Goal: Task Accomplishment & Management: Complete application form

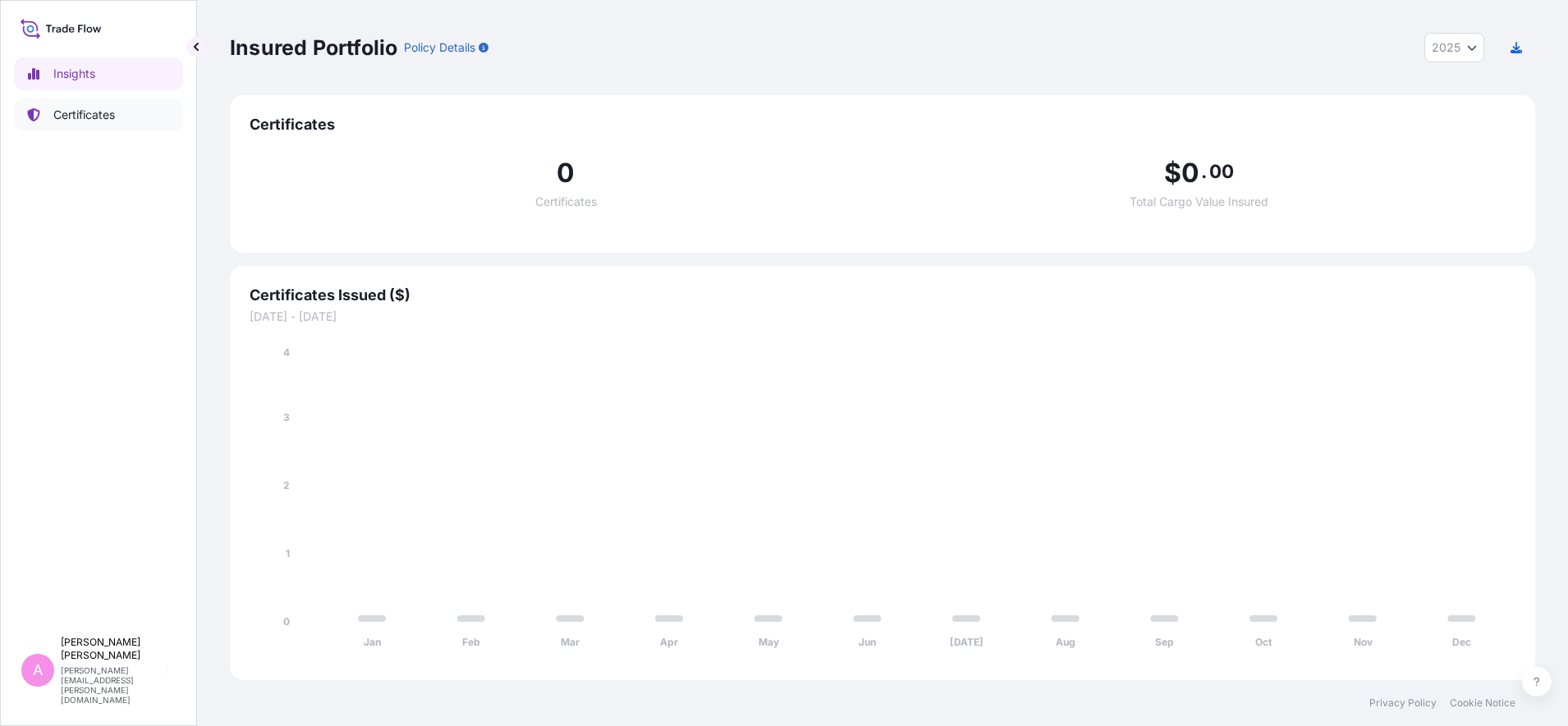
select select "2025"
click at [77, 105] on link "Certificates" at bounding box center [98, 115] width 169 height 33
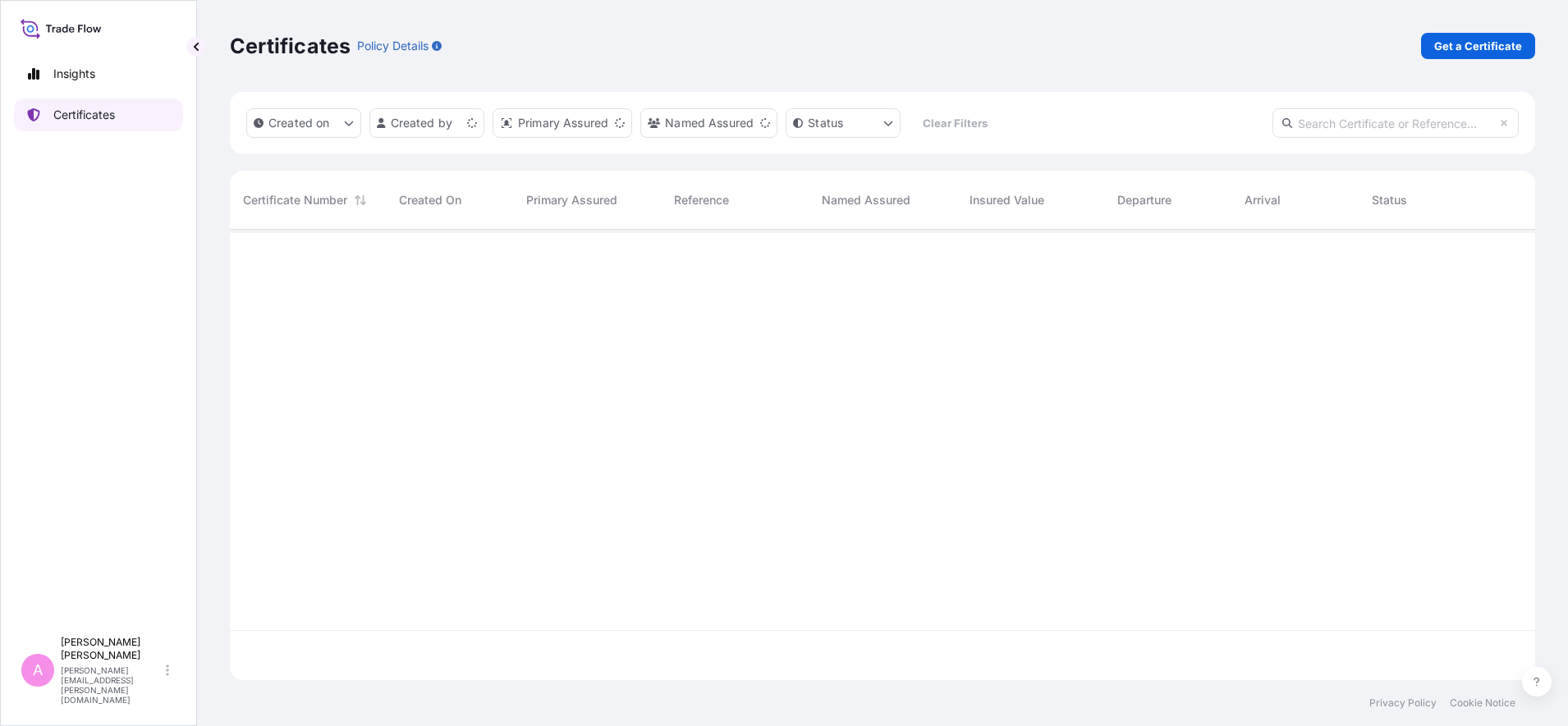
scroll to position [444, 1290]
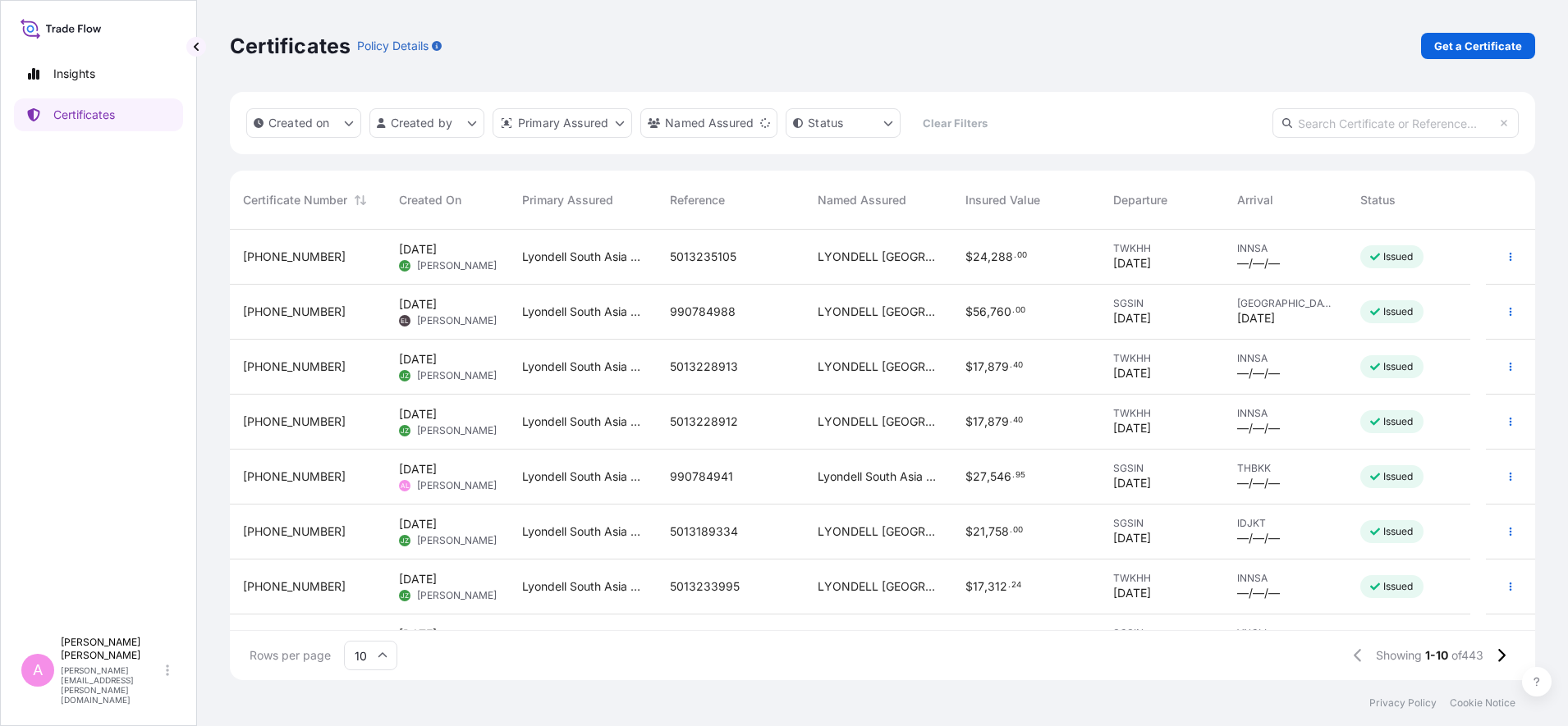
click at [1356, 115] on input "text" at bounding box center [1396, 123] width 246 height 29
paste input "990783751"
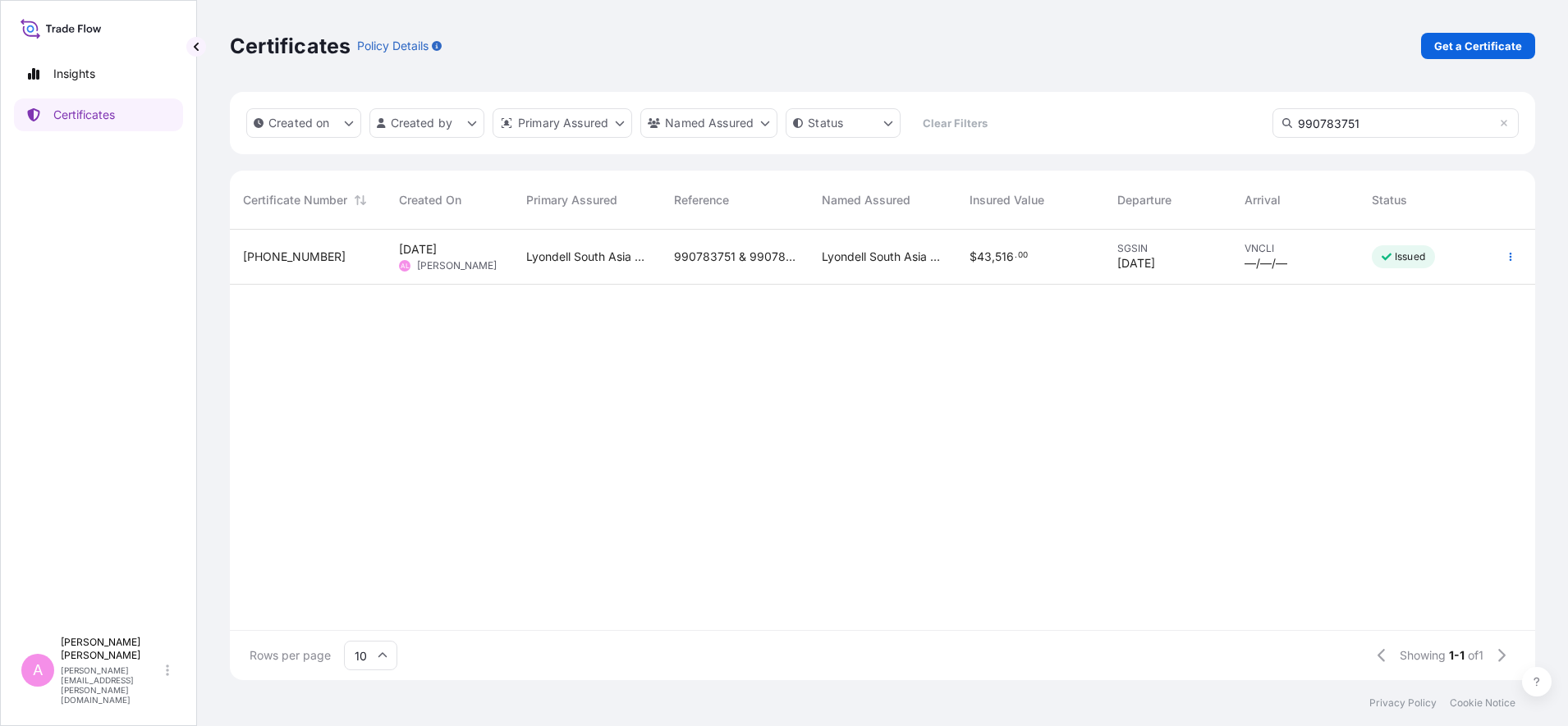
type input "990783751"
click at [1010, 251] on span "516" at bounding box center [1004, 256] width 19 height 12
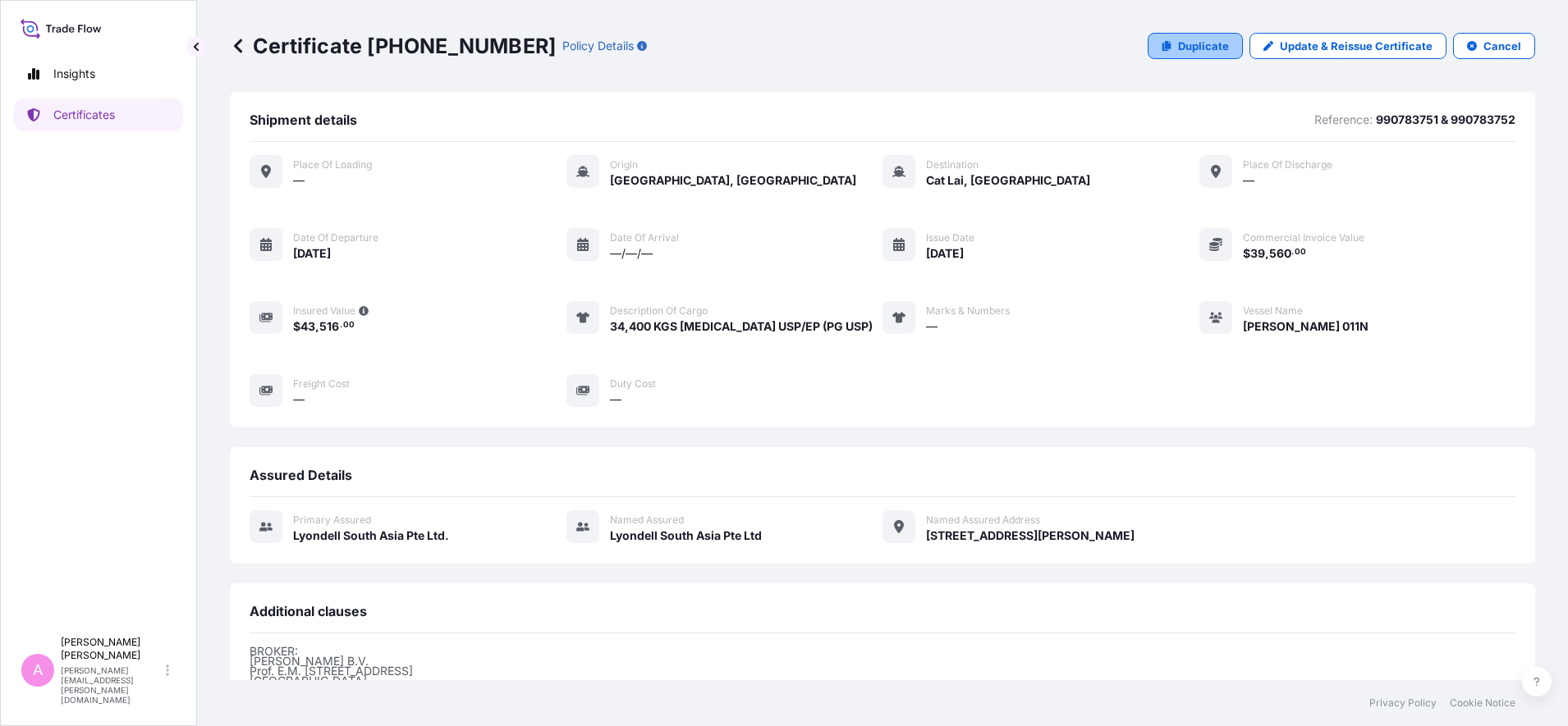
click at [1194, 47] on p "Duplicate" at bounding box center [1203, 46] width 51 height 16
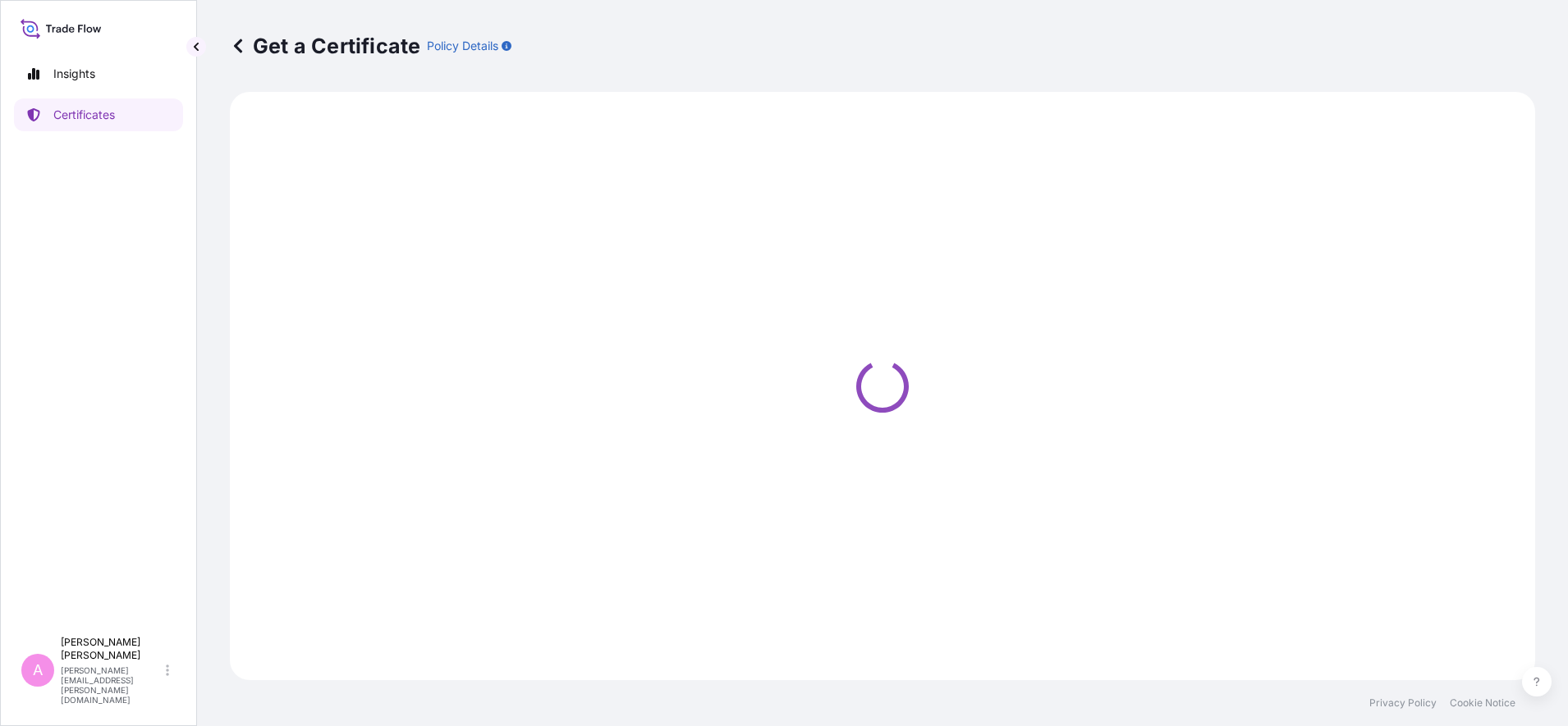
select select "Sea"
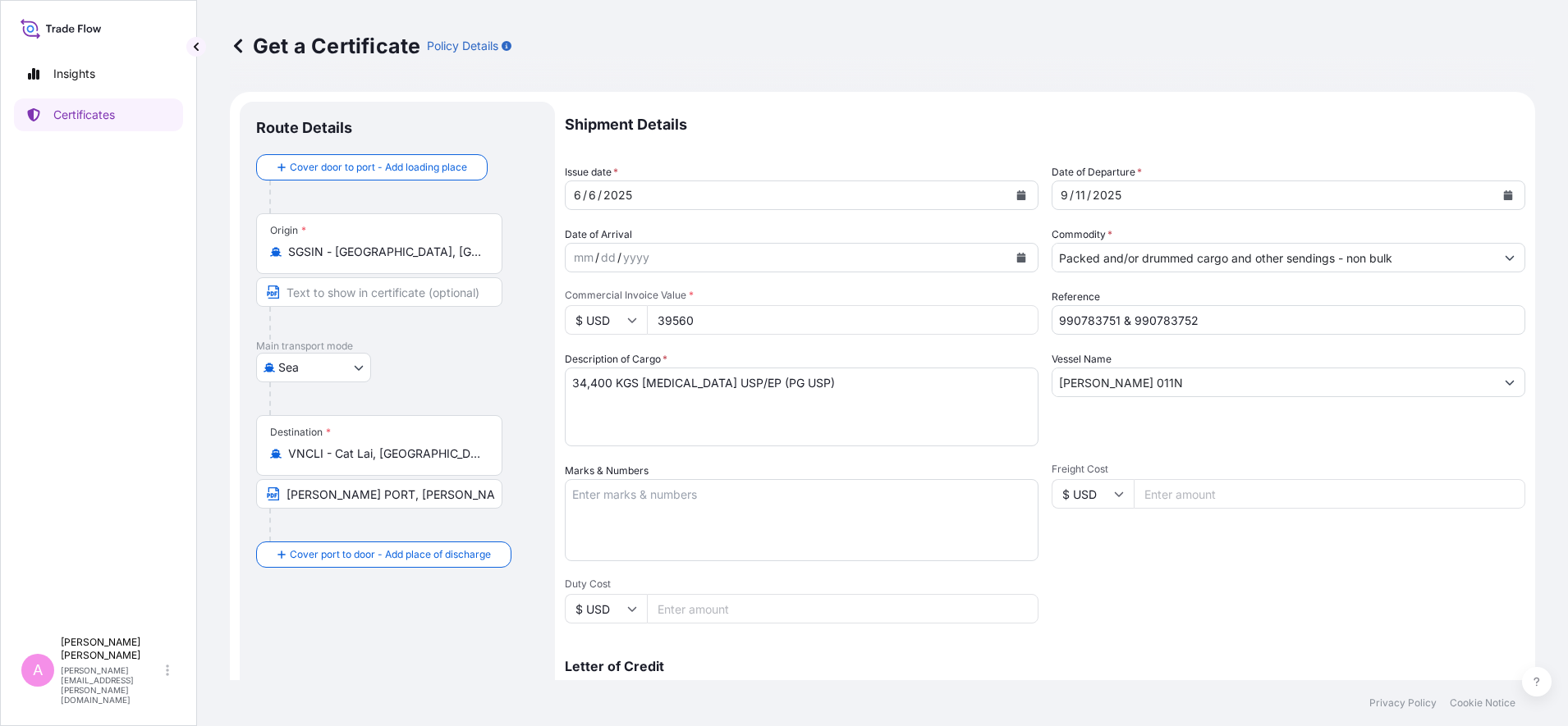
select select "32022"
click at [1504, 192] on icon "Calendar" at bounding box center [1509, 195] width 9 height 10
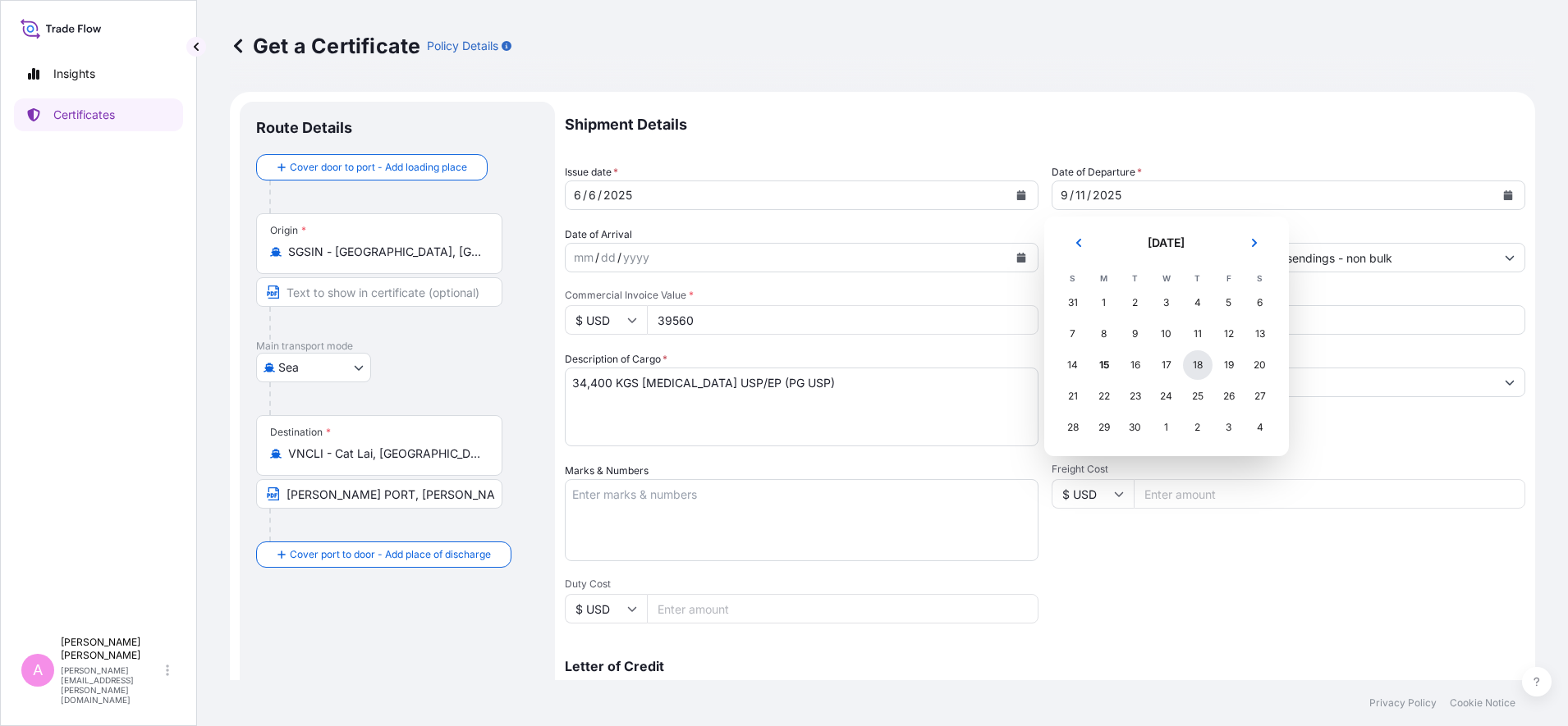
click at [1195, 363] on div "18" at bounding box center [1198, 365] width 29 height 29
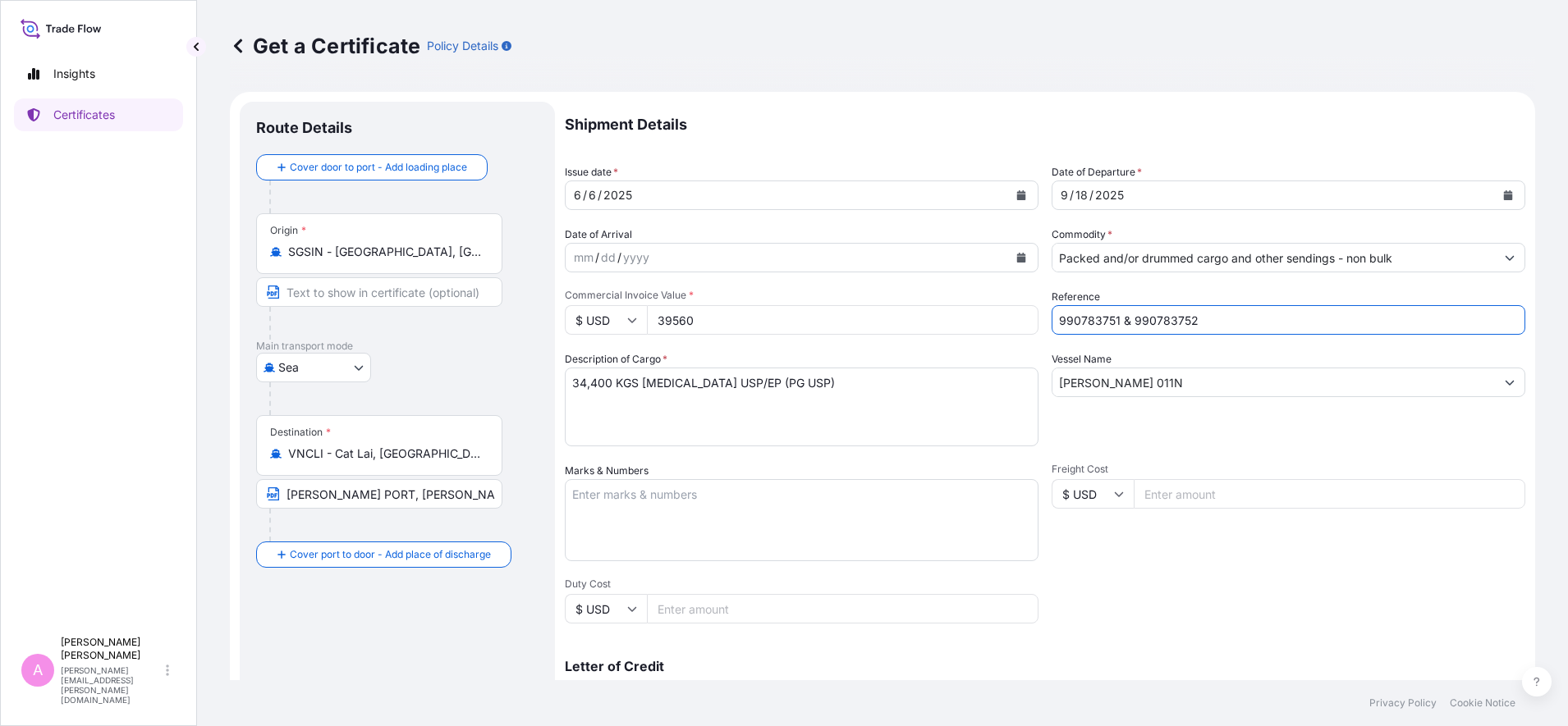
drag, startPoint x: 1240, startPoint y: 323, endPoint x: 923, endPoint y: 311, distance: 317.2
click at [923, 311] on div "Shipment Details Issue date * [DATE] Date of Departure * [DATE] Date of Arrival…" at bounding box center [1044, 493] width 961 height 783
paste input "5013229384"
type input "5013229384"
drag, startPoint x: 726, startPoint y: 313, endPoint x: 542, endPoint y: 260, distance: 191.5
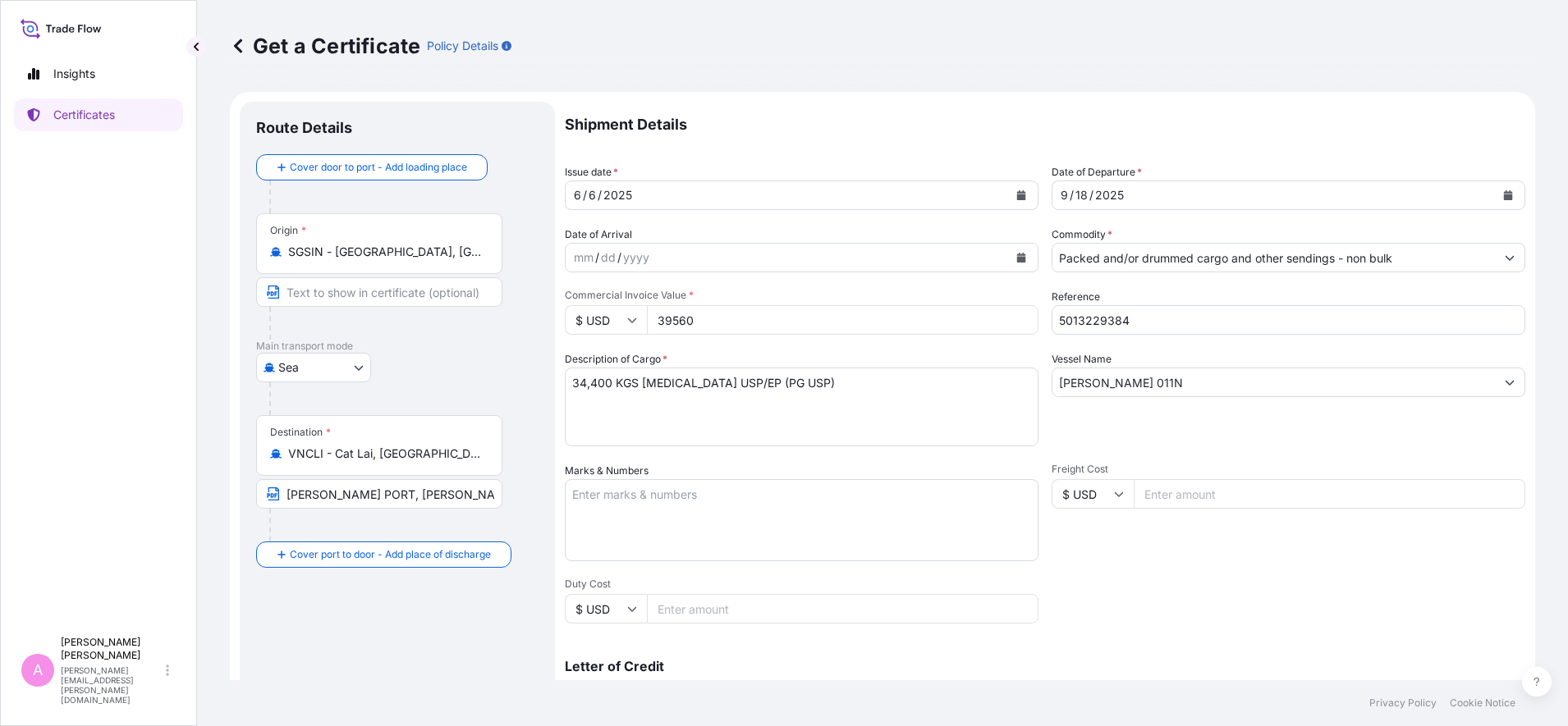
click at [563, 291] on form "Route Details Cover door to port - Add loading place Place of loading Road / [G…" at bounding box center [882, 516] width 1305 height 848
type input "39560"
click at [1188, 422] on div "Vessel Name [PERSON_NAME] 011N" at bounding box center [1288, 399] width 473 height 95
drag, startPoint x: 1172, startPoint y: 379, endPoint x: 914, endPoint y: 349, distance: 259.7
click at [914, 349] on div "Shipment Details Issue date * [DATE] Date of Departure * [DATE] Date of Arrival…" at bounding box center [1044, 493] width 961 height 783
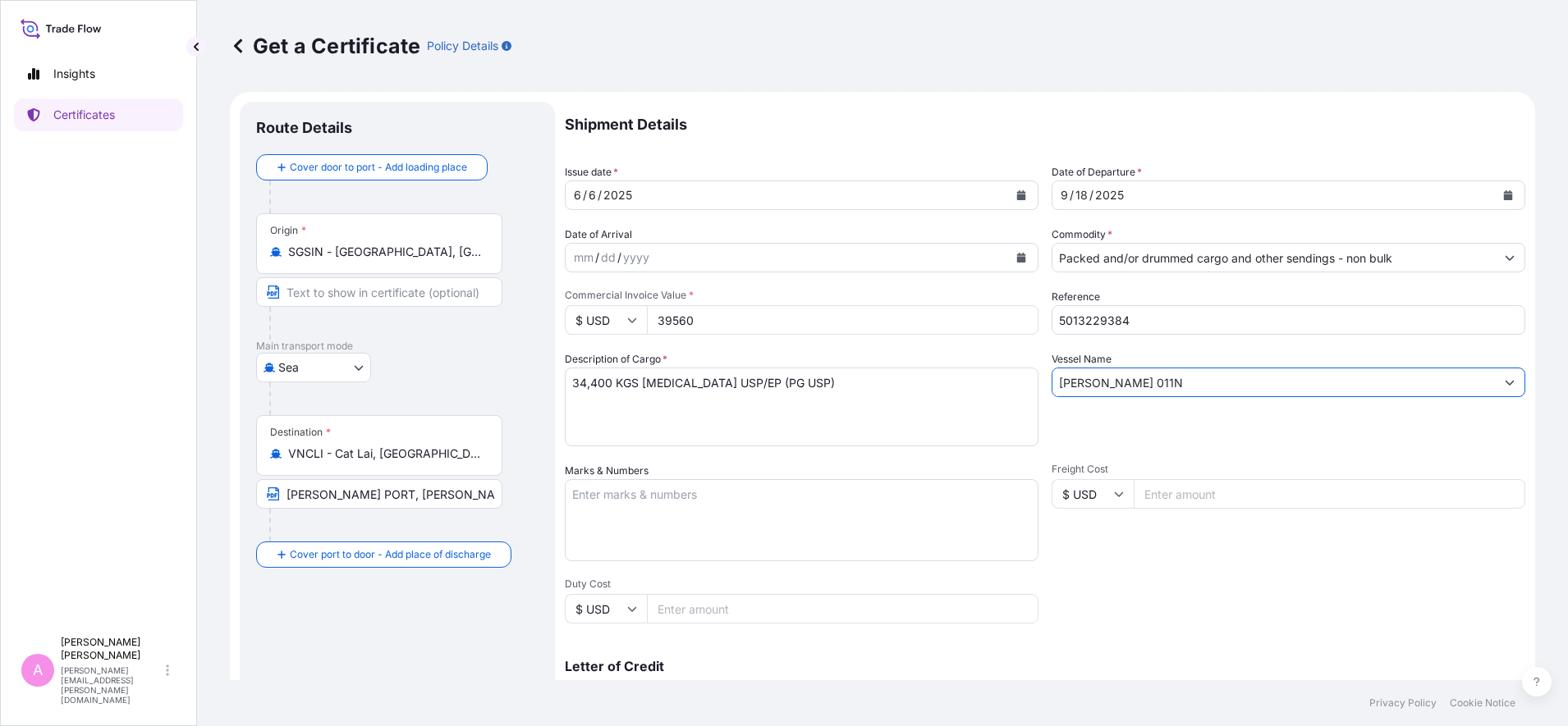
paste input "INCRES / 055"
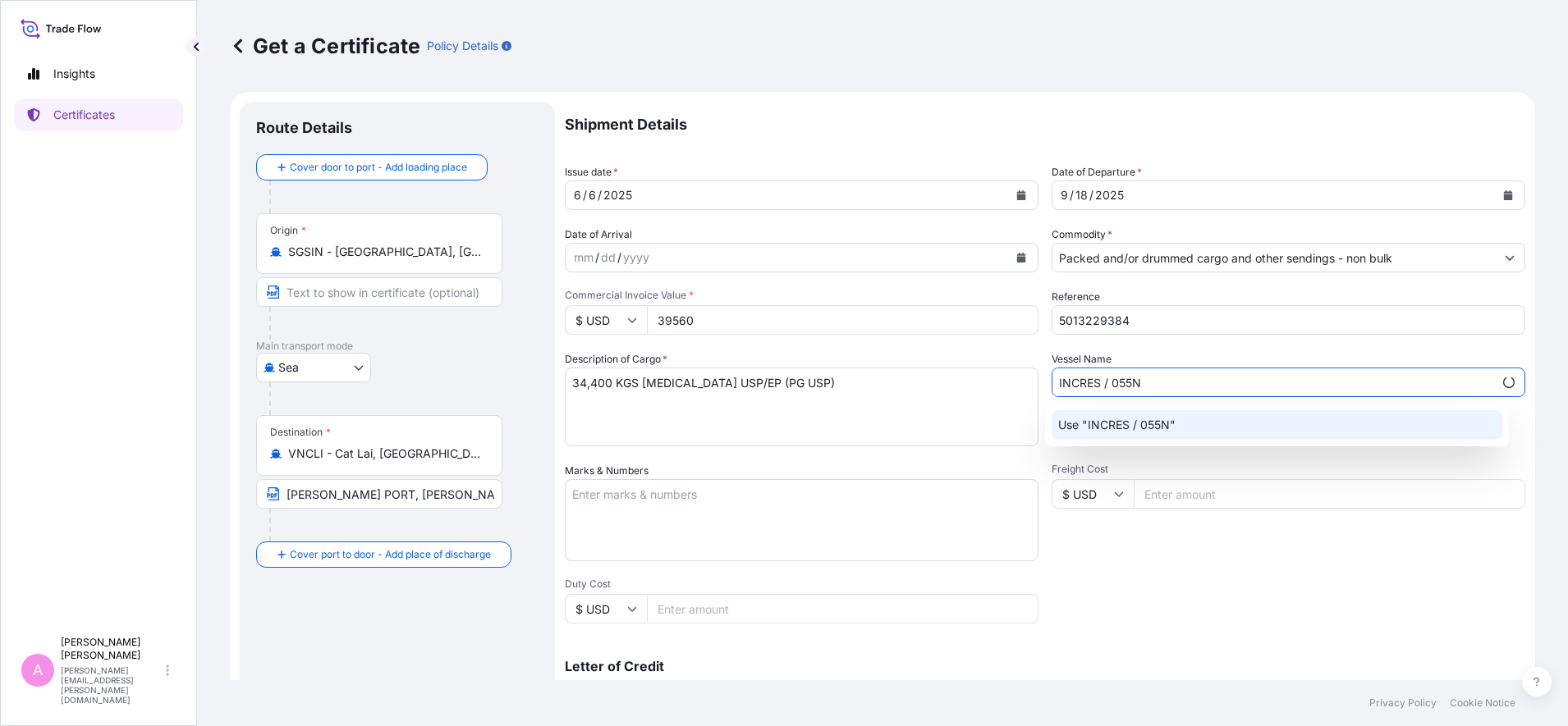
type input "INCRES / 055N"
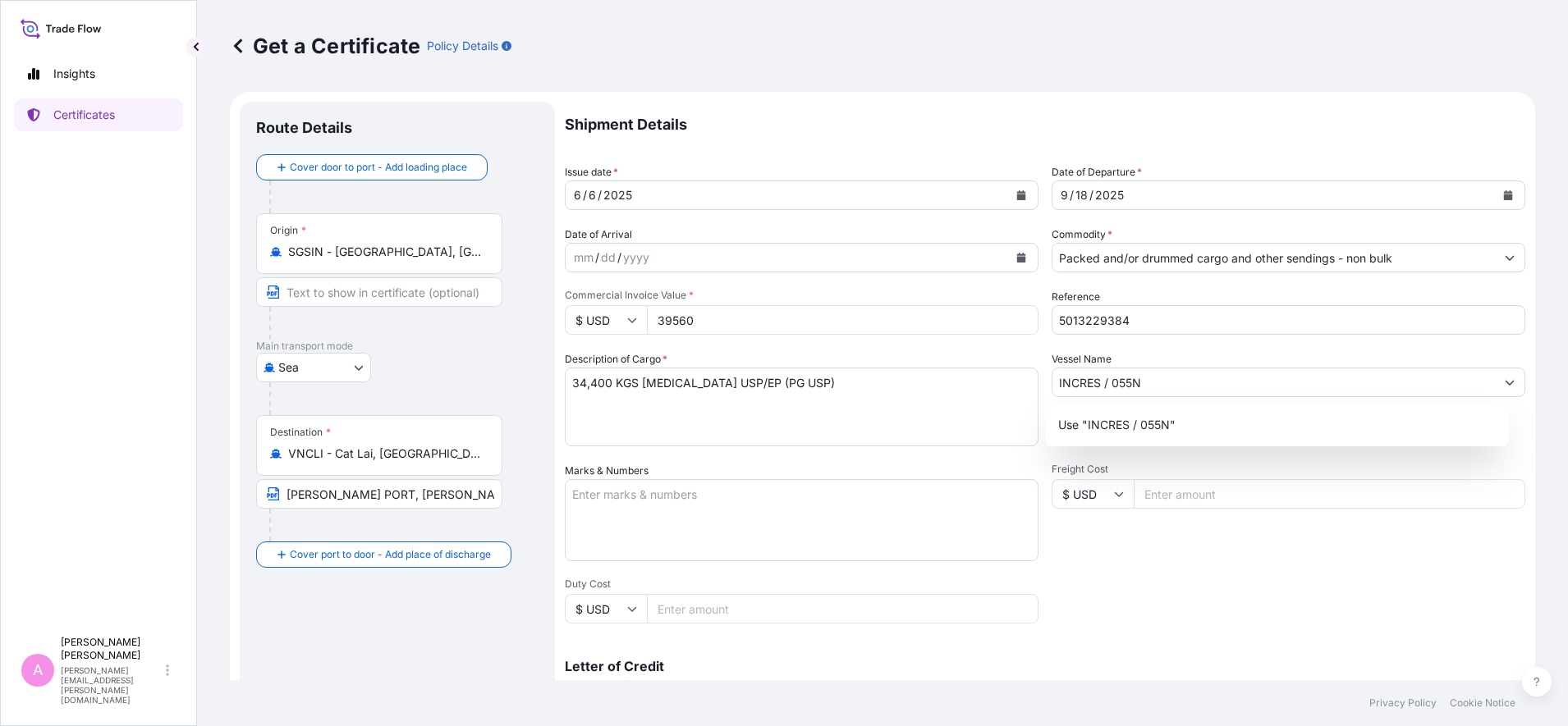
click at [1524, 513] on div "Get a Certificate Policy Details Route Details Cover door to port - Add loading…" at bounding box center [882, 340] width 1371 height 680
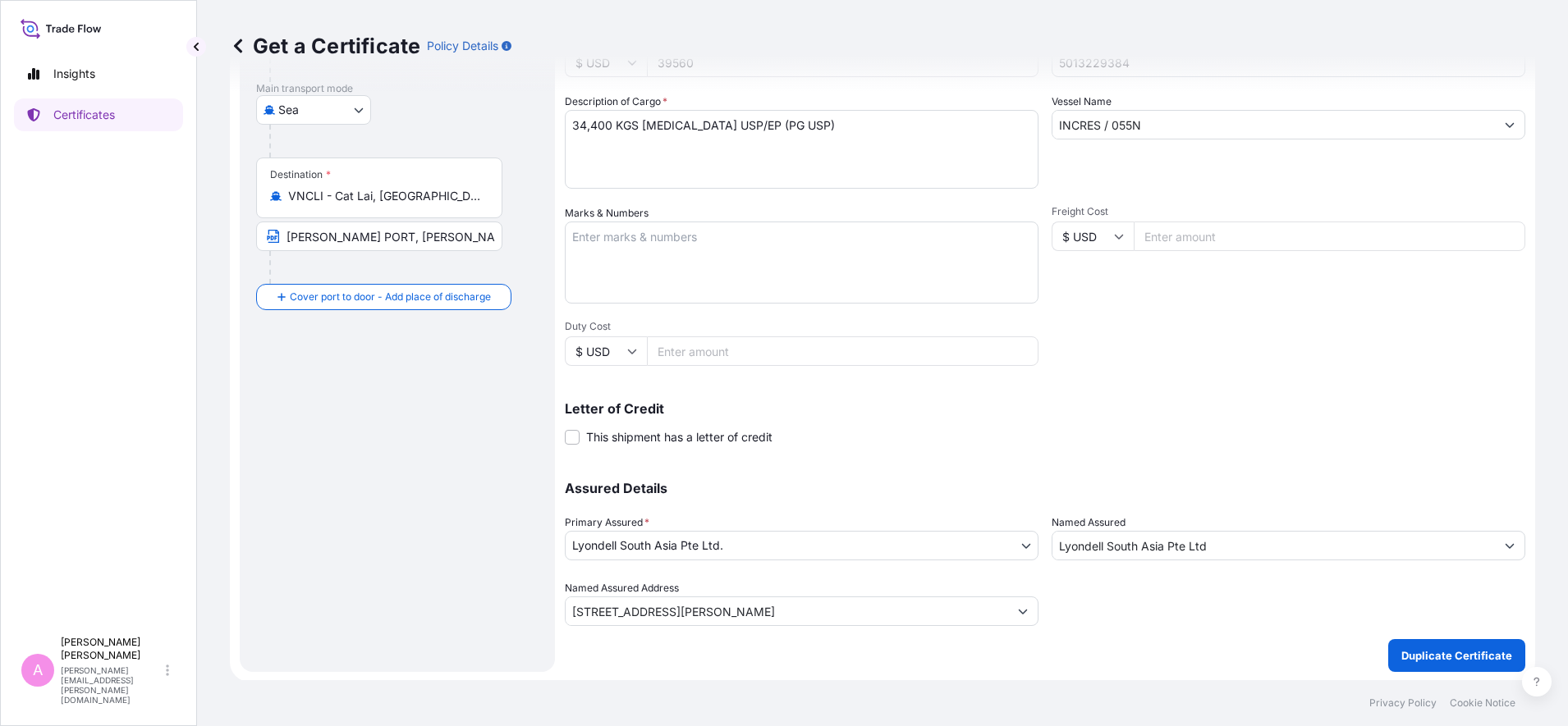
scroll to position [259, 0]
click at [1435, 660] on p "Duplicate Certificate" at bounding box center [1456, 654] width 110 height 16
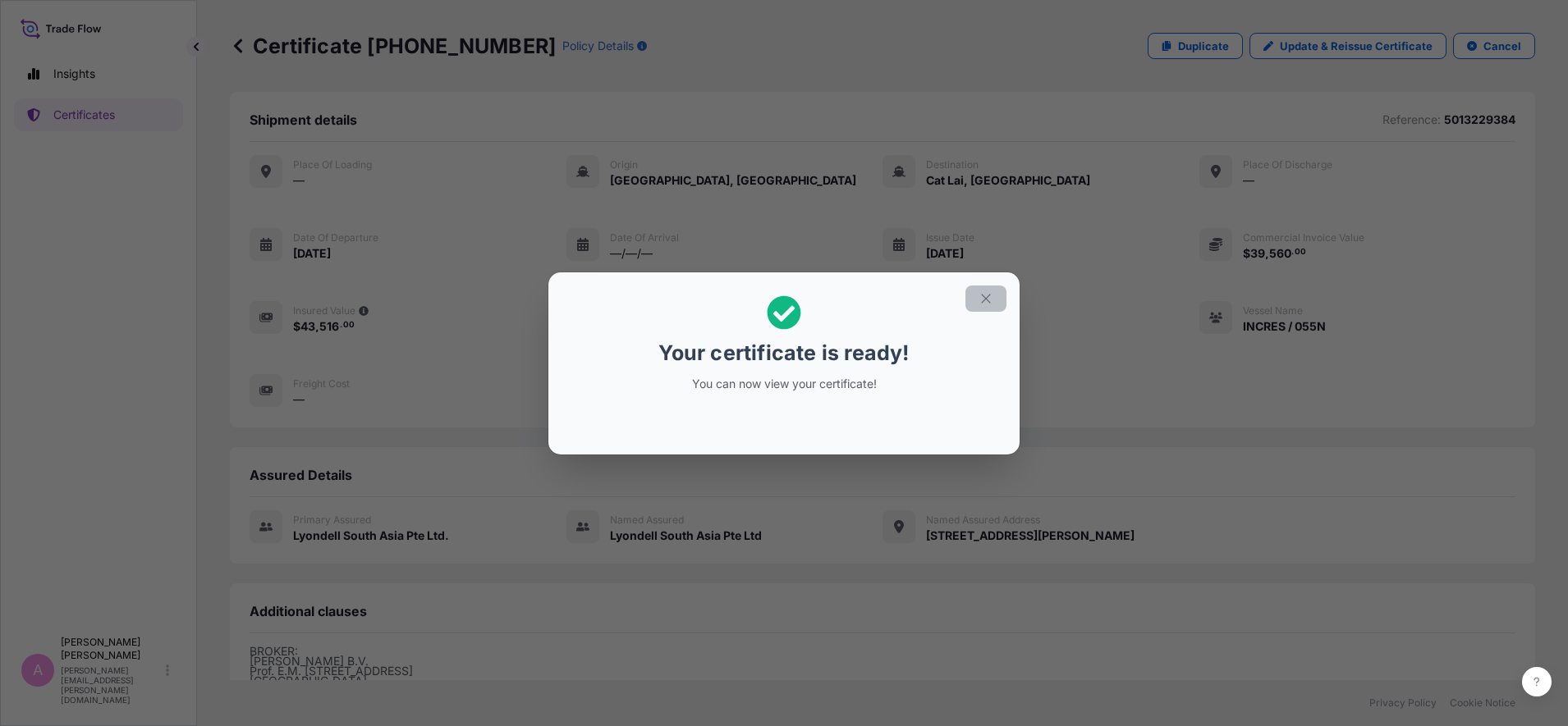
click at [979, 301] on icon "button" at bounding box center [986, 298] width 15 height 15
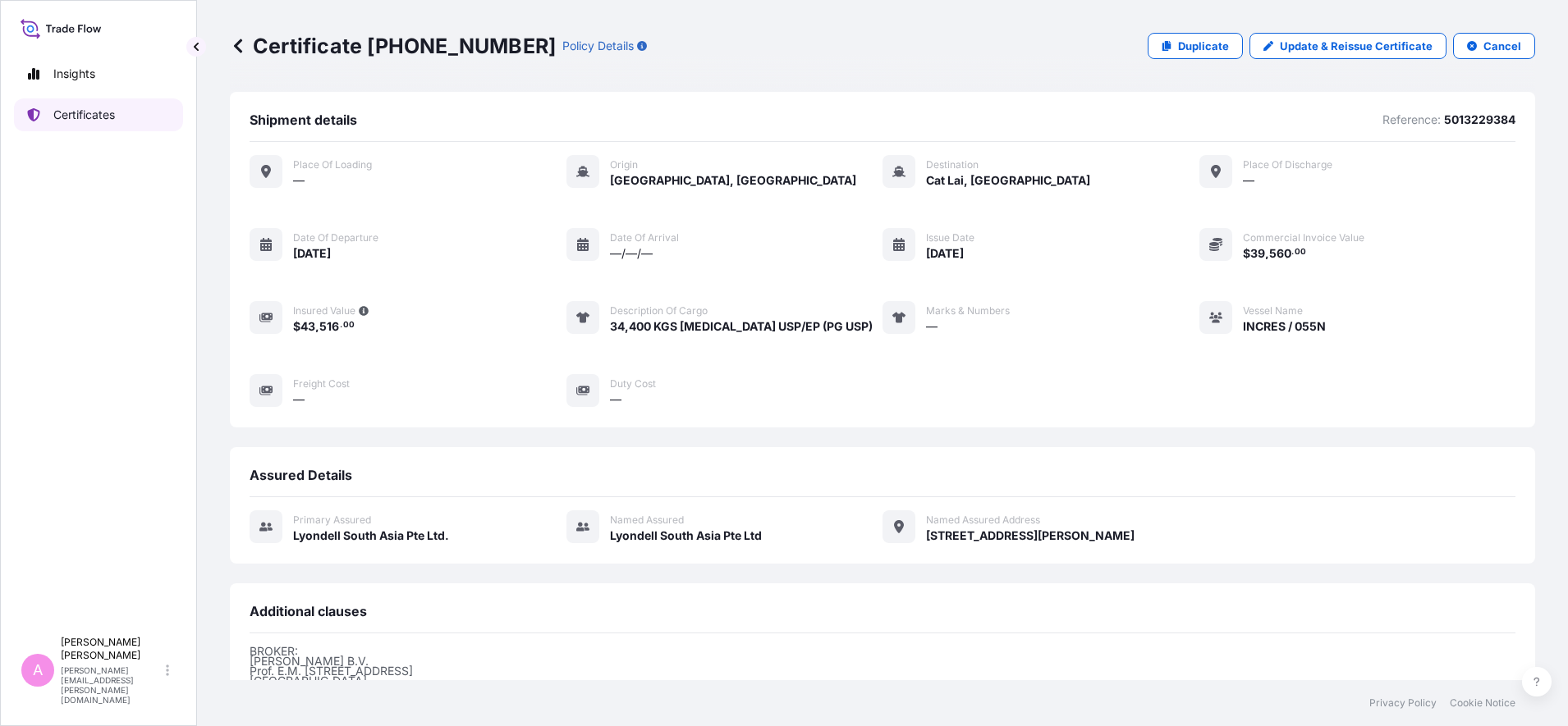
click at [126, 107] on link "Certificates" at bounding box center [98, 115] width 169 height 33
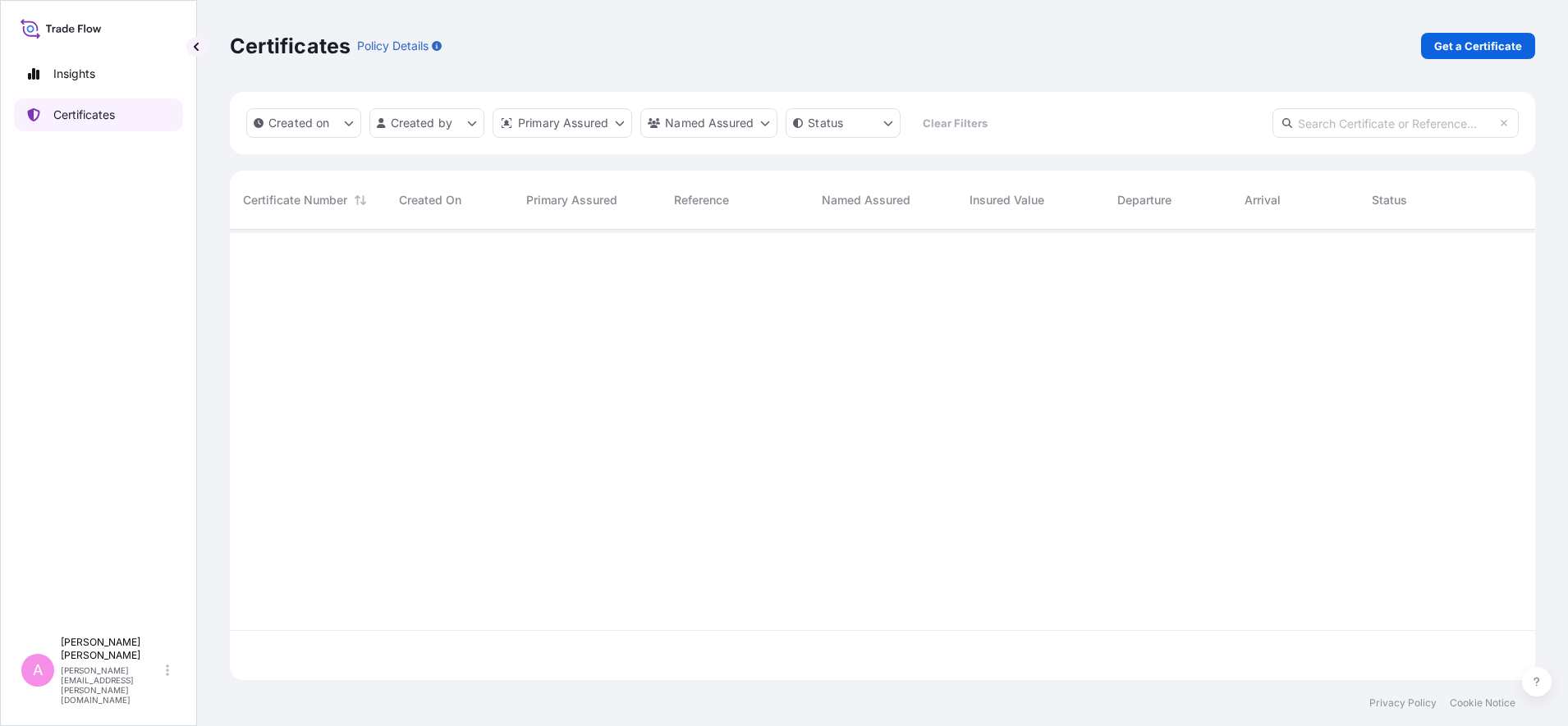
scroll to position [444, 1290]
click at [1372, 132] on input "text" at bounding box center [1396, 123] width 246 height 29
paste input "990767695"
type input "990767695"
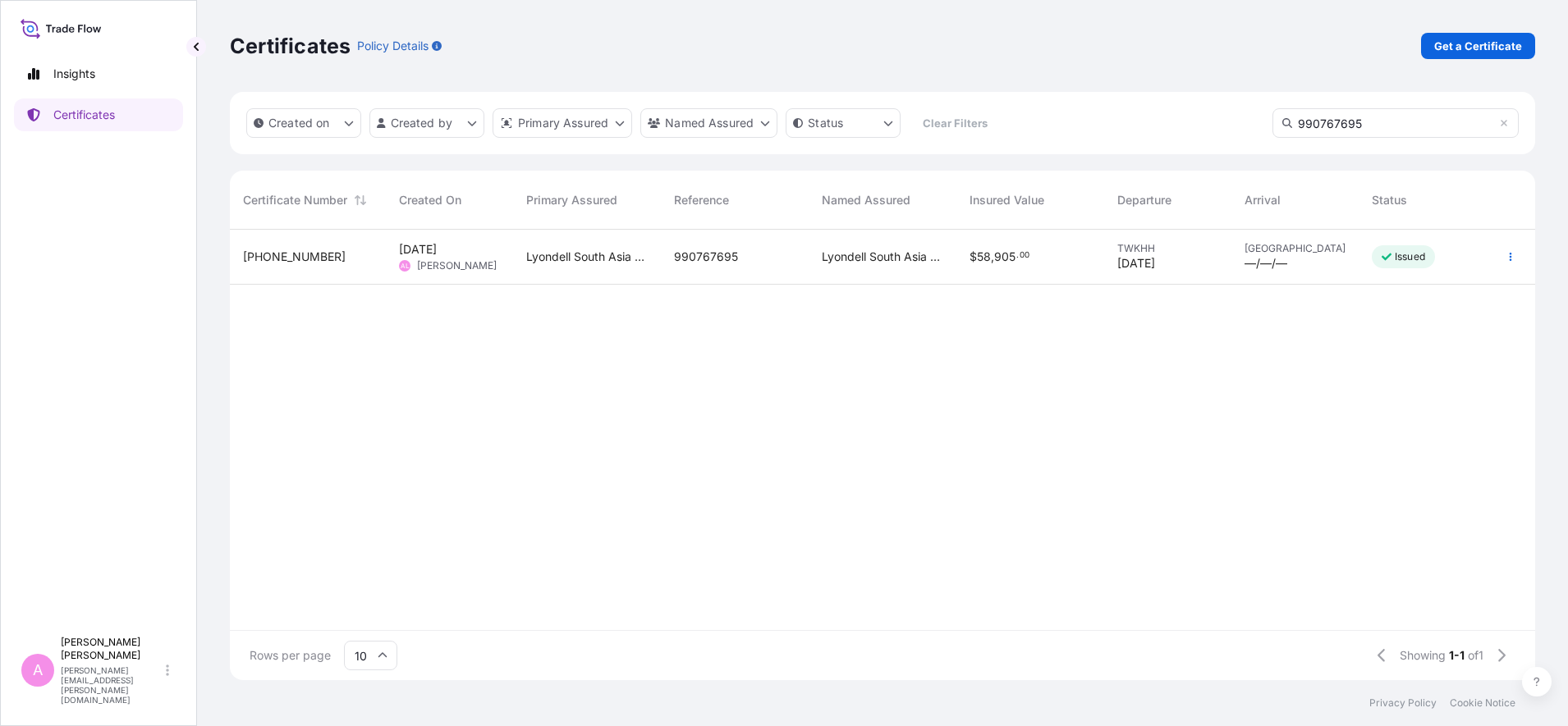
click at [521, 258] on div "Lyondell South Asia Pte Ltd." at bounding box center [587, 257] width 148 height 55
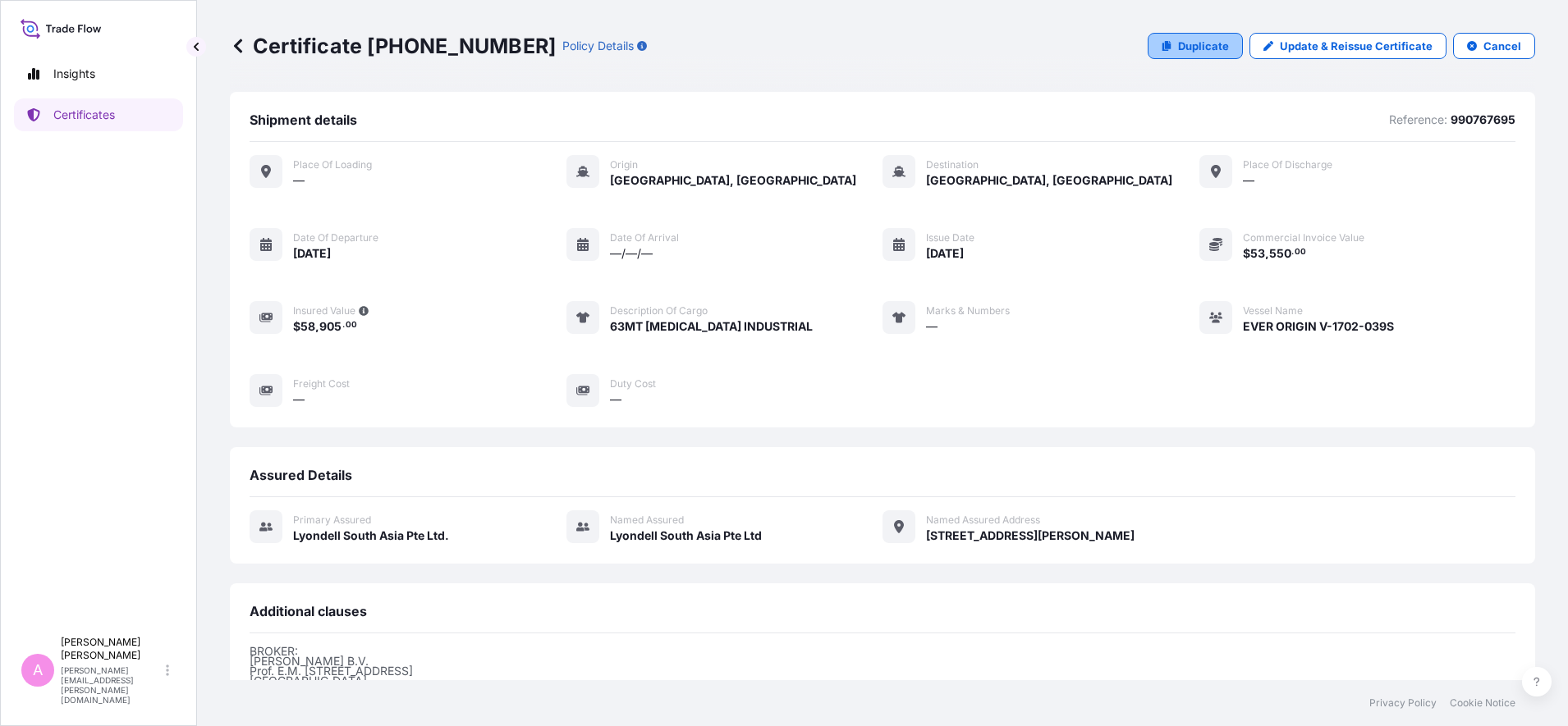
click at [1189, 42] on p "Duplicate" at bounding box center [1203, 46] width 51 height 16
select select "Sea"
select select "32022"
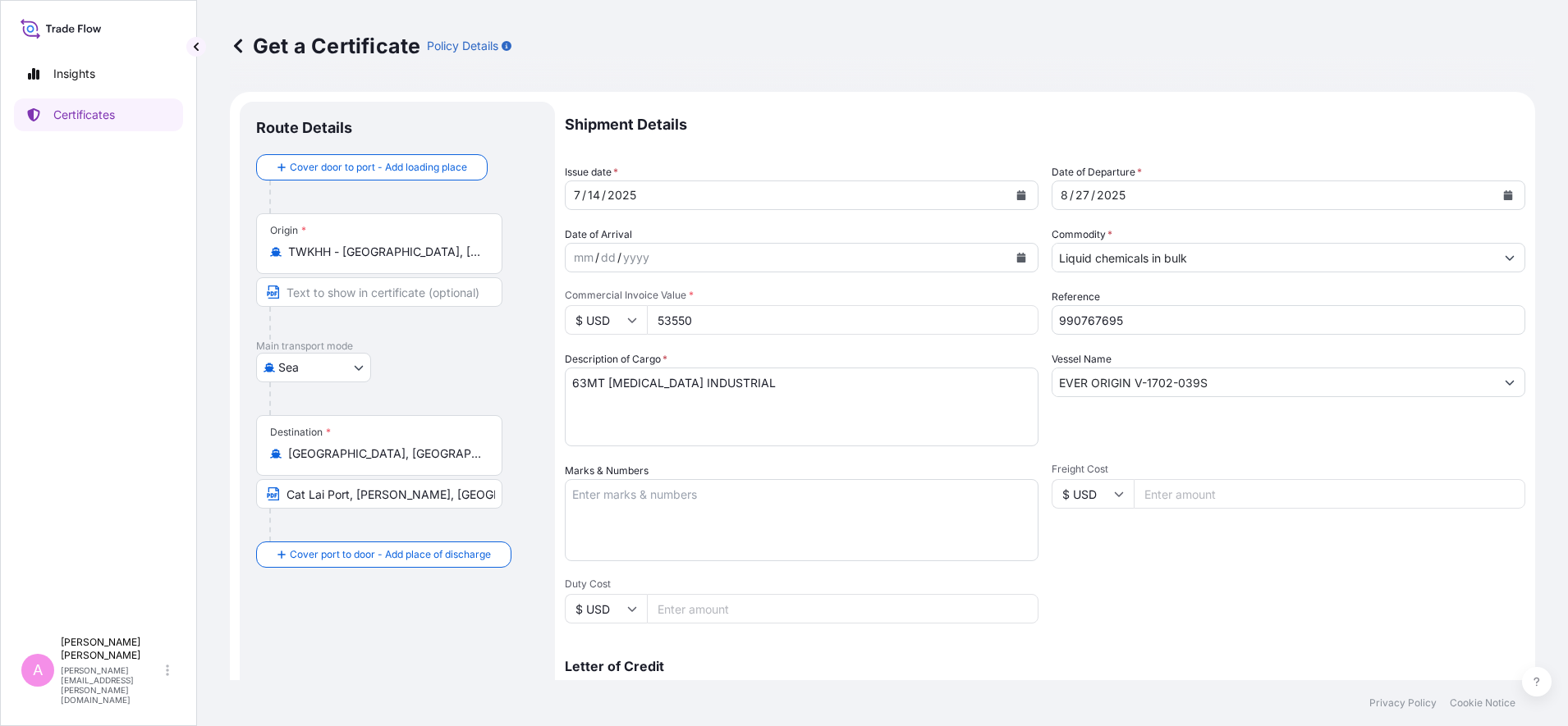
click at [1498, 187] on button "Calendar" at bounding box center [1508, 195] width 26 height 26
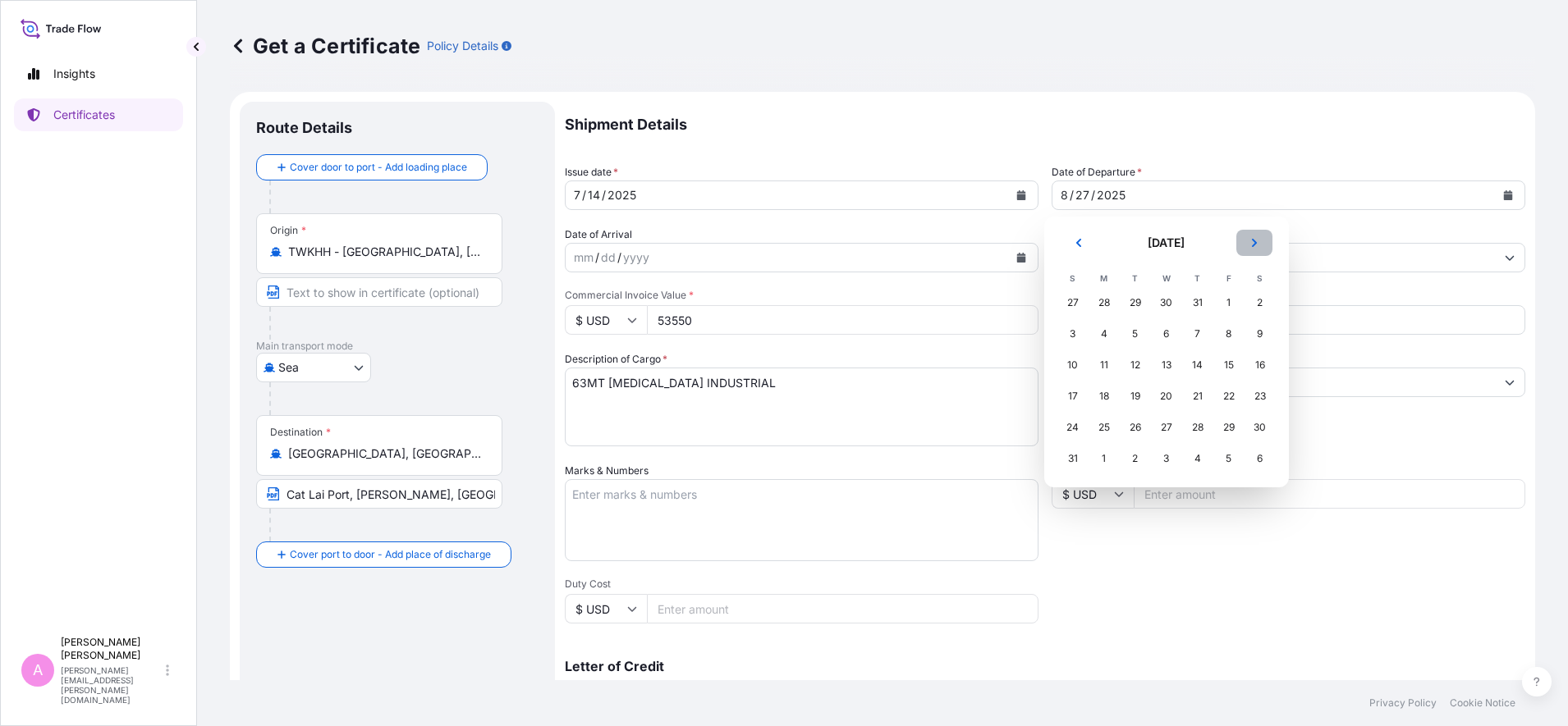
click at [1250, 242] on icon "Next" at bounding box center [1254, 243] width 10 height 10
click at [1230, 369] on div "19" at bounding box center [1229, 365] width 29 height 29
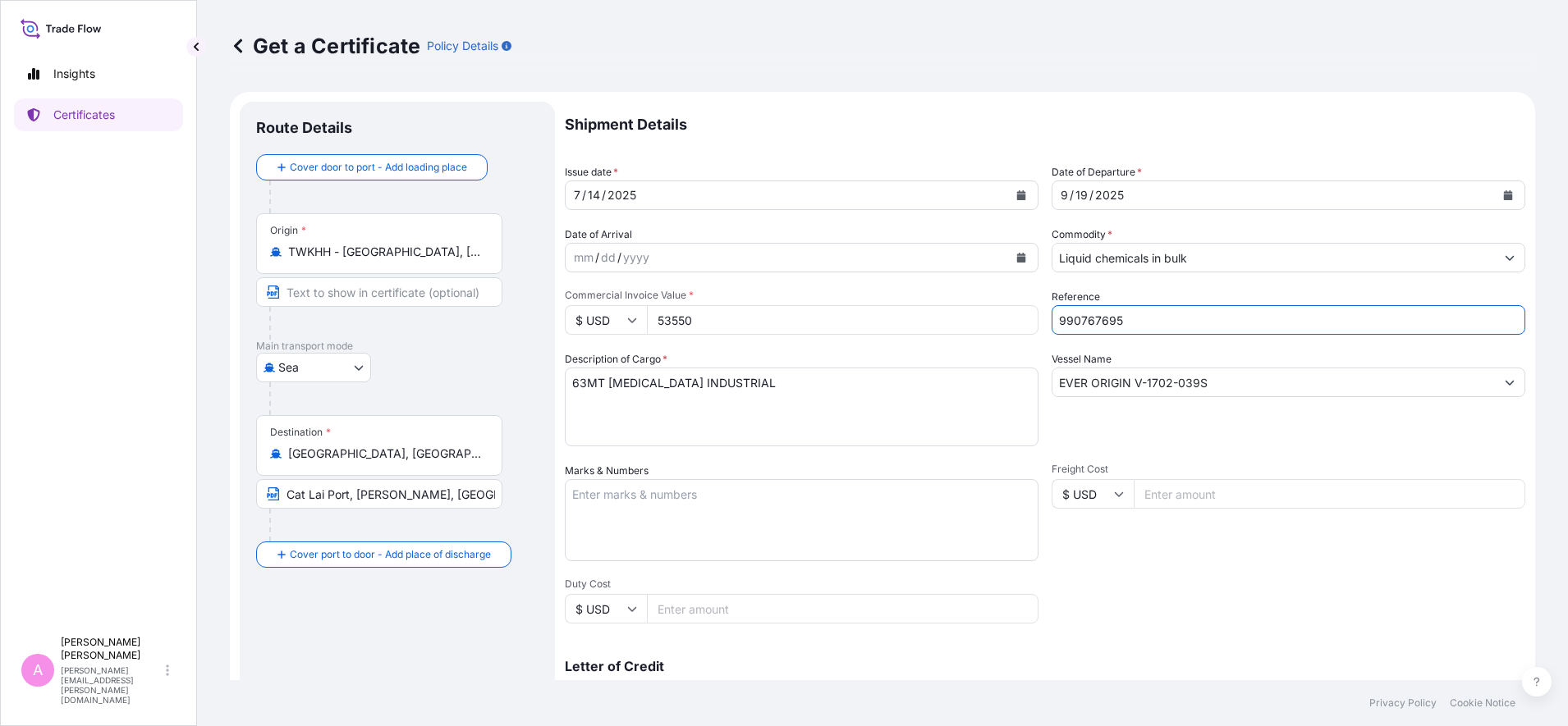
drag, startPoint x: 1148, startPoint y: 323, endPoint x: 917, endPoint y: 300, distance: 232.1
click at [917, 300] on div "Shipment Details Issue date * [DATE] Date of Departure * [DATE] Date of Arrival…" at bounding box center [1044, 493] width 961 height 783
paste input "5013252280"
type input "5013252280"
drag, startPoint x: 712, startPoint y: 325, endPoint x: 421, endPoint y: 294, distance: 292.6
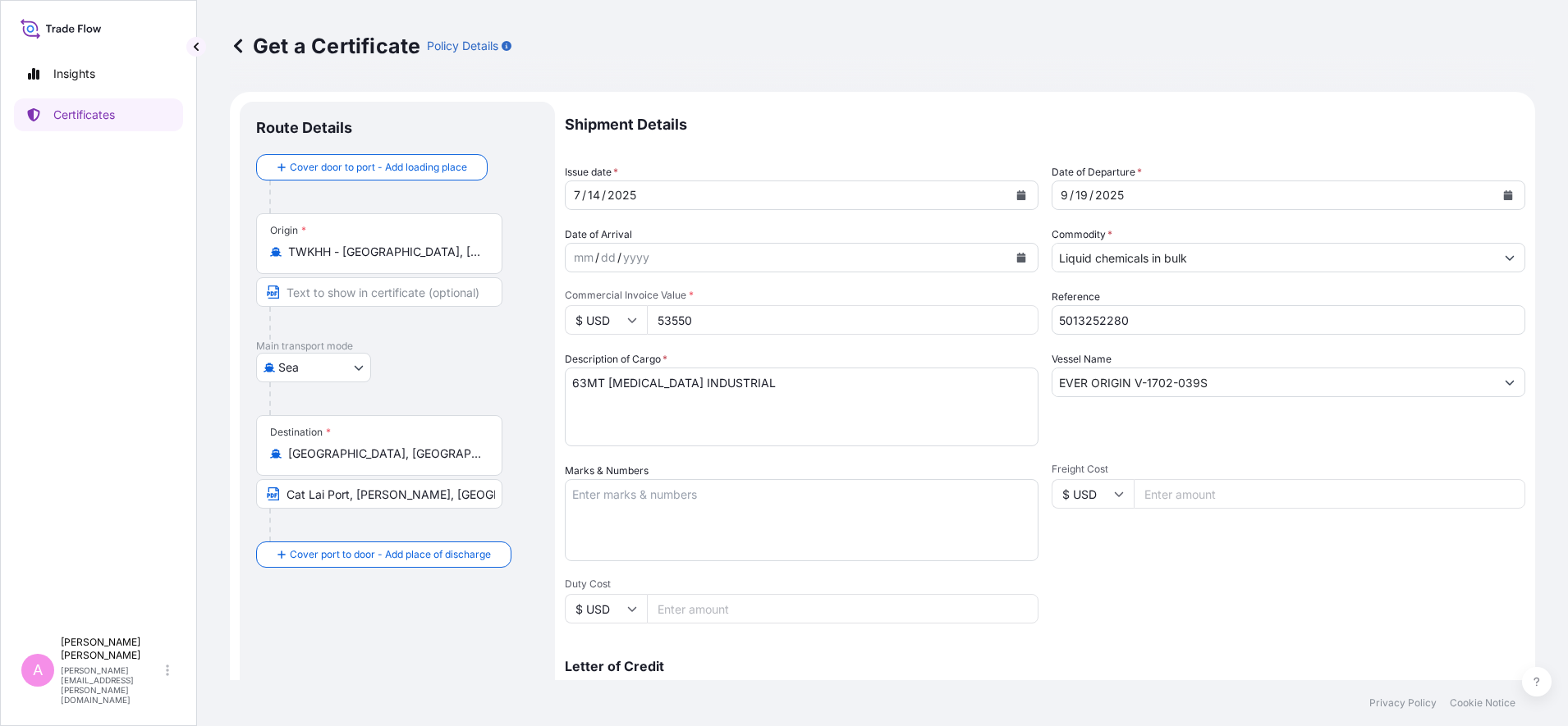
click at [440, 294] on form "Route Details Cover door to port - Add loading place Place of loading Road / [G…" at bounding box center [882, 516] width 1305 height 848
type input "71400"
drag, startPoint x: 586, startPoint y: 383, endPoint x: 330, endPoint y: 317, distance: 264.4
click at [406, 368] on form "Route Details Cover door to port - Add loading place Place of loading Road / [G…" at bounding box center [882, 516] width 1305 height 848
type textarea "84MT [MEDICAL_DATA] INDUSTRIAL"
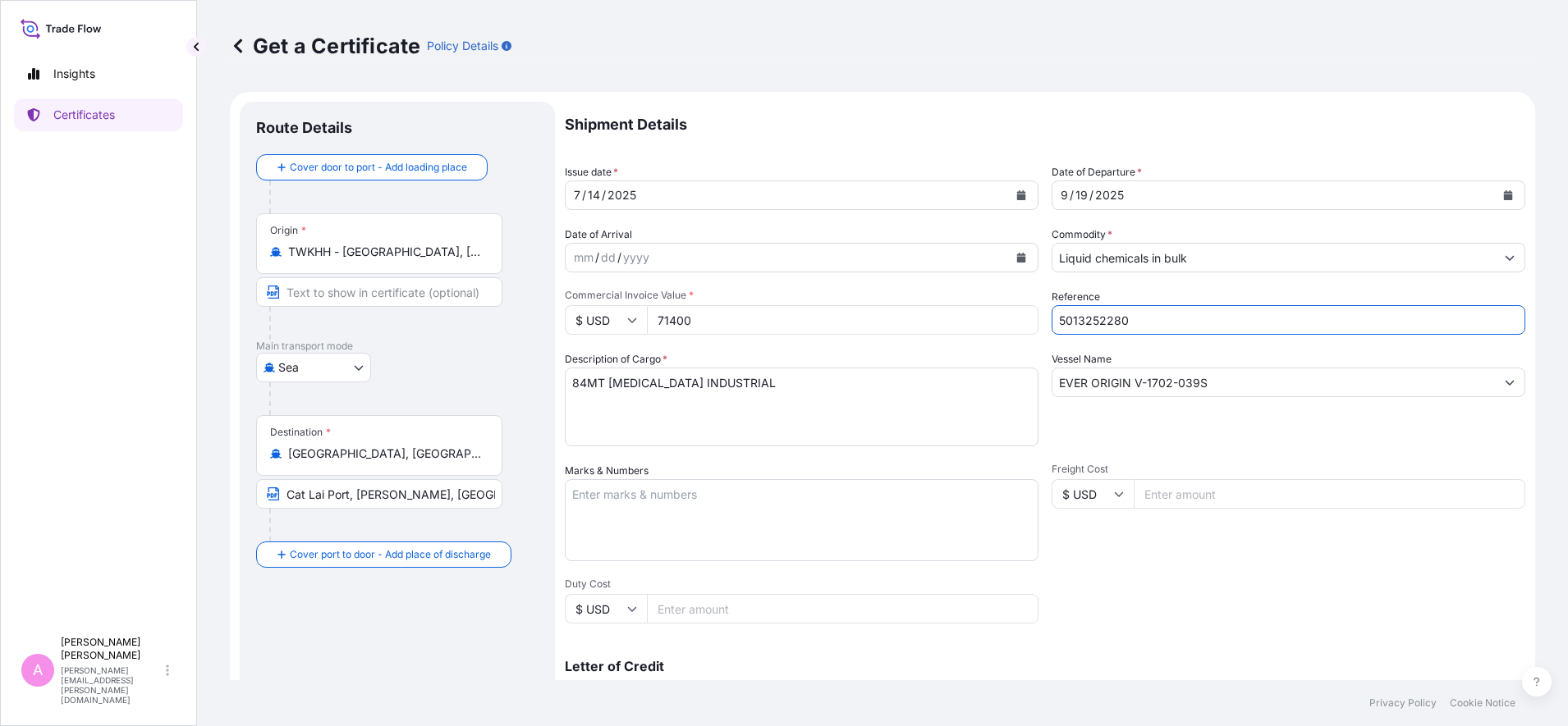
drag, startPoint x: 1151, startPoint y: 318, endPoint x: 1057, endPoint y: 316, distance: 94.0
click at [1057, 316] on input "5013252280" at bounding box center [1288, 320] width 473 height 29
drag, startPoint x: 1221, startPoint y: 380, endPoint x: 862, endPoint y: 358, distance: 359.7
click at [862, 358] on div "Shipment Details Issue date * [DATE] Date of Departure * [DATE] Date of Arrival…" at bounding box center [1044, 493] width 961 height 783
paste input "YM CERTAINTY V-S076"
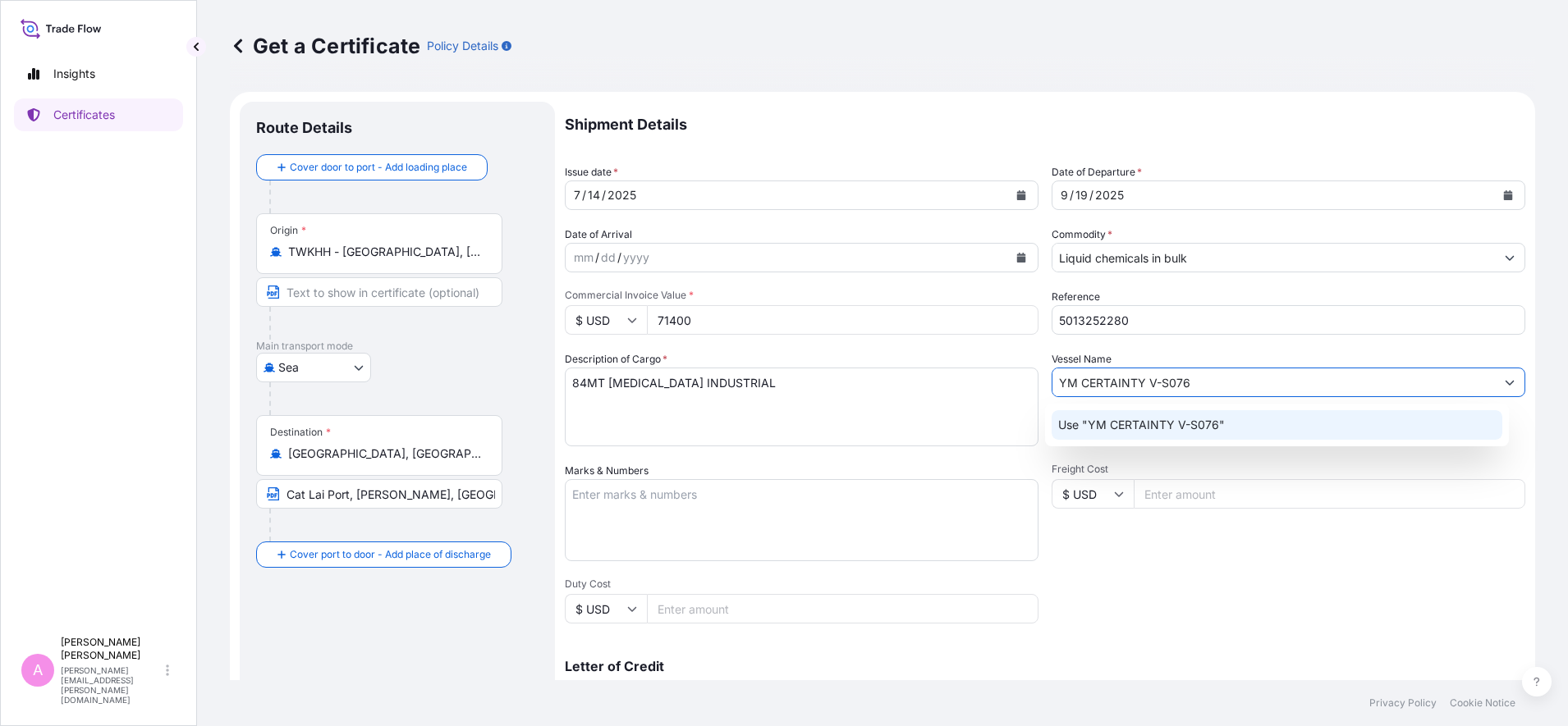
type input "YM CERTAINTY V-S076"
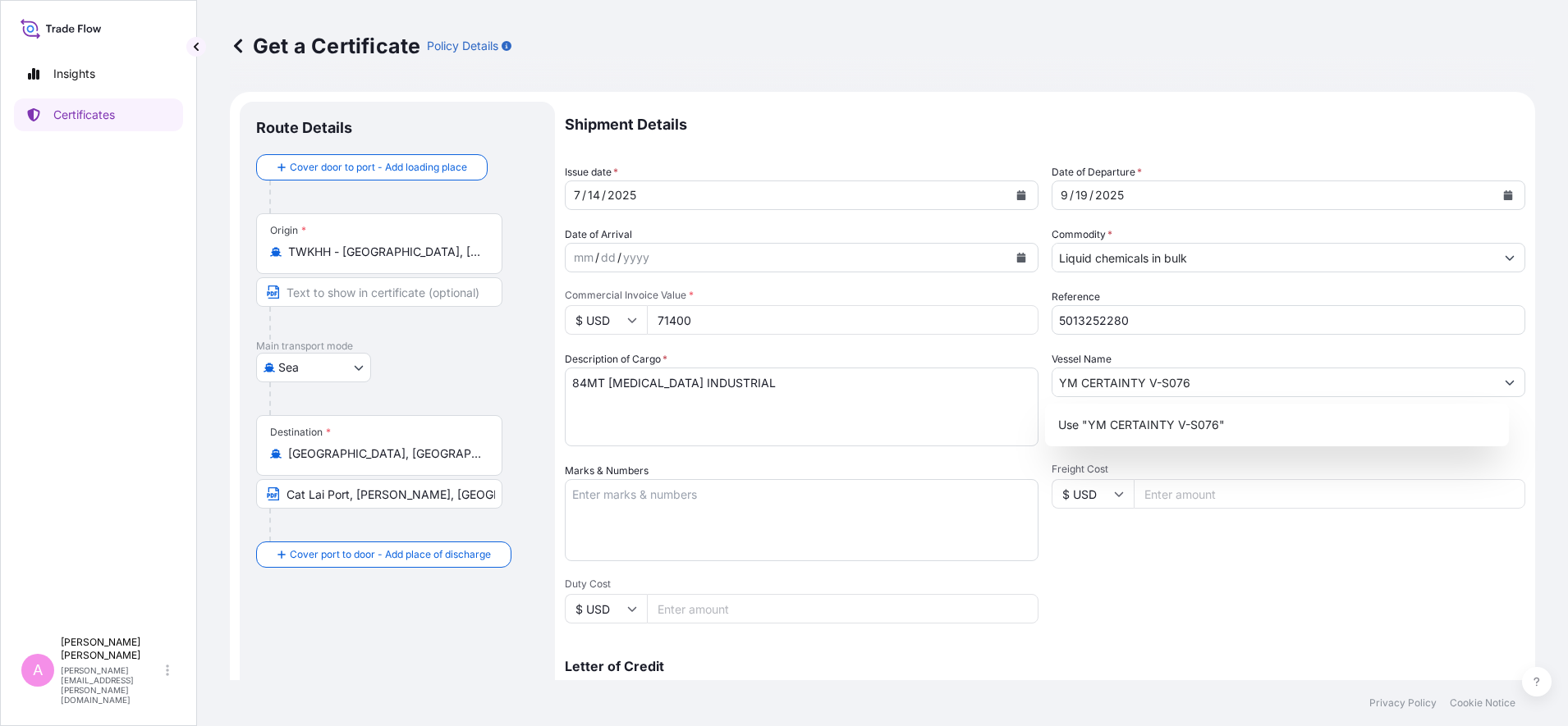
click at [1524, 512] on div "Get a Certificate Policy Details Route Details Cover door to port - Add loading…" at bounding box center [882, 340] width 1371 height 680
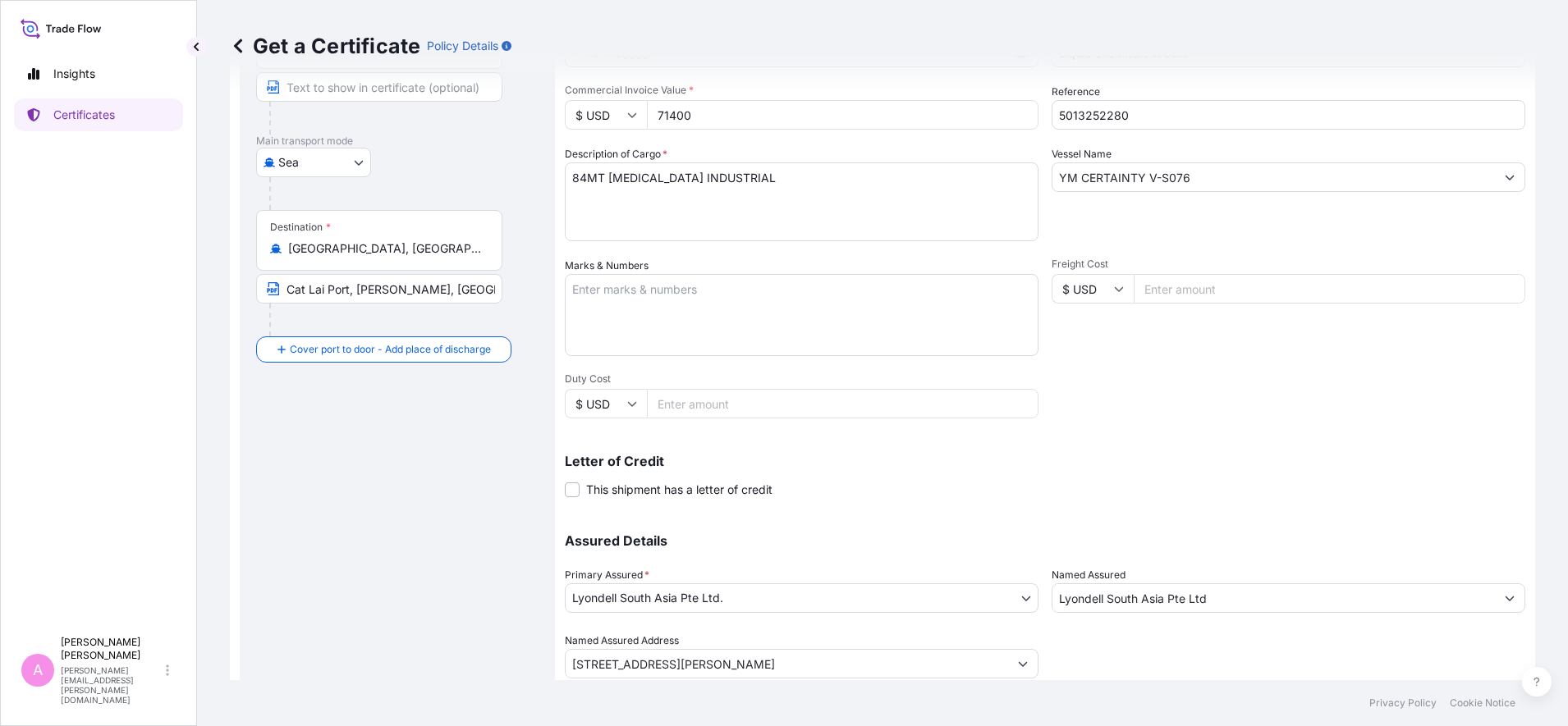
scroll to position [259, 0]
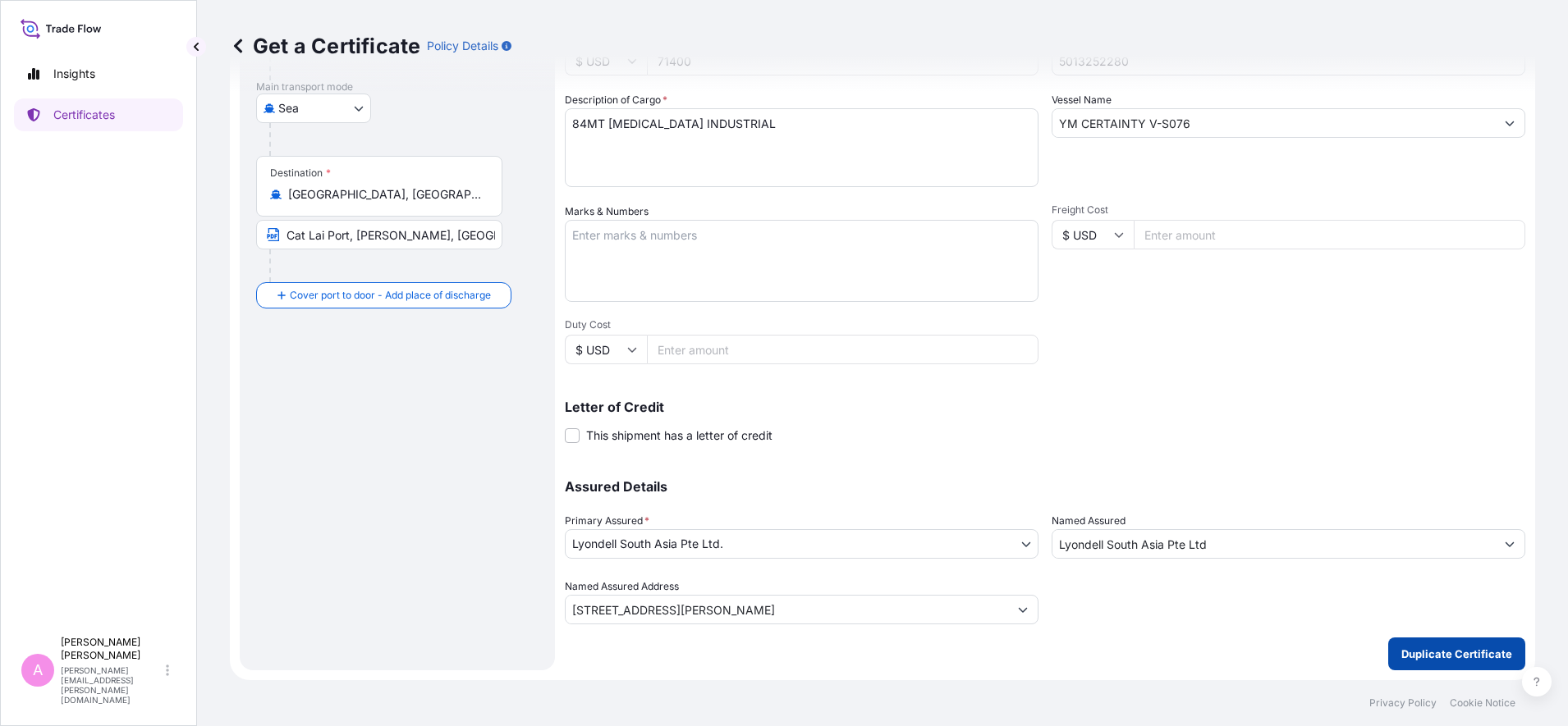
click at [1451, 659] on p "Duplicate Certificate" at bounding box center [1456, 654] width 110 height 16
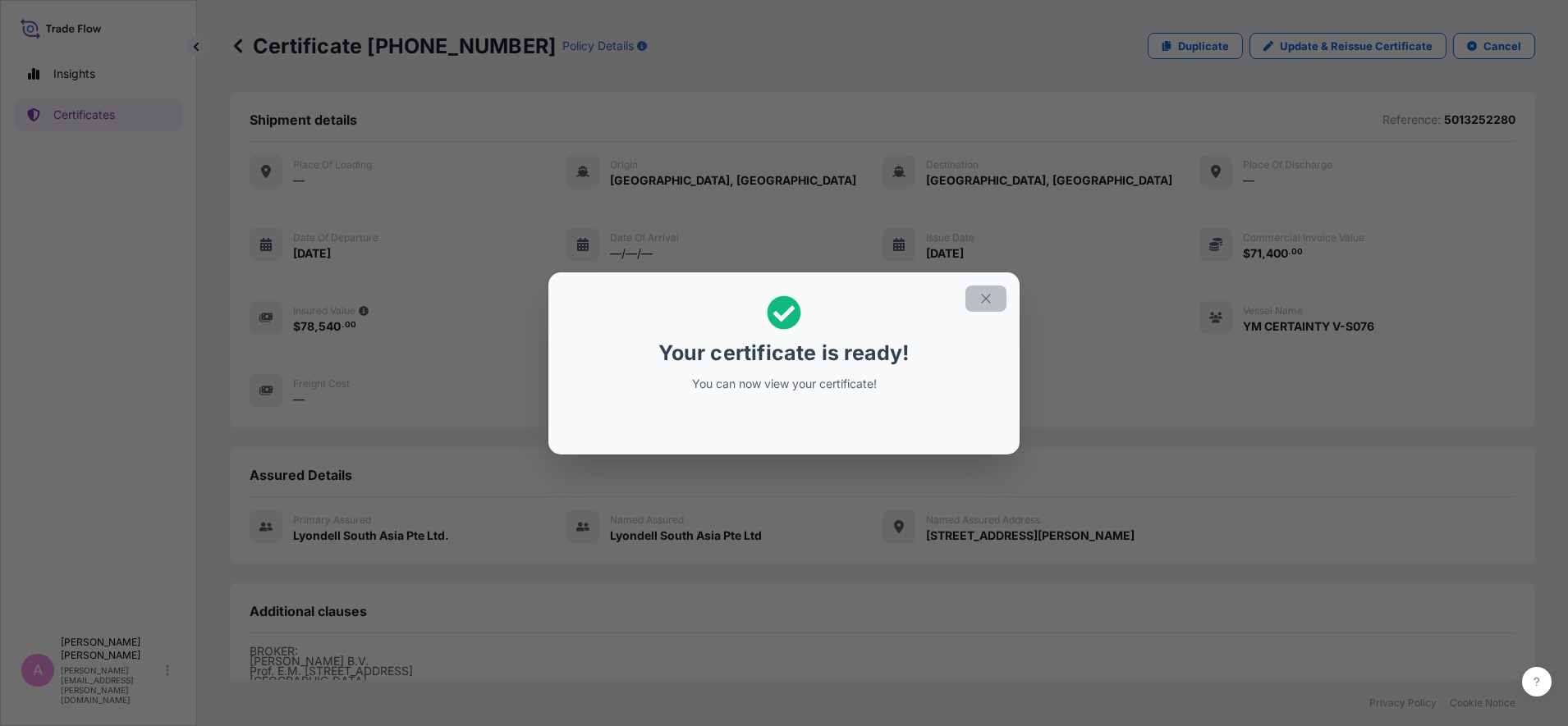
click at [987, 302] on icon "button" at bounding box center [986, 298] width 15 height 15
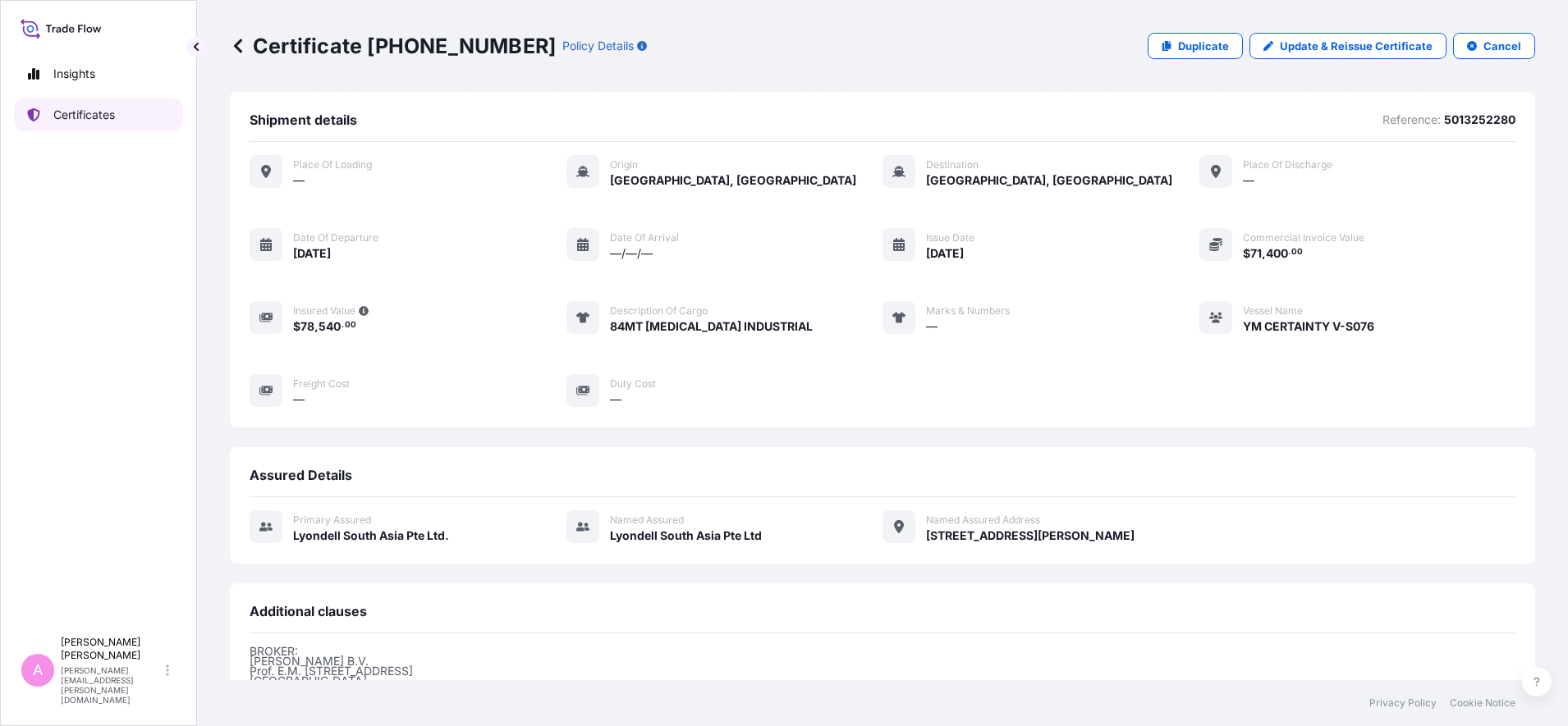
click at [111, 112] on p "Certificates" at bounding box center [83, 115] width 61 height 16
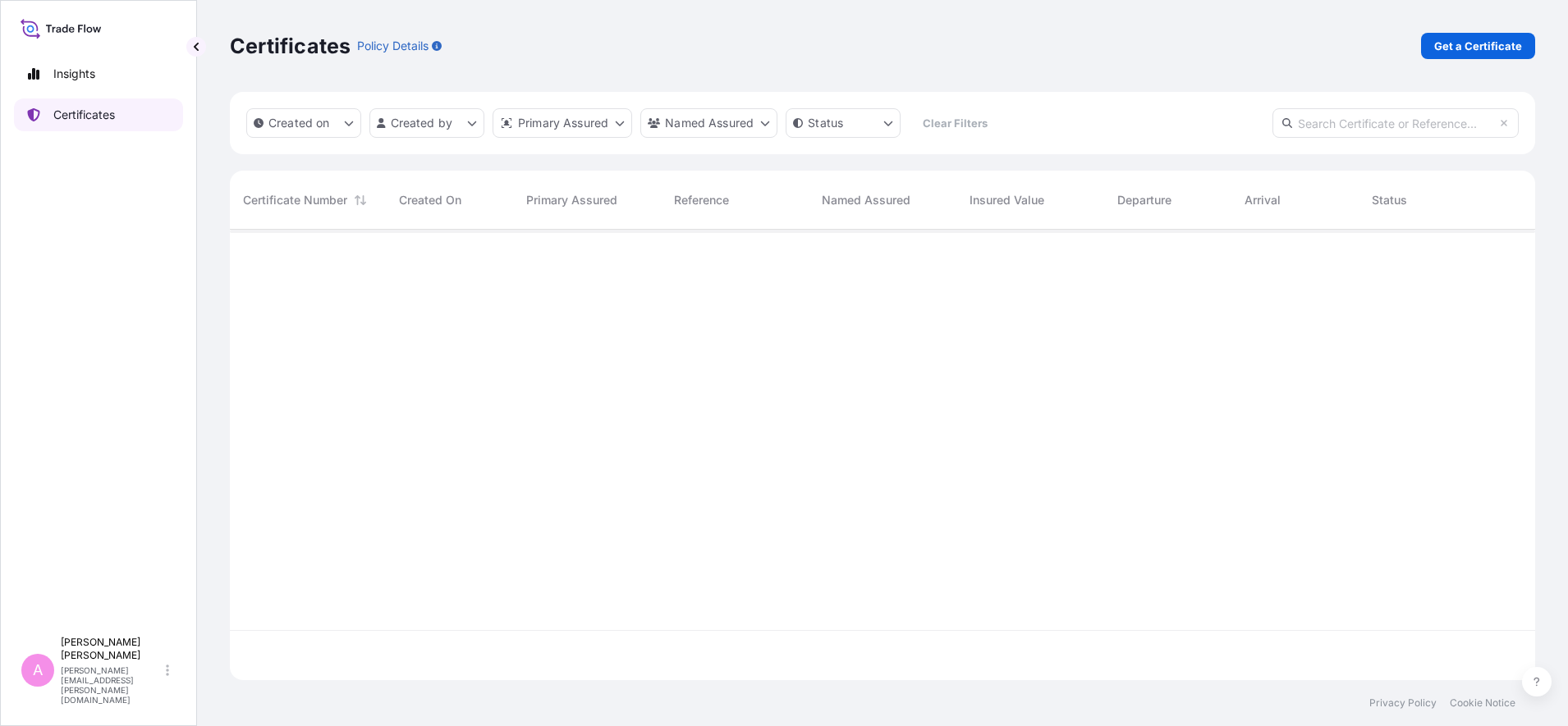
scroll to position [444, 1290]
click at [1359, 119] on input "text" at bounding box center [1396, 123] width 246 height 29
paste input "990773784"
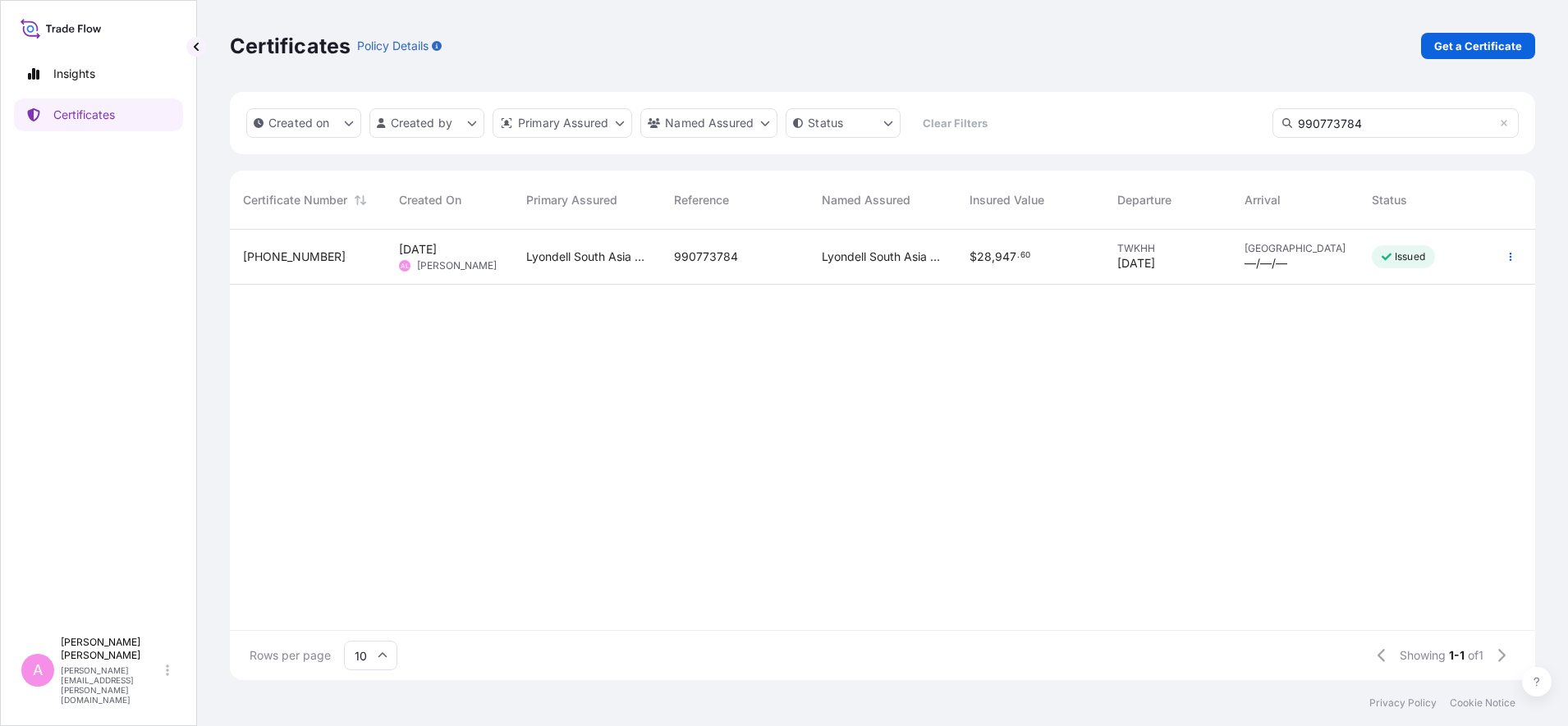
type input "990773784"
click at [784, 257] on div "990773784" at bounding box center [734, 257] width 121 height 16
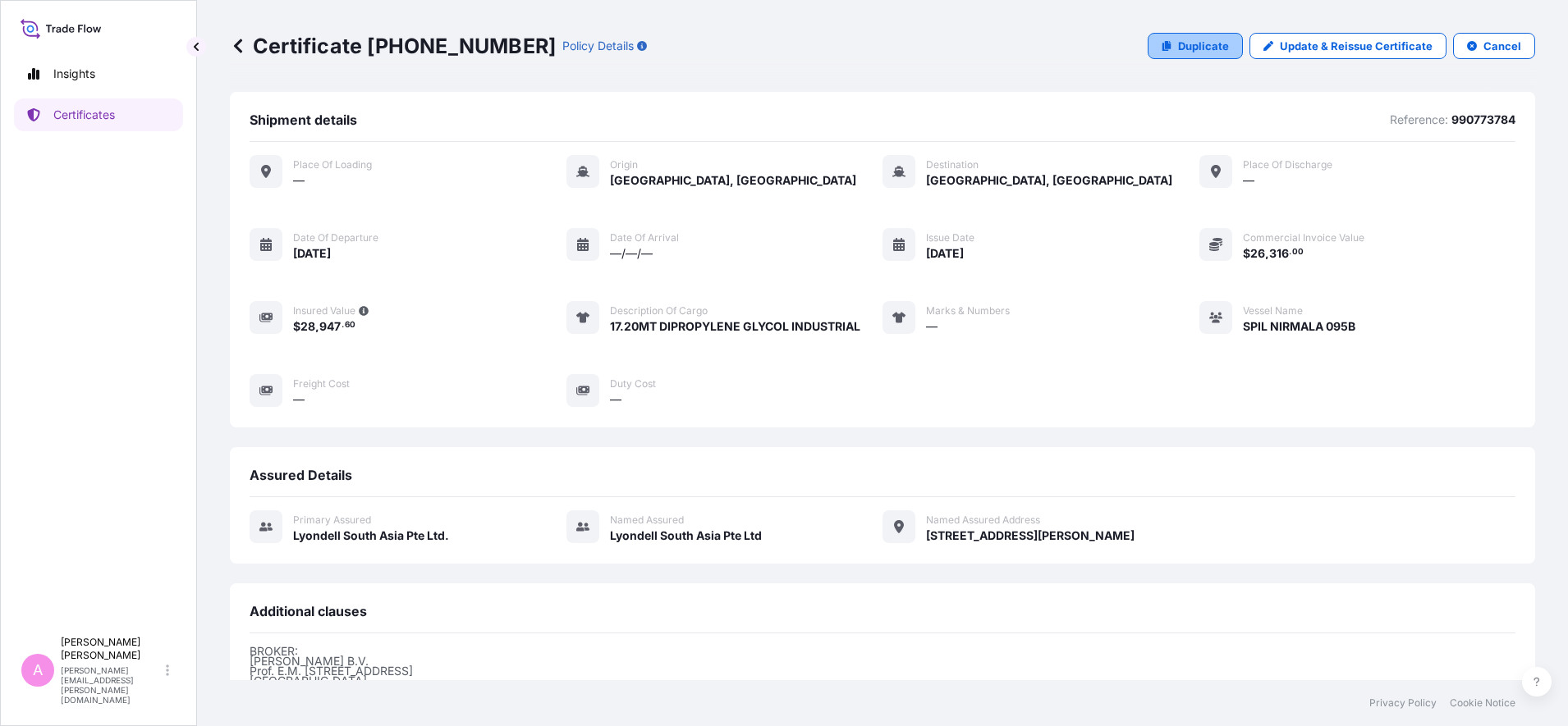
click at [1209, 47] on p "Duplicate" at bounding box center [1203, 46] width 51 height 16
select select "Sea"
select select "32022"
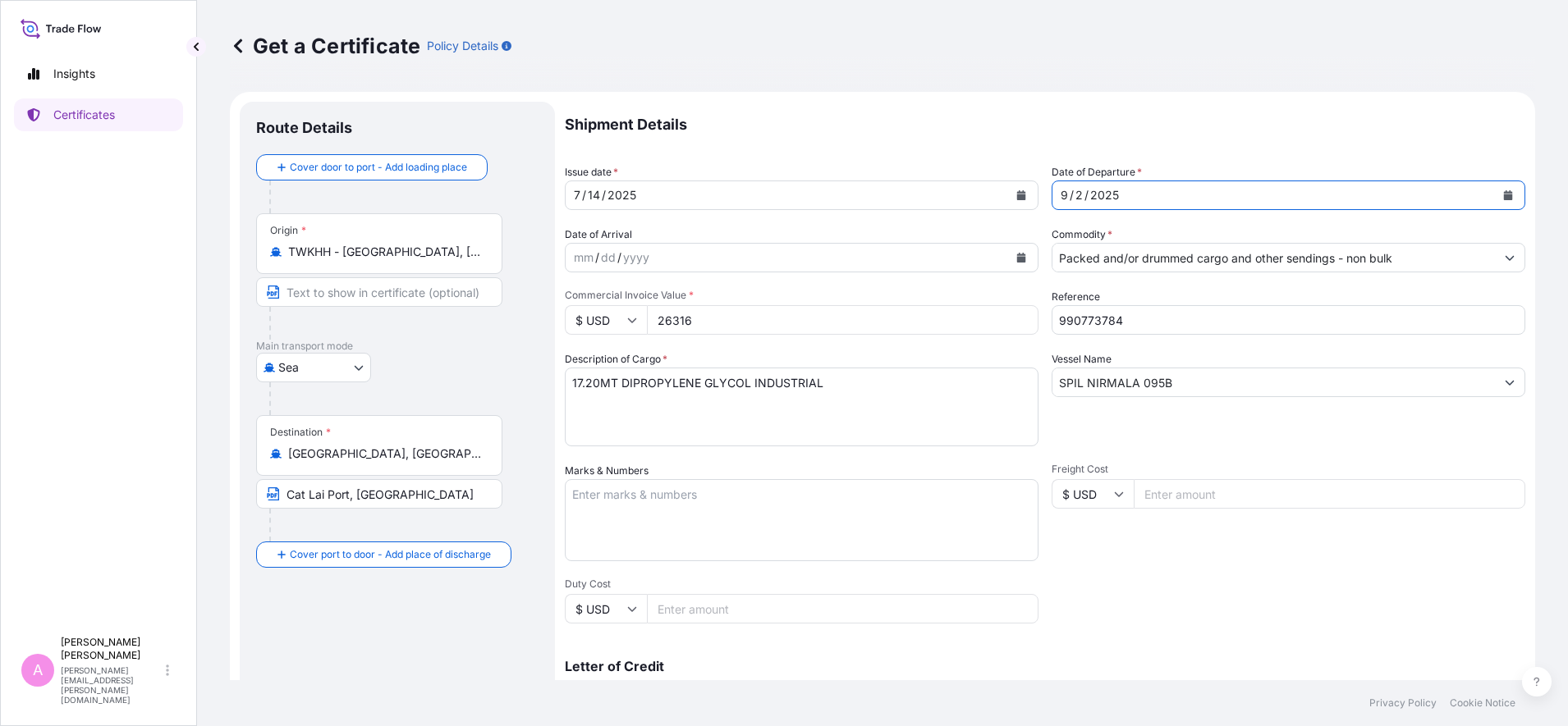
click at [1503, 192] on icon "Calendar" at bounding box center [1508, 195] width 10 height 10
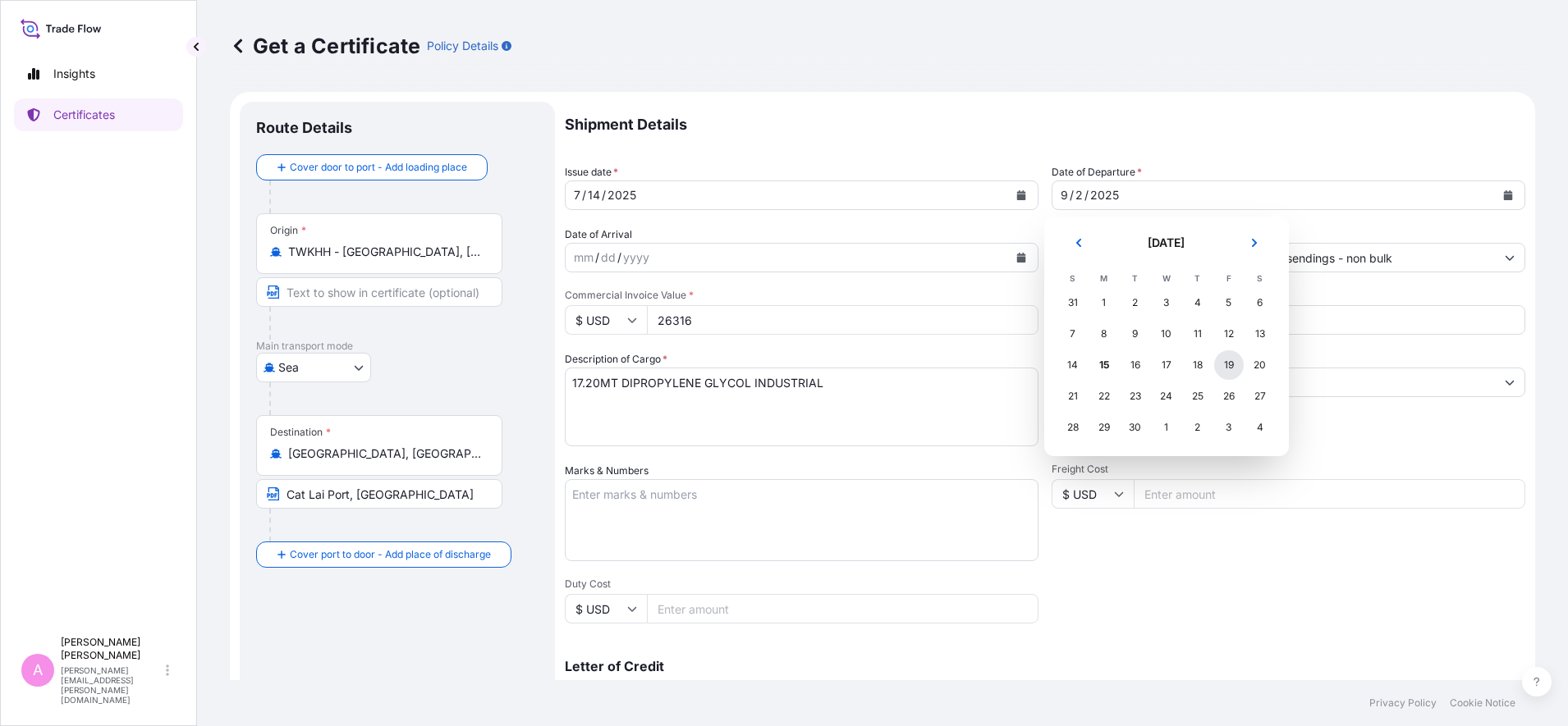
click at [1231, 367] on div "19" at bounding box center [1229, 365] width 29 height 29
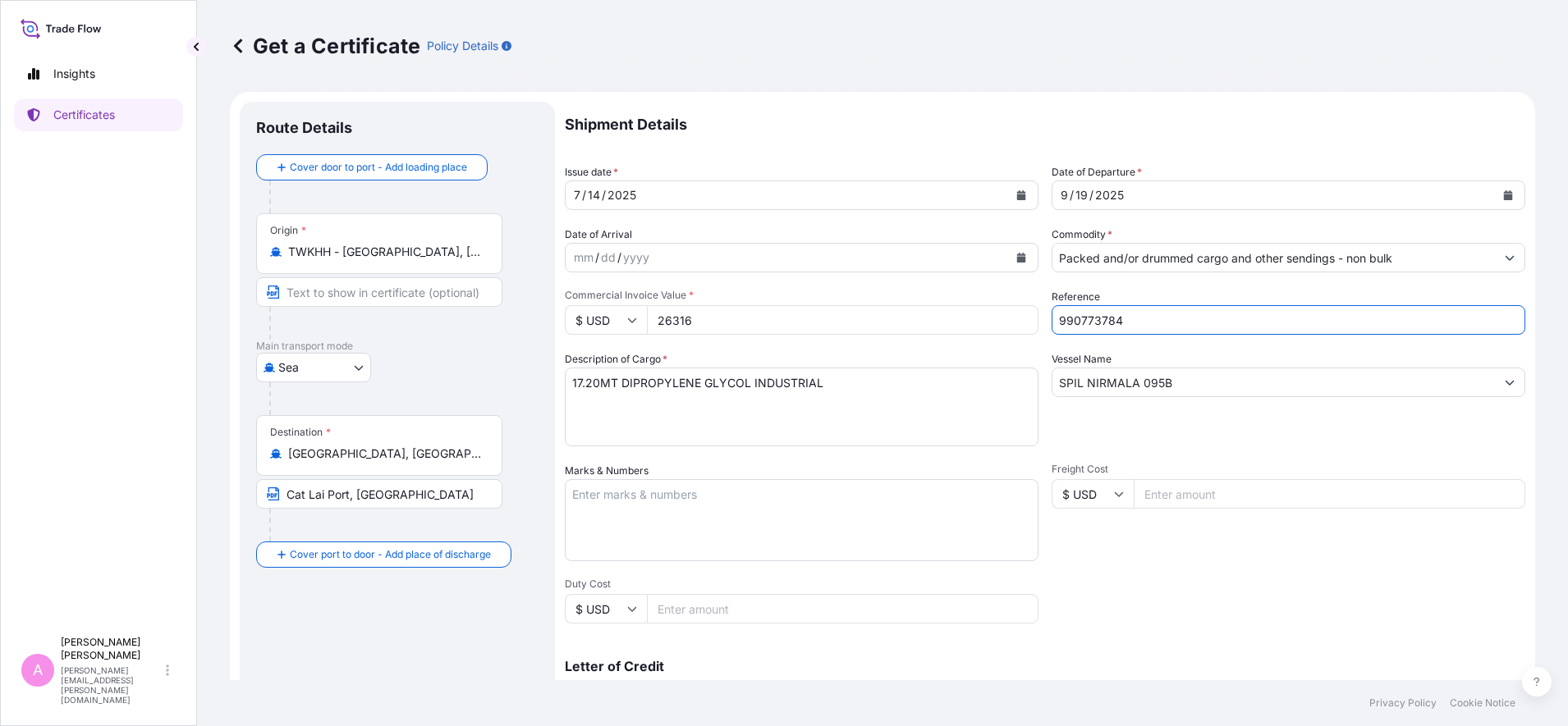
drag, startPoint x: 1175, startPoint y: 318, endPoint x: 918, endPoint y: 312, distance: 257.1
click at [918, 312] on div "Shipment Details Issue date * [DATE] Date of Departure * [DATE] Date of Arrival…" at bounding box center [1044, 493] width 961 height 783
paste input "5013242458"
type input "5013242458"
drag, startPoint x: 720, startPoint y: 316, endPoint x: 512, endPoint y: 253, distance: 217.3
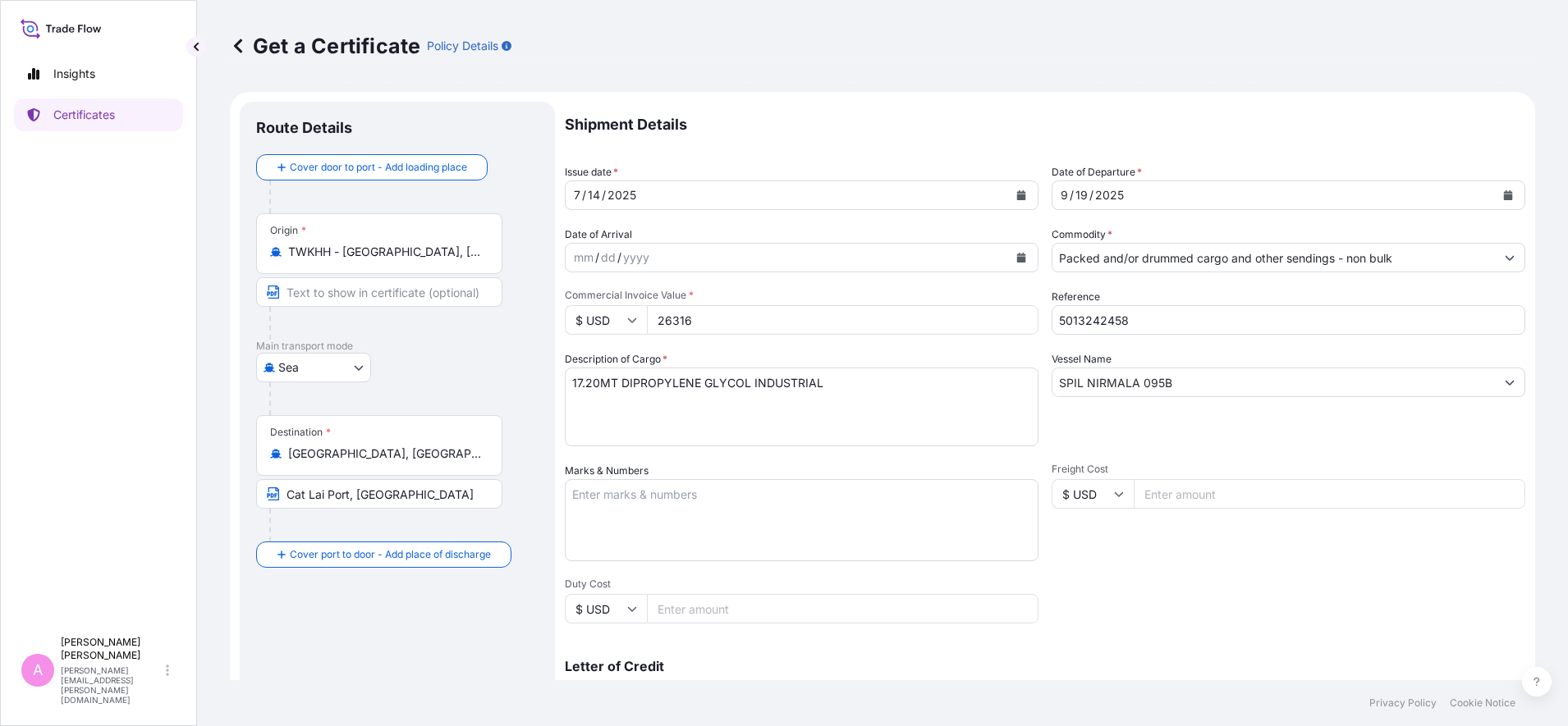
click at [529, 289] on form "Route Details Cover door to port - Add loading place Place of loading Road / [G…" at bounding box center [882, 516] width 1305 height 848
type input "26316"
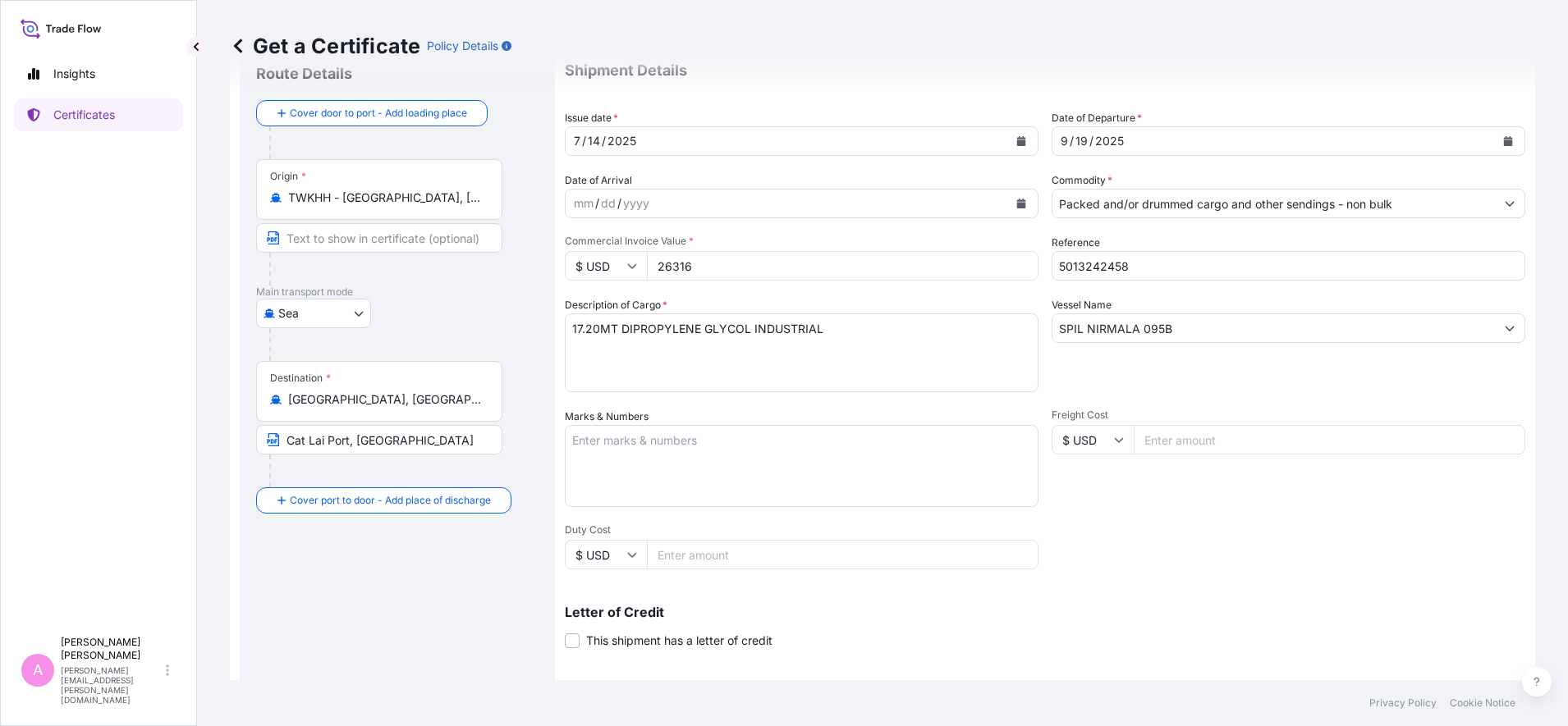
scroll to position [102, 0]
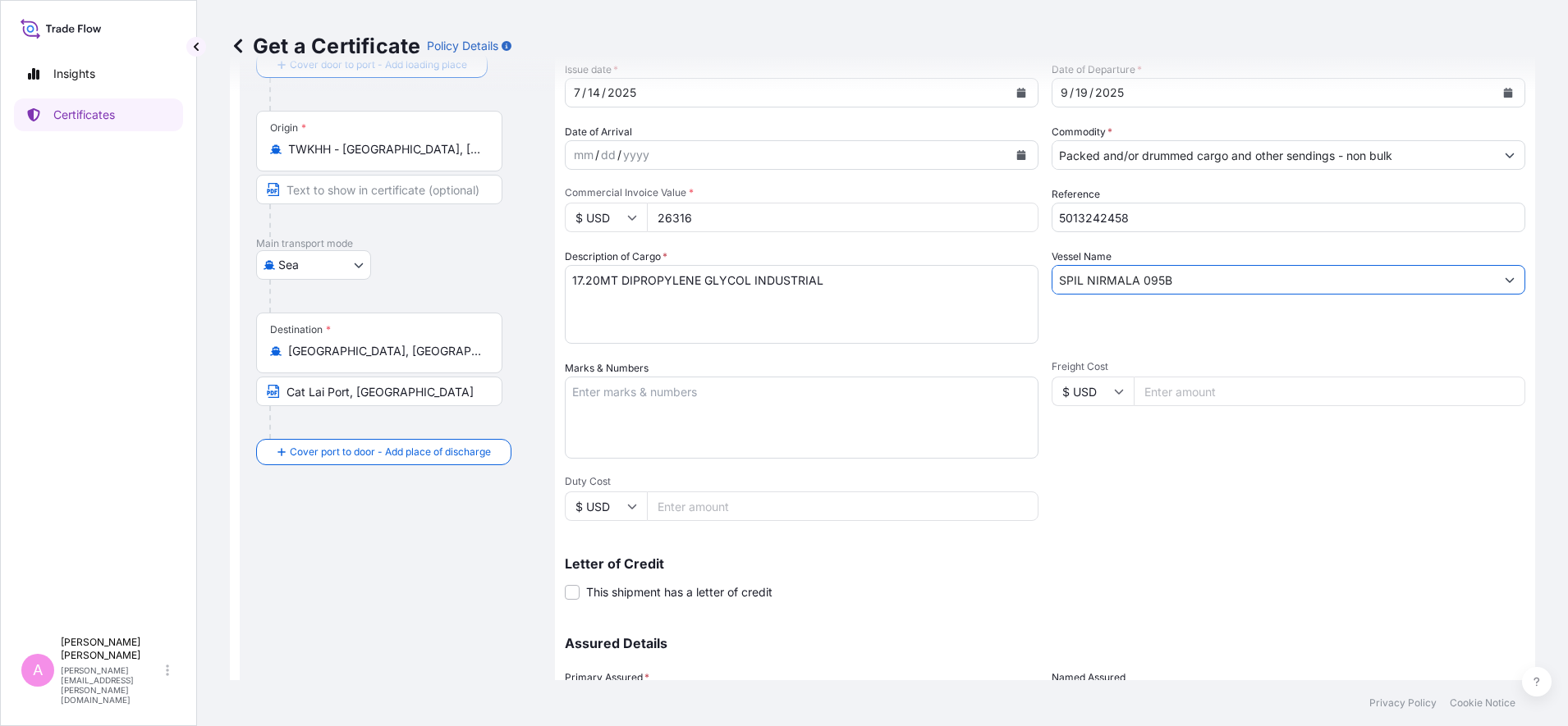
drag, startPoint x: 1227, startPoint y: 283, endPoint x: 810, endPoint y: 259, distance: 417.7
click at [808, 260] on div "Shipment Details Issue date * [DATE] Date of Departure * [DATE] Date of Arrival…" at bounding box center [1044, 390] width 961 height 783
paste input "UNI-PREMIER 0337-436S"
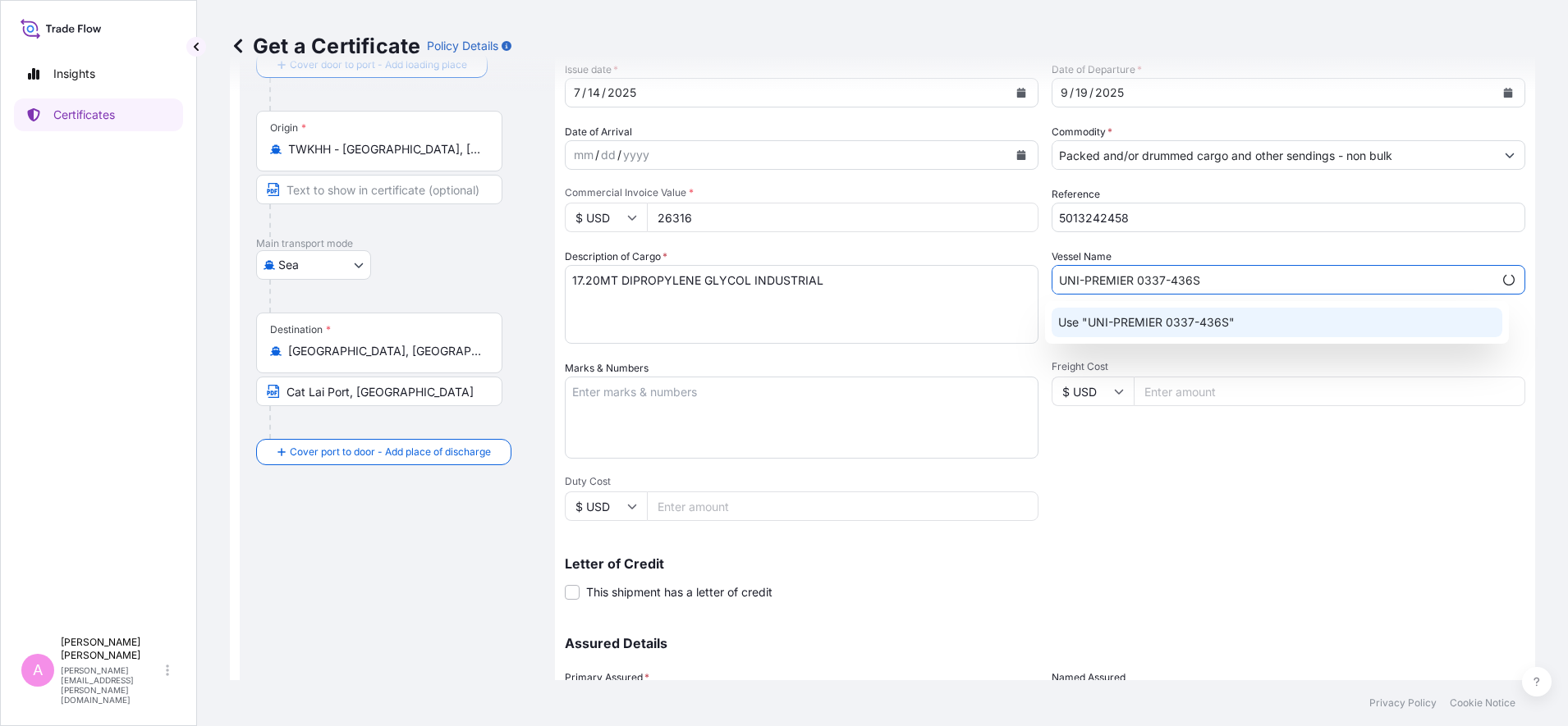
type input "UNI-PREMIER 0337-436S"
click at [1548, 348] on div "Get a Certificate Policy Details Route Details Cover door to port - Add loading…" at bounding box center [882, 340] width 1371 height 680
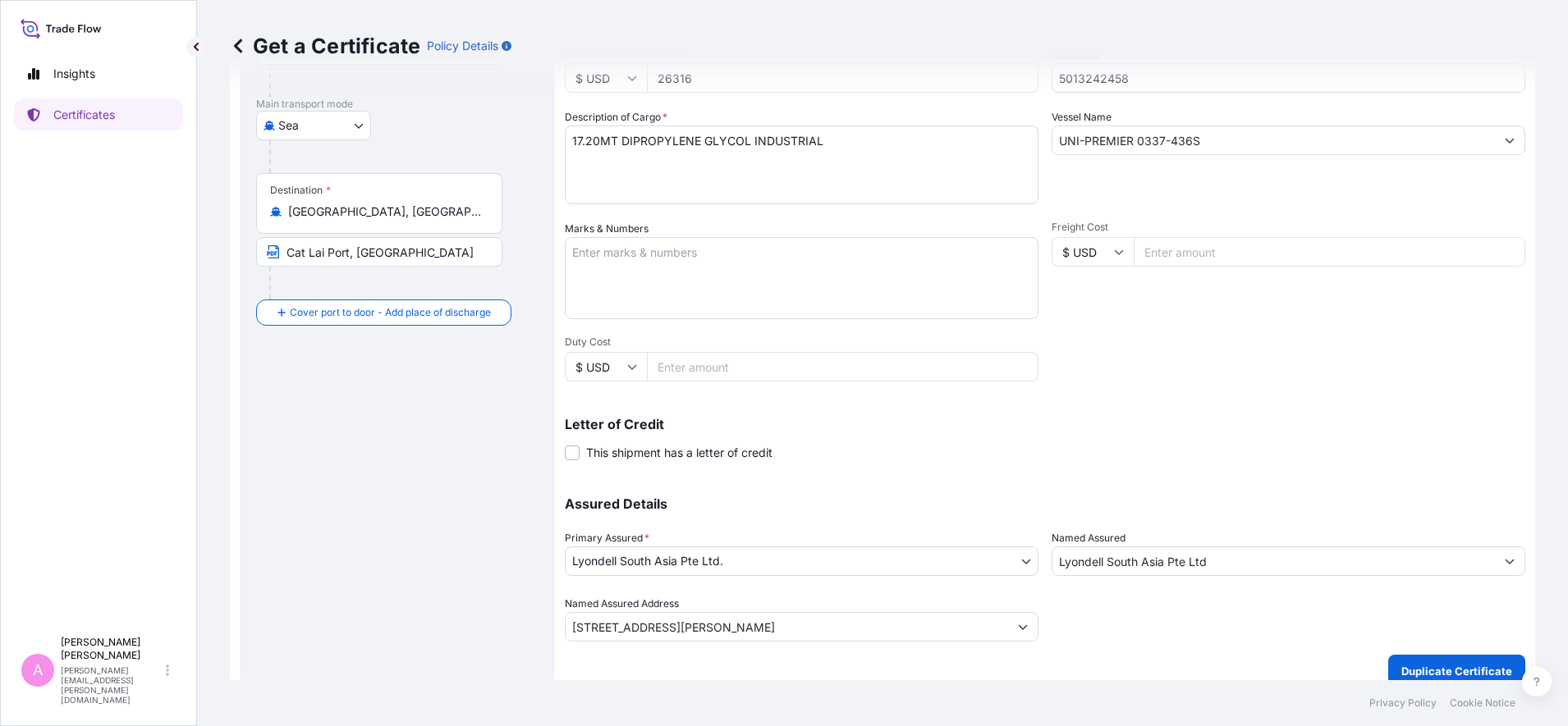
scroll to position [259, 0]
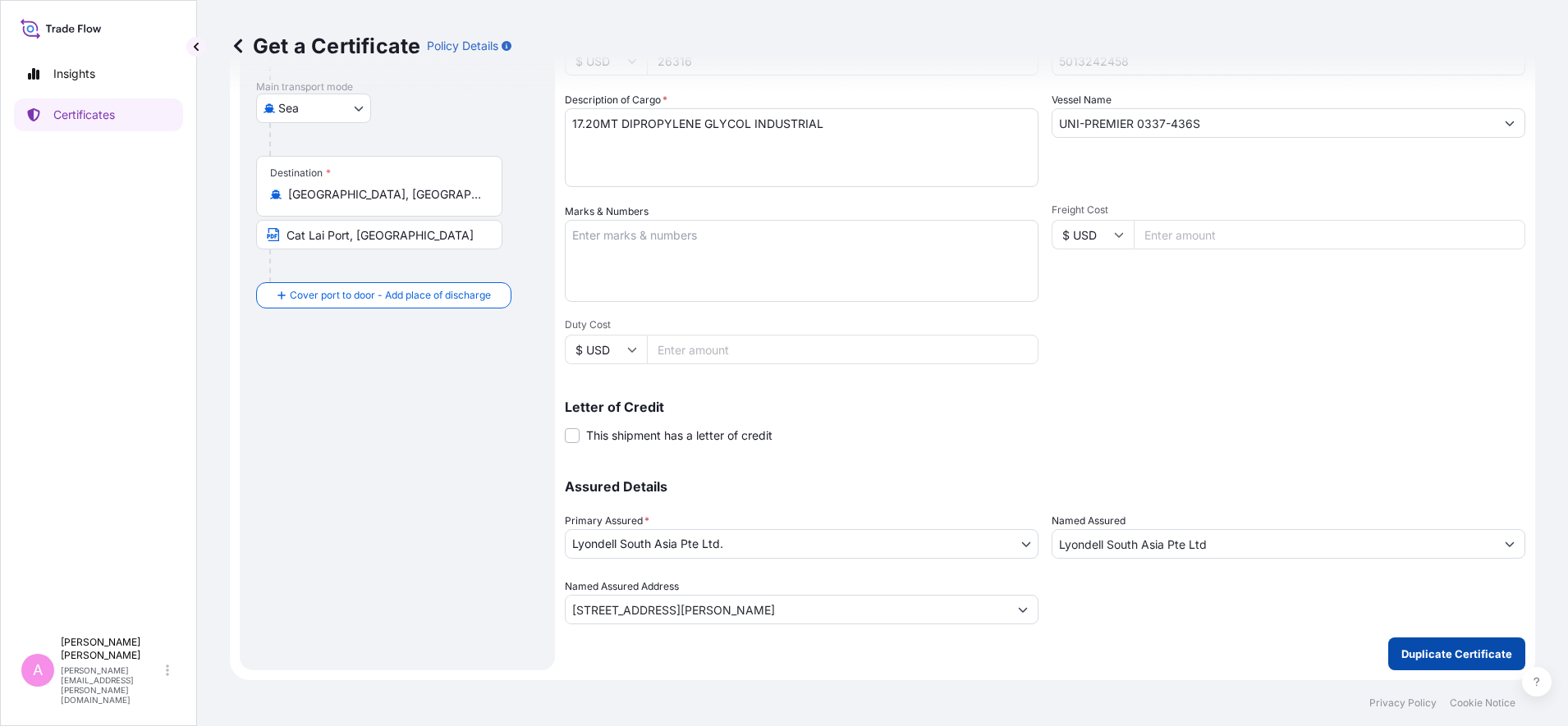
click at [1423, 655] on p "Duplicate Certificate" at bounding box center [1456, 654] width 110 height 16
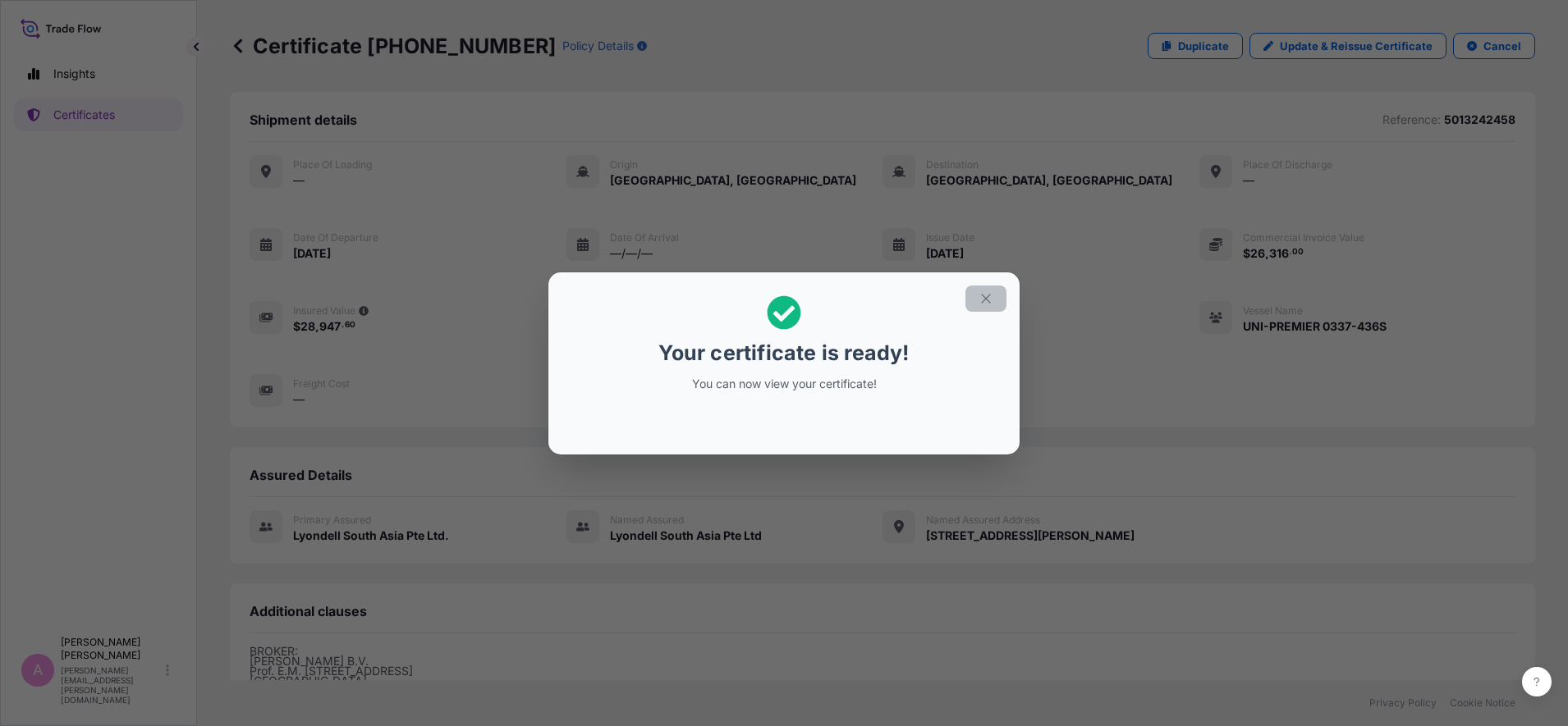
click at [988, 296] on icon "button" at bounding box center [986, 298] width 15 height 15
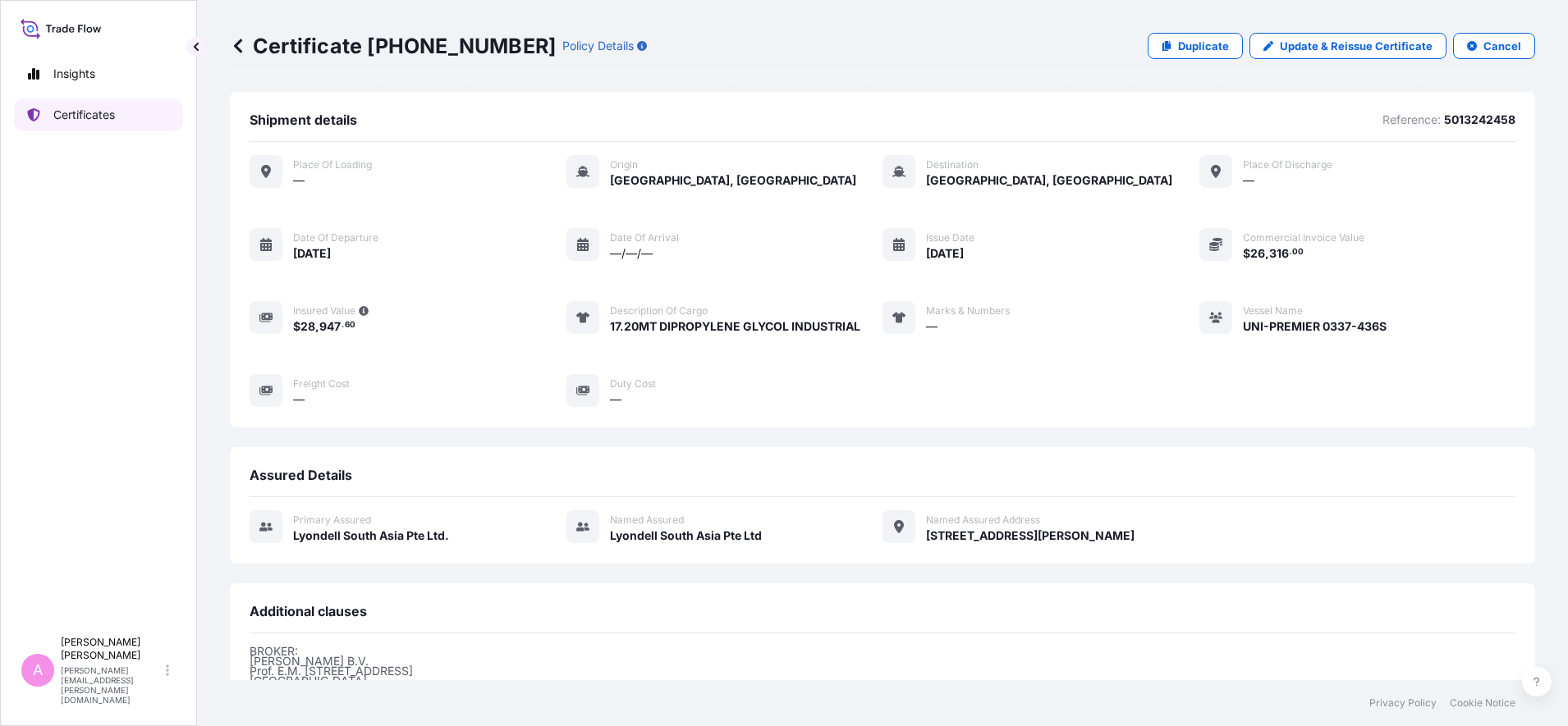
click at [128, 110] on link "Certificates" at bounding box center [98, 115] width 169 height 33
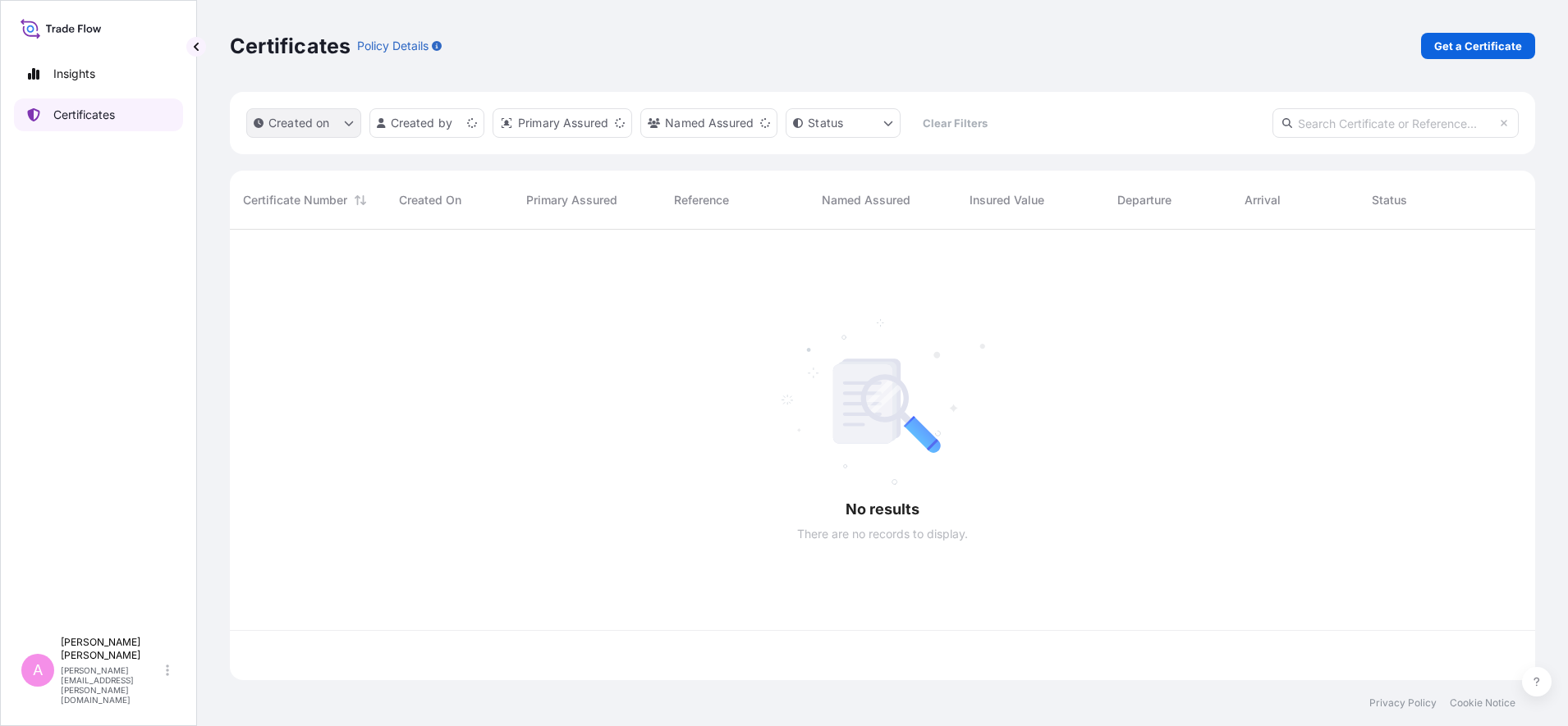
scroll to position [444, 1290]
click at [1351, 120] on input "text" at bounding box center [1396, 123] width 246 height 29
paste input "990765135"
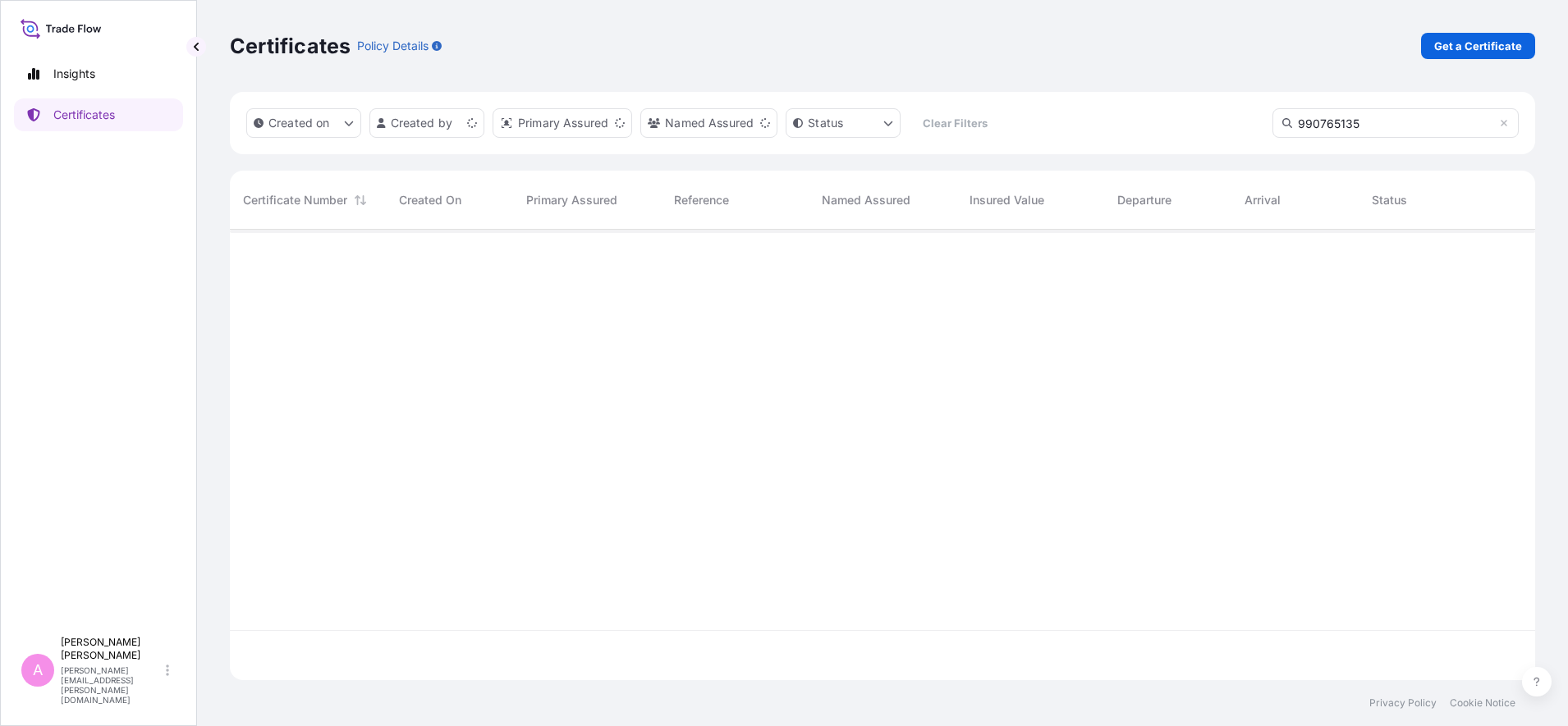
type input "990765135"
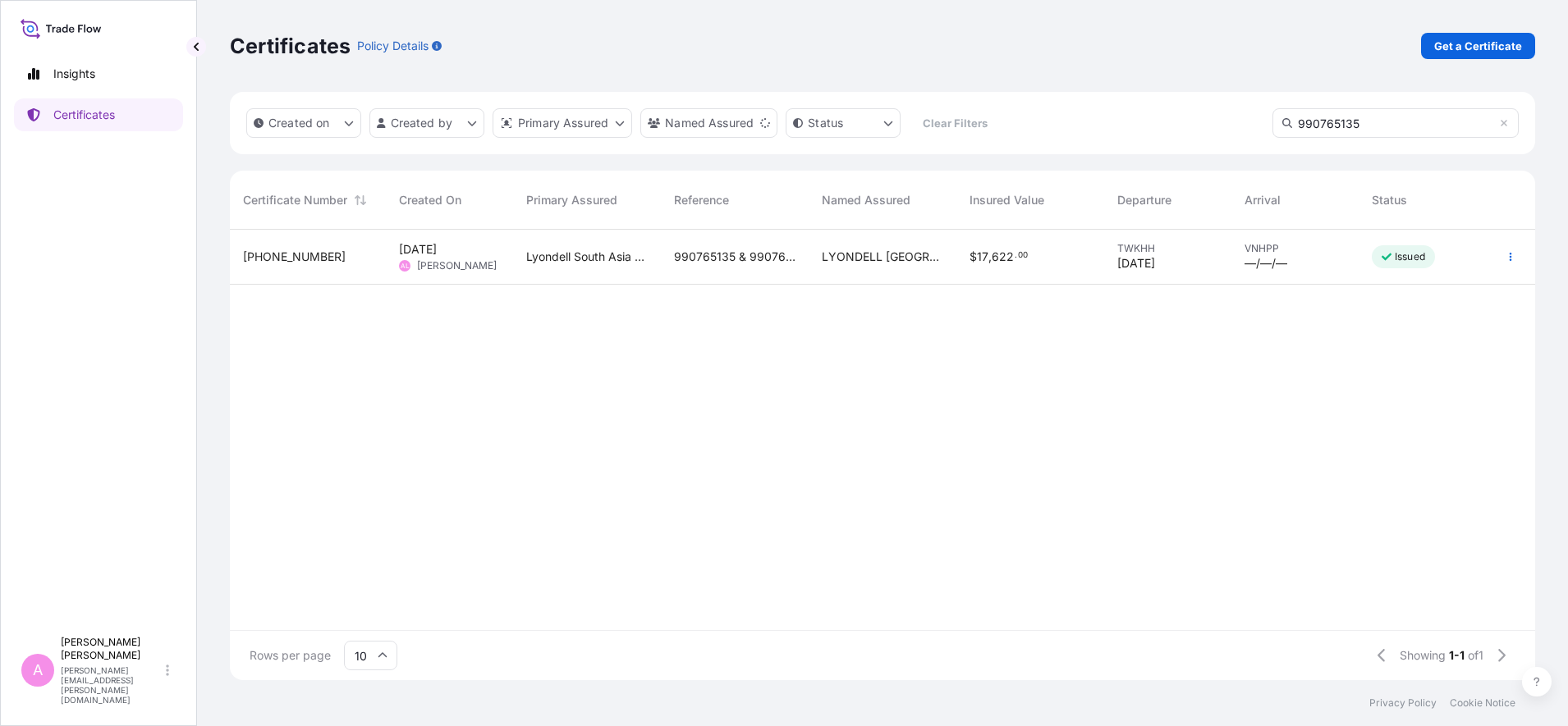
click at [701, 250] on span "990765135 & 990765140" at bounding box center [734, 257] width 121 height 16
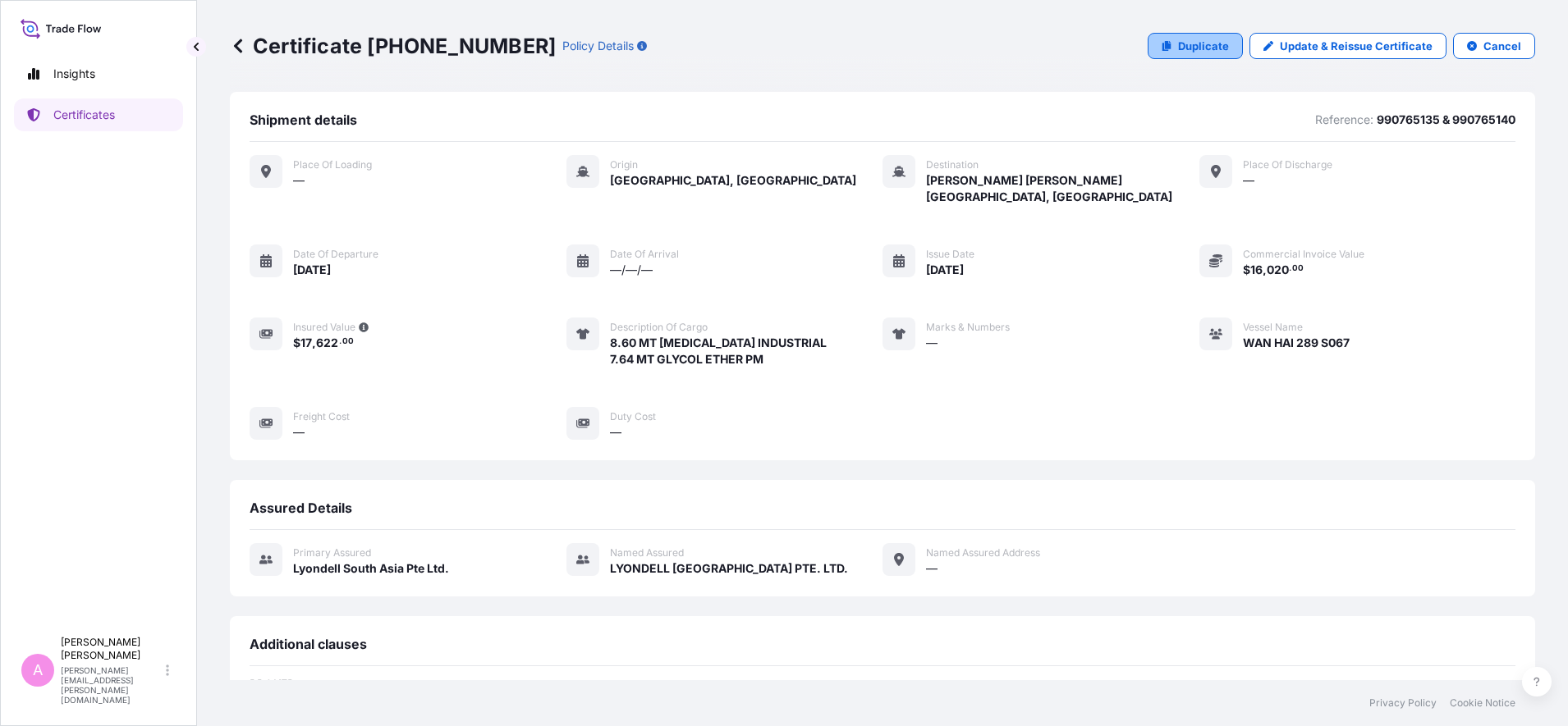
click at [1178, 47] on p "Duplicate" at bounding box center [1203, 46] width 51 height 16
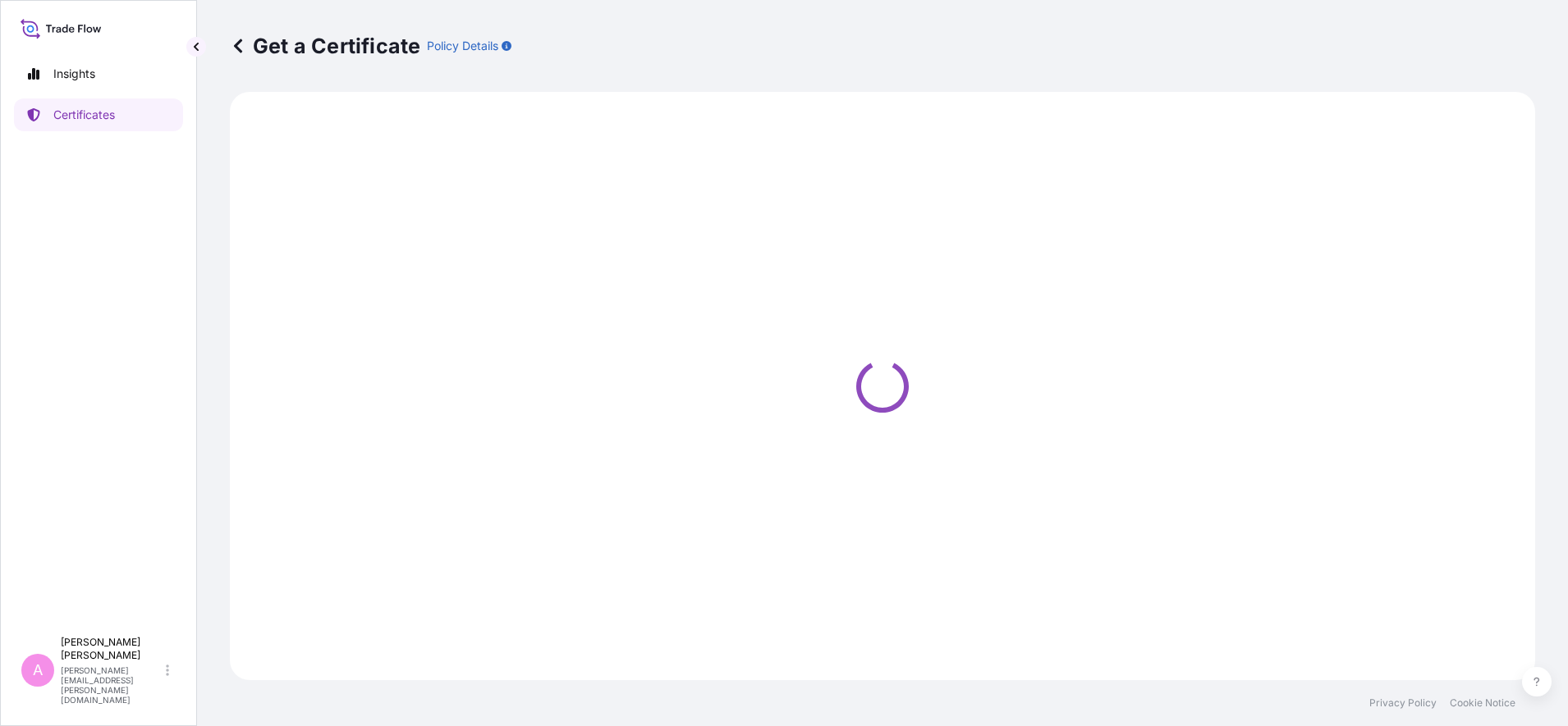
select select "Sea"
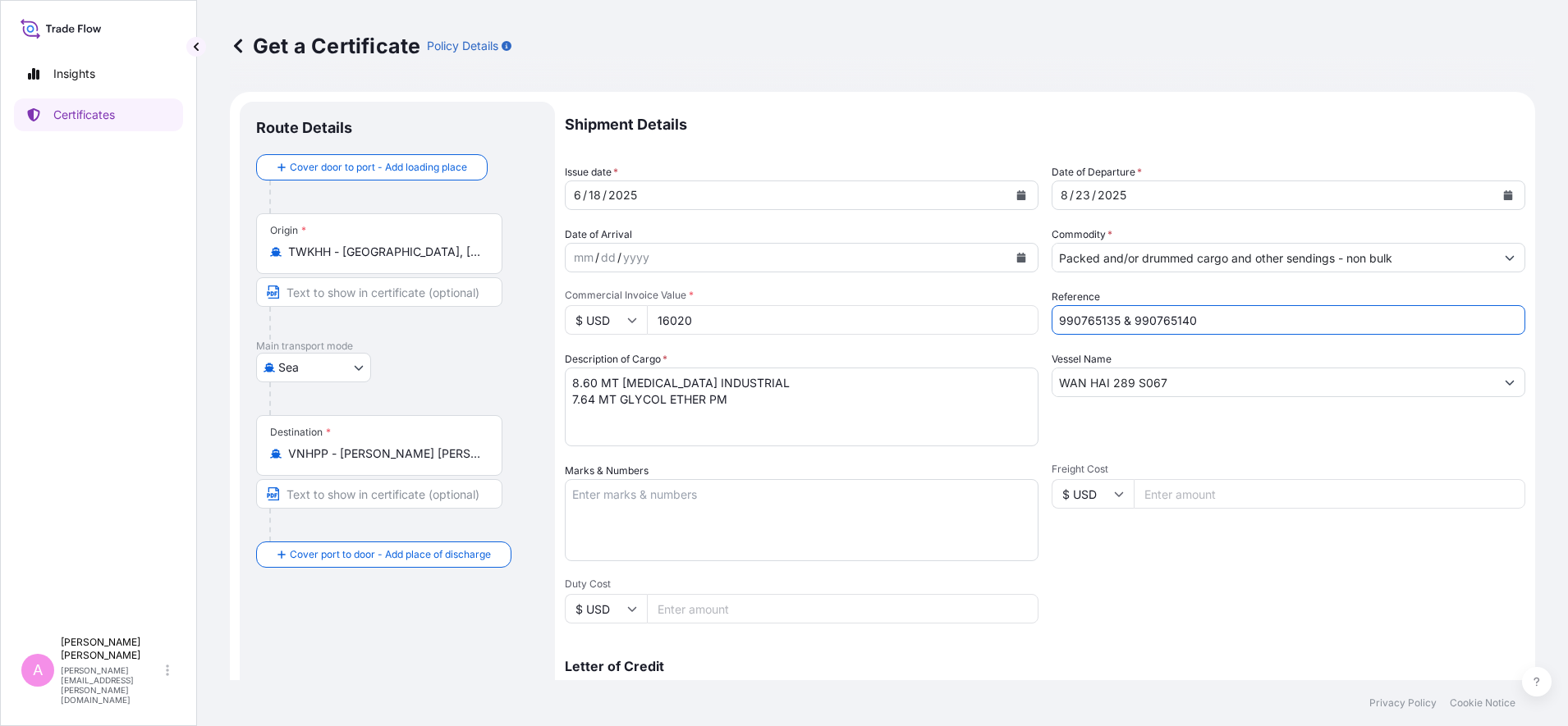
select select "32022"
drag, startPoint x: 1235, startPoint y: 321, endPoint x: 890, endPoint y: 301, distance: 345.6
click at [890, 301] on div "Shipment Details Issue date * [DATE] Date of Departure * [DATE] Date of Arrival…" at bounding box center [1044, 493] width 961 height 783
paste input "5013268628"
click at [1181, 323] on input "5013268628 &" at bounding box center [1288, 320] width 473 height 29
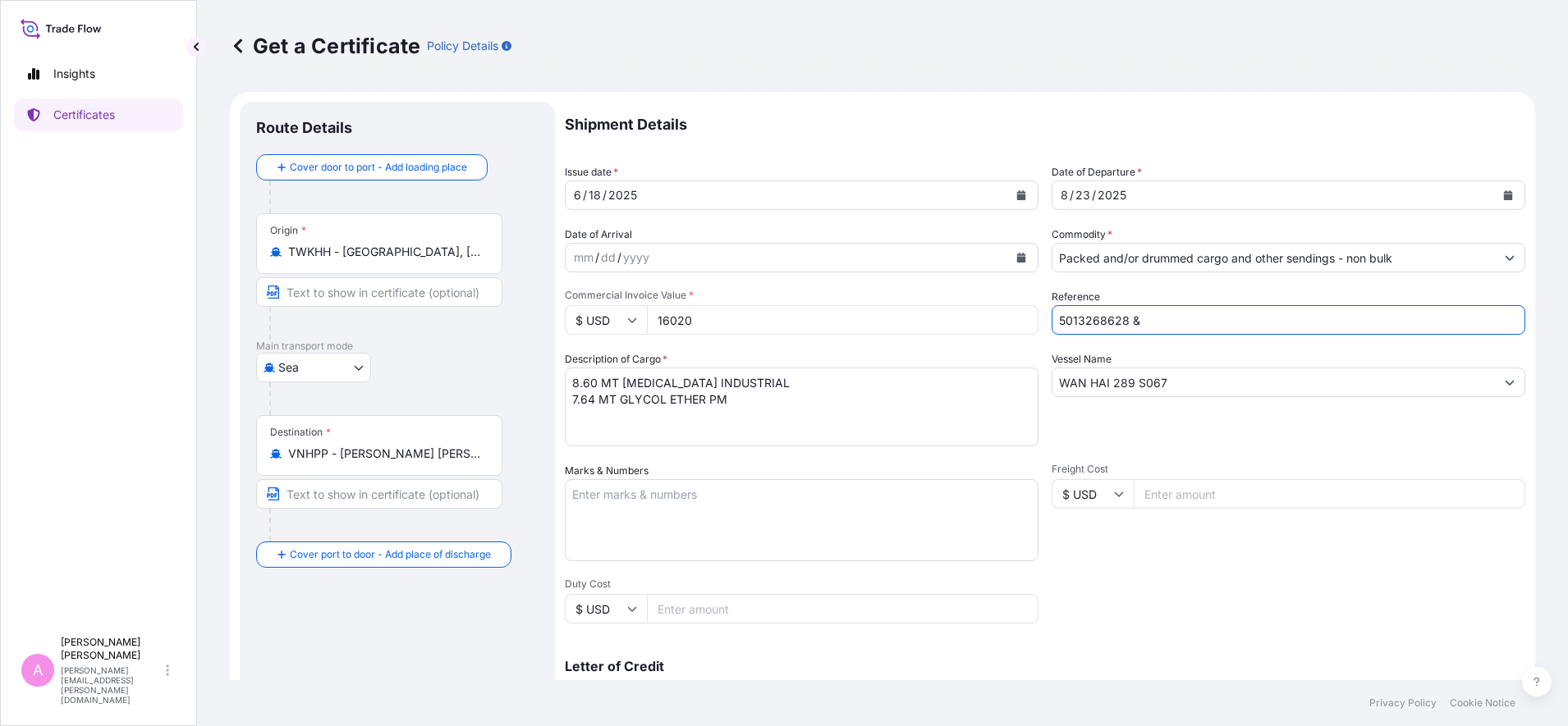
paste input "5013268633"
type input "5013268628 & 5013268633"
click at [1187, 96] on form "Route Details Cover door to port - Add loading place Place of loading Road / In…" at bounding box center [882, 516] width 1305 height 848
click at [1504, 195] on icon "Calendar" at bounding box center [1509, 195] width 9 height 10
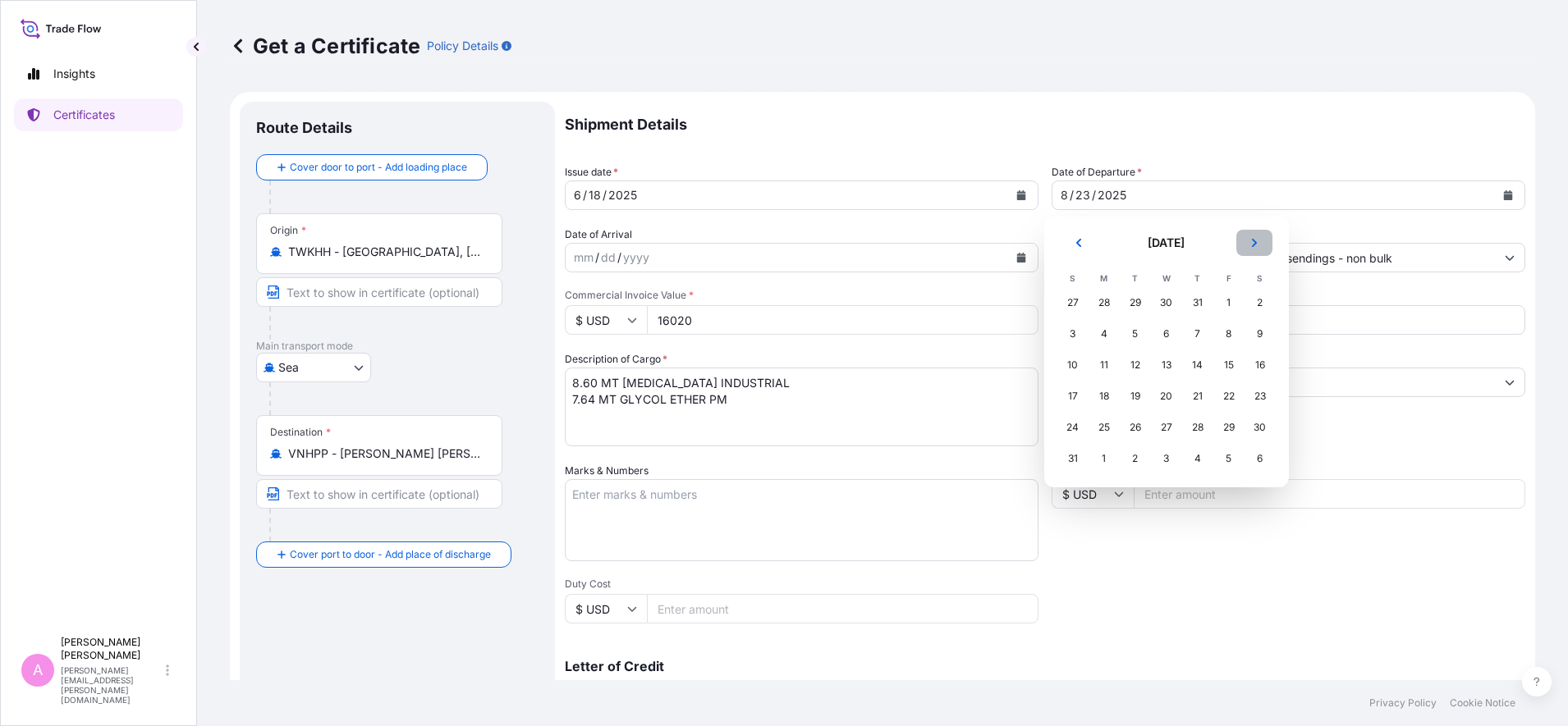
click at [1241, 242] on button "Next" at bounding box center [1254, 243] width 36 height 26
click at [1227, 364] on div "19" at bounding box center [1229, 365] width 29 height 29
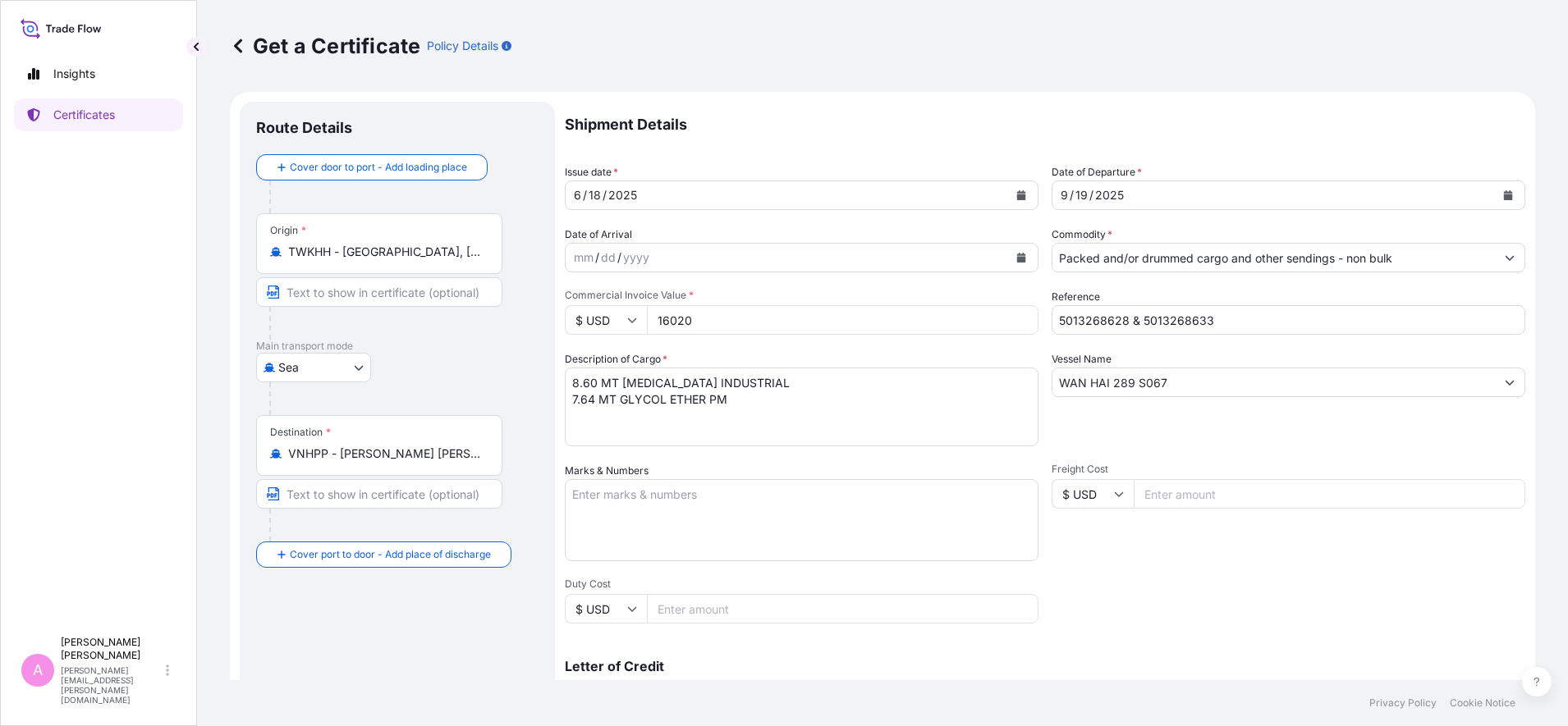
drag, startPoint x: 710, startPoint y: 317, endPoint x: 605, endPoint y: 314, distance: 105.0
click at [607, 311] on div "$ USD 16020" at bounding box center [801, 320] width 473 height 29
type input "15691.50"
drag, startPoint x: 1189, startPoint y: 383, endPoint x: 915, endPoint y: 384, distance: 274.0
click at [915, 384] on div "Shipment Details Issue date * [DATE] Date of Departure * [DATE] Date of Arrival…" at bounding box center [1044, 493] width 961 height 783
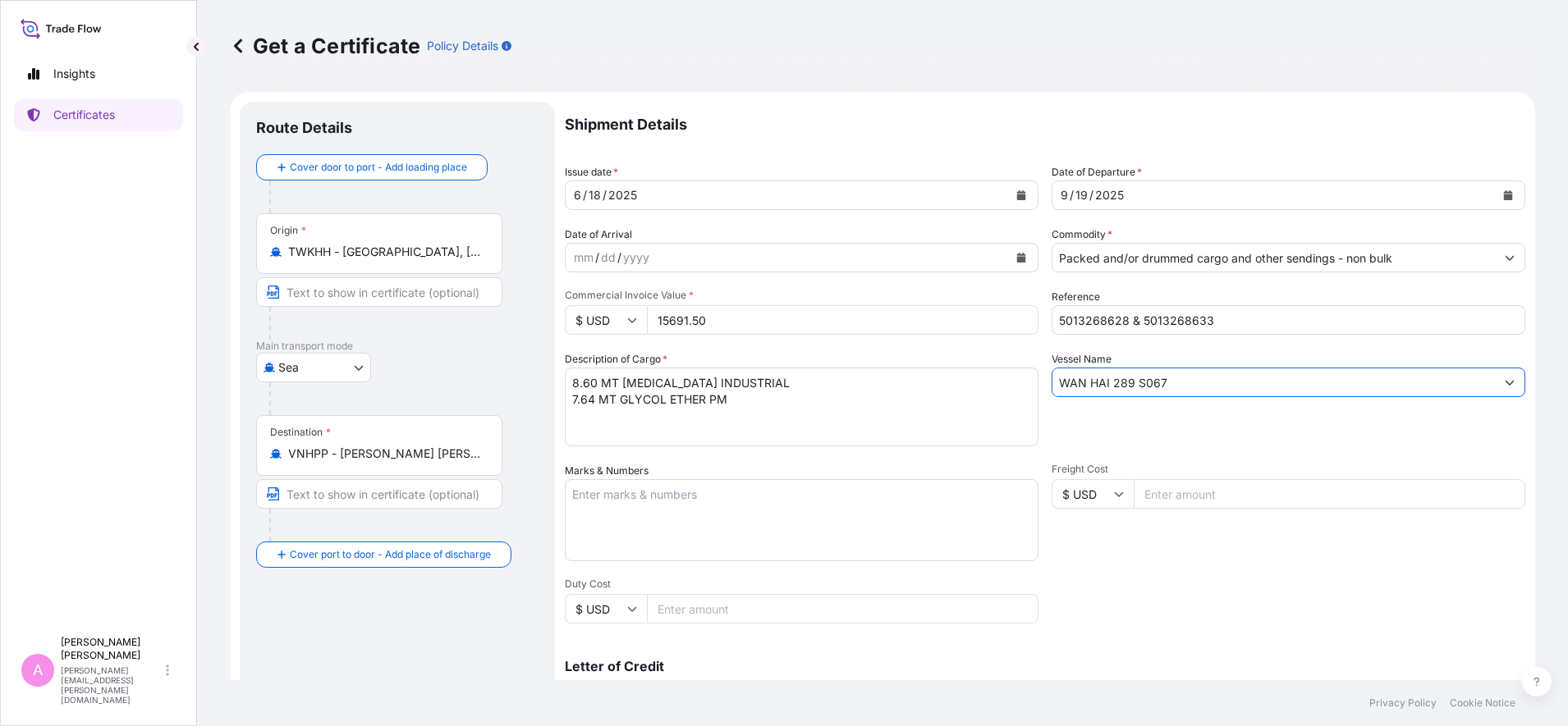
paste input "UNI-PREMIER 0337-436S"
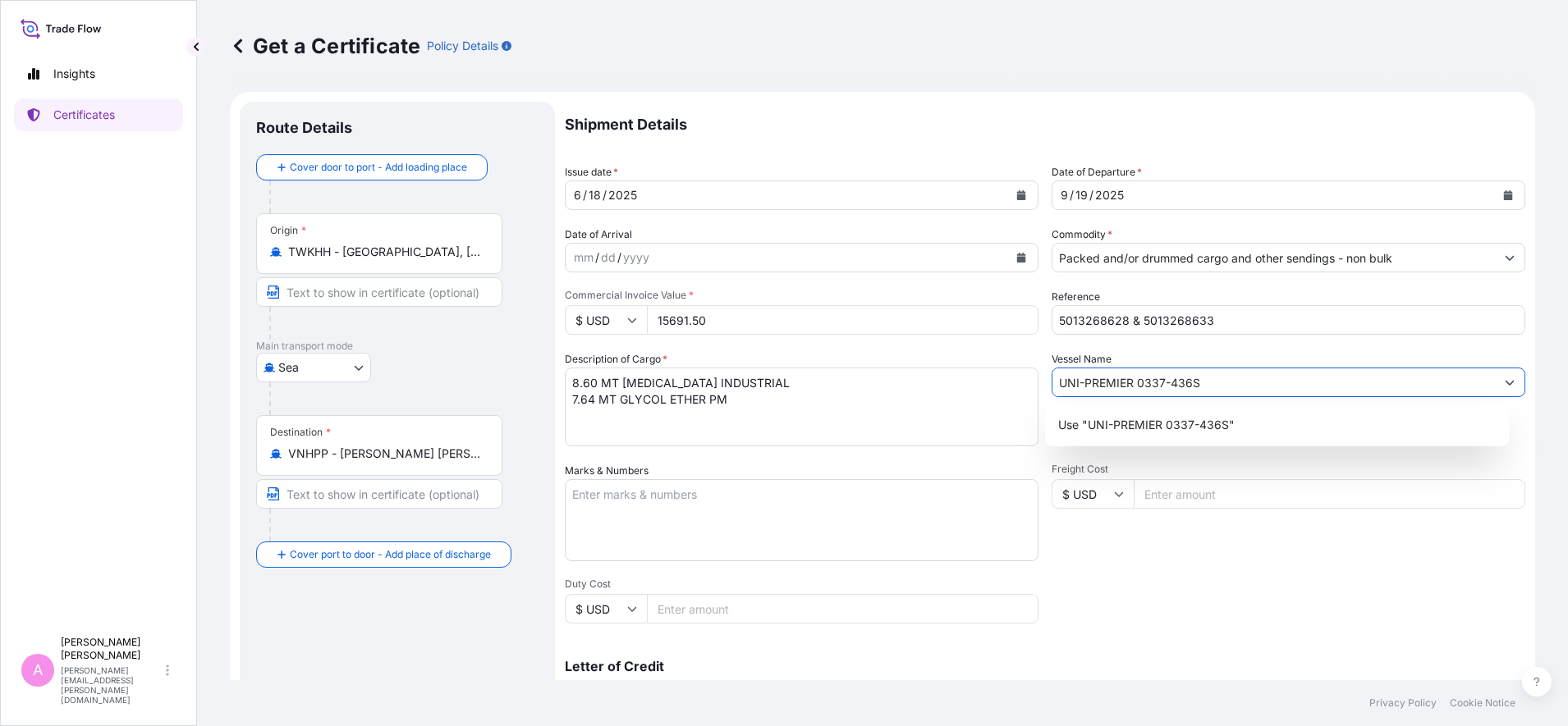
type input "UNI-PREMIER 0337-436S"
click at [626, 414] on textarea "8.60 MT [MEDICAL_DATA] INDUSTRIAL 7.64 MT GLYCOL ETHER PM" at bounding box center [801, 407] width 473 height 78
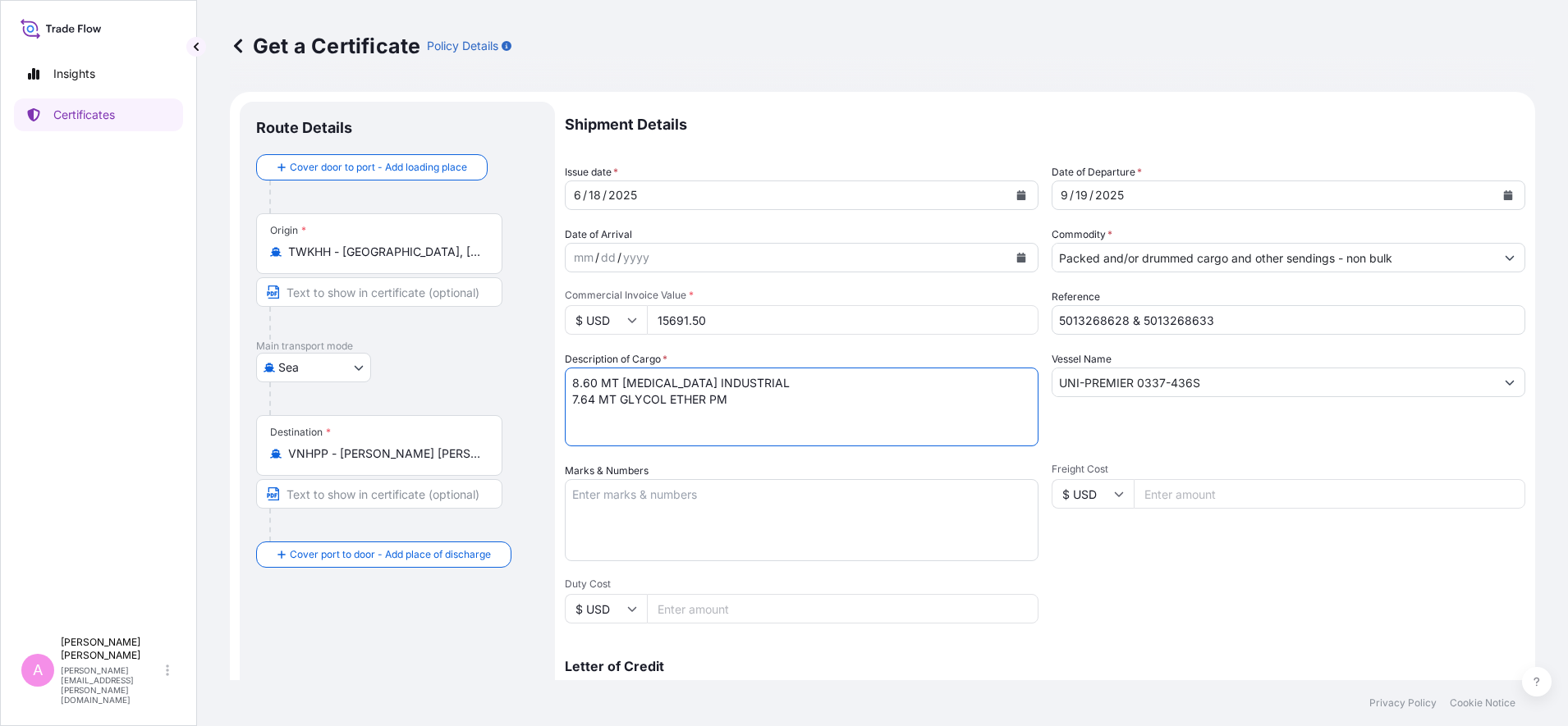
click at [577, 381] on textarea "8.60 MT [MEDICAL_DATA] INDUSTRIAL 7.64 MT GLYCOL ETHER PM" at bounding box center [801, 407] width 473 height 78
click at [601, 379] on textarea "8.60 MT [MEDICAL_DATA] INDUSTRIAL 7.64 MT GLYCOL ETHER PM" at bounding box center [801, 407] width 473 height 78
click at [636, 412] on textarea "8.60 MT [MEDICAL_DATA] INDUSTRIAL 7.64 MT GLYCOL ETHER PM" at bounding box center [801, 407] width 473 height 78
drag, startPoint x: 577, startPoint y: 398, endPoint x: 803, endPoint y: 357, distance: 229.7
click at [578, 398] on textarea "8.60 MT [MEDICAL_DATA] INDUSTRIAL 7.64 MT GLYCOL ETHER PM" at bounding box center [801, 407] width 473 height 78
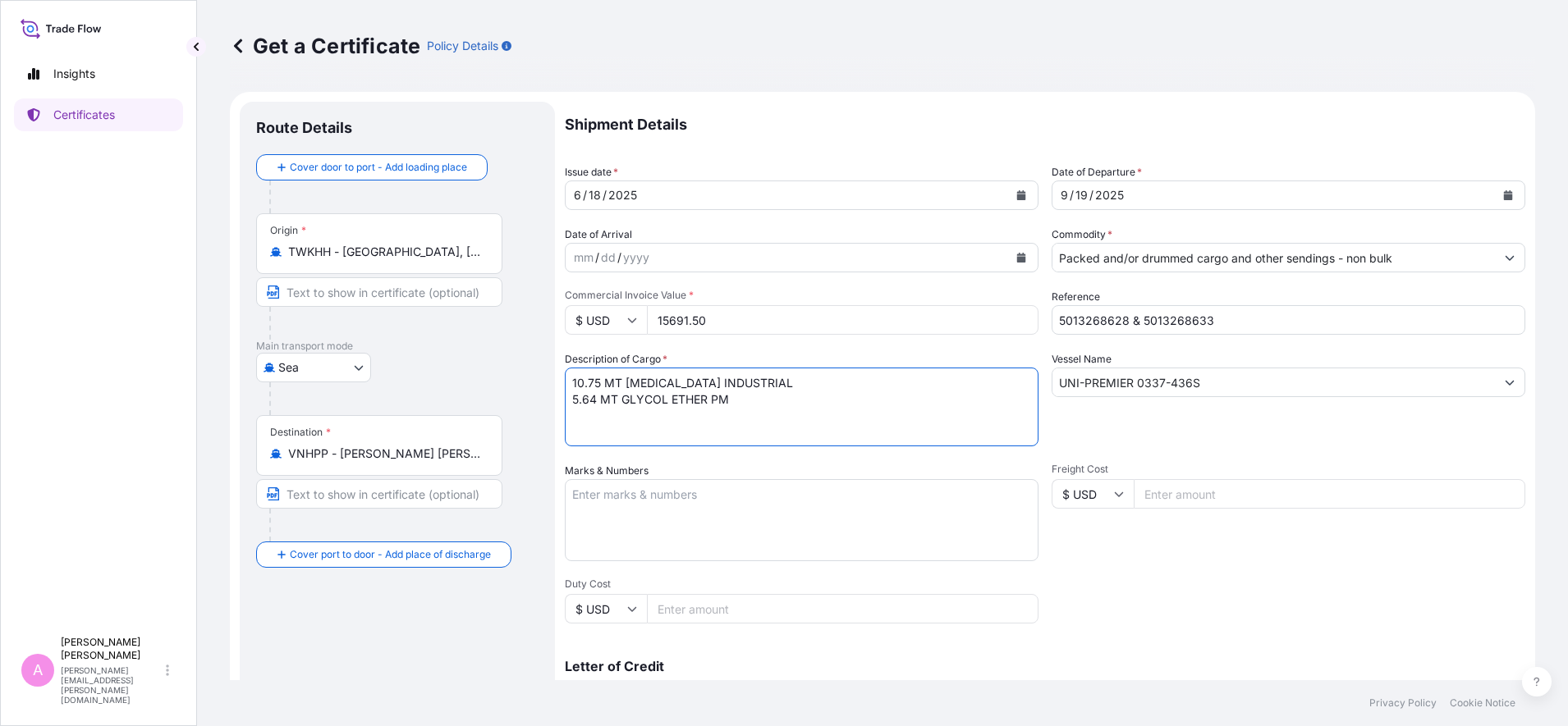
drag, startPoint x: 594, startPoint y: 398, endPoint x: 678, endPoint y: 394, distance: 84.1
click at [595, 398] on textarea "8.60 MT [MEDICAL_DATA] INDUSTRIAL 7.64 MT GLYCOL ETHER PM" at bounding box center [801, 407] width 473 height 78
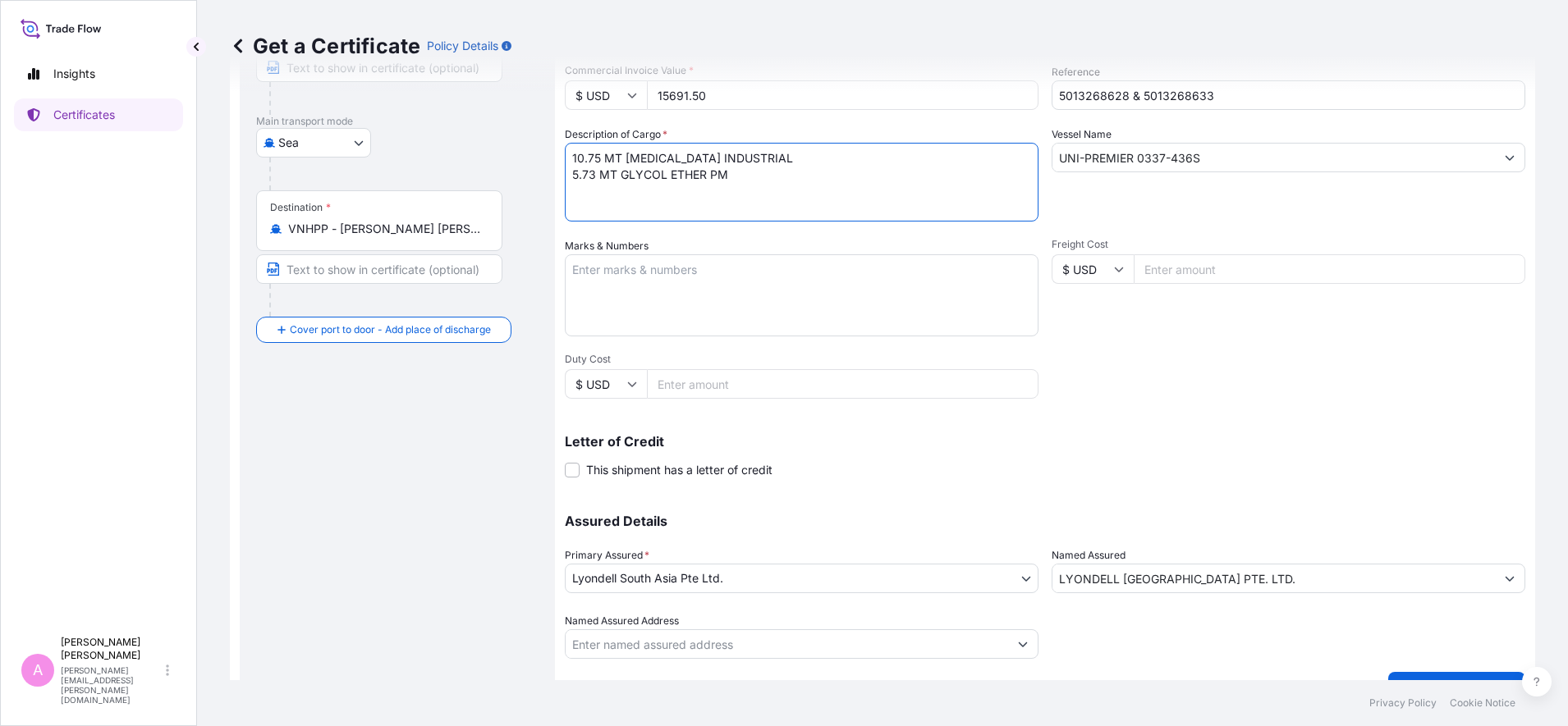
scroll to position [259, 0]
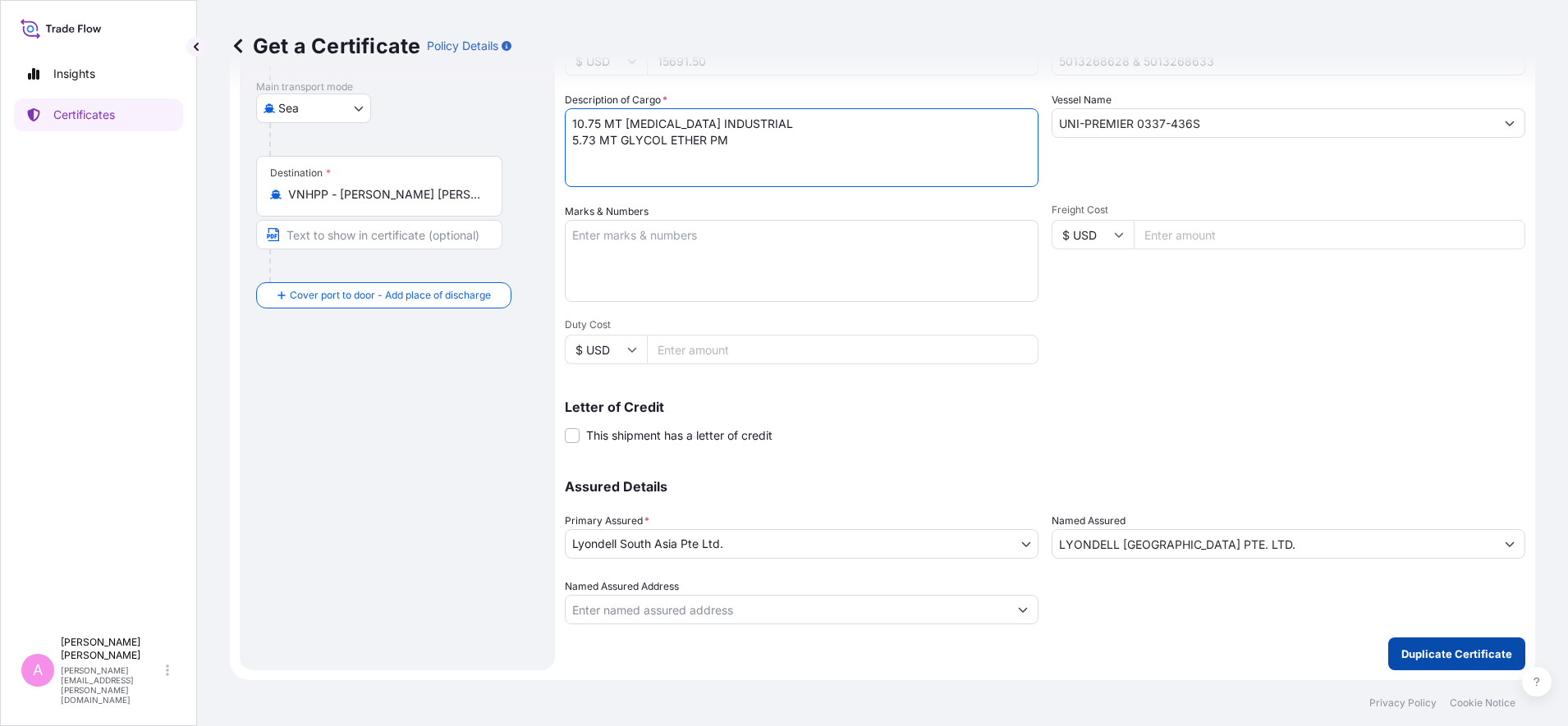
type textarea "10.75 MT [MEDICAL_DATA] INDUSTRIAL 5.73 MT GLYCOL ETHER PM"
click at [1455, 652] on p "Duplicate Certificate" at bounding box center [1456, 654] width 110 height 16
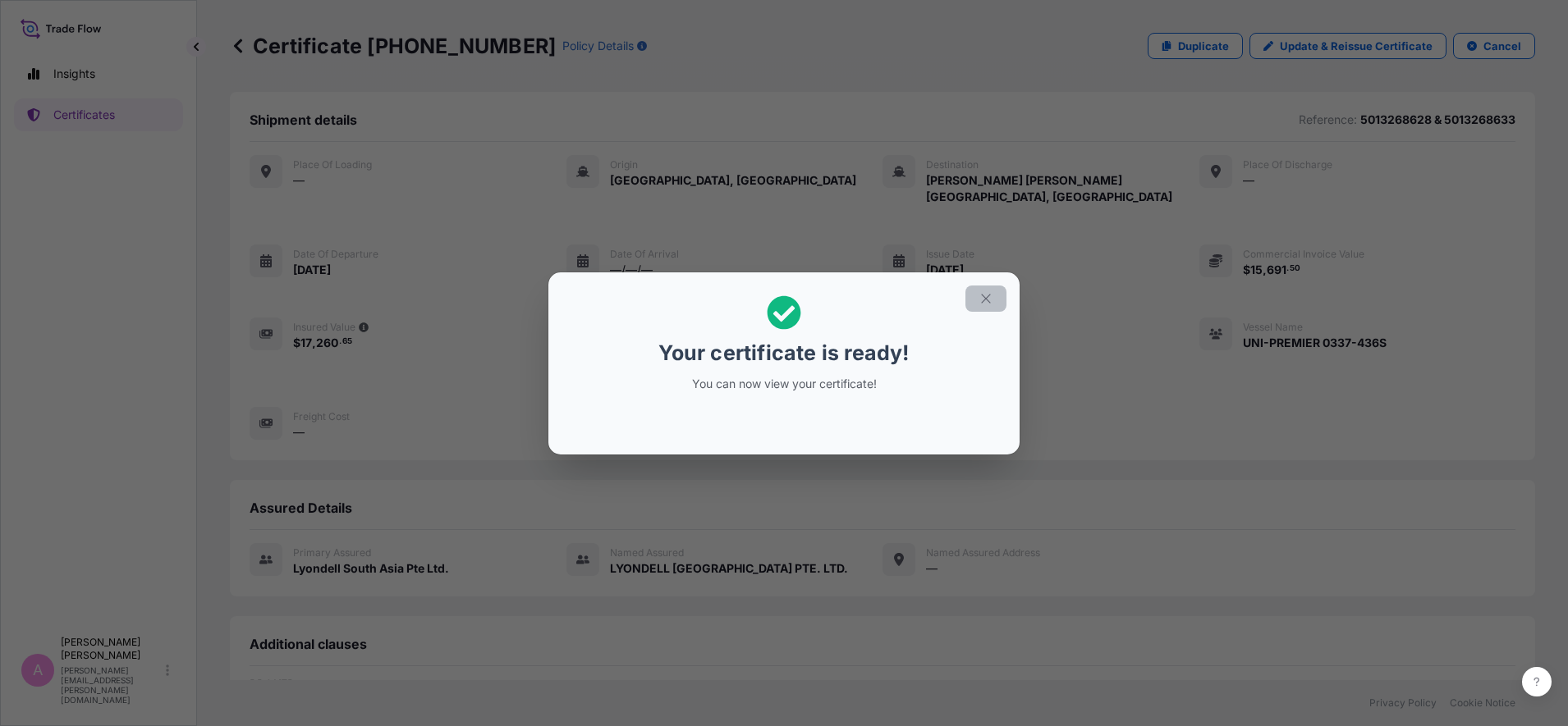
click at [990, 293] on icon "button" at bounding box center [986, 298] width 15 height 15
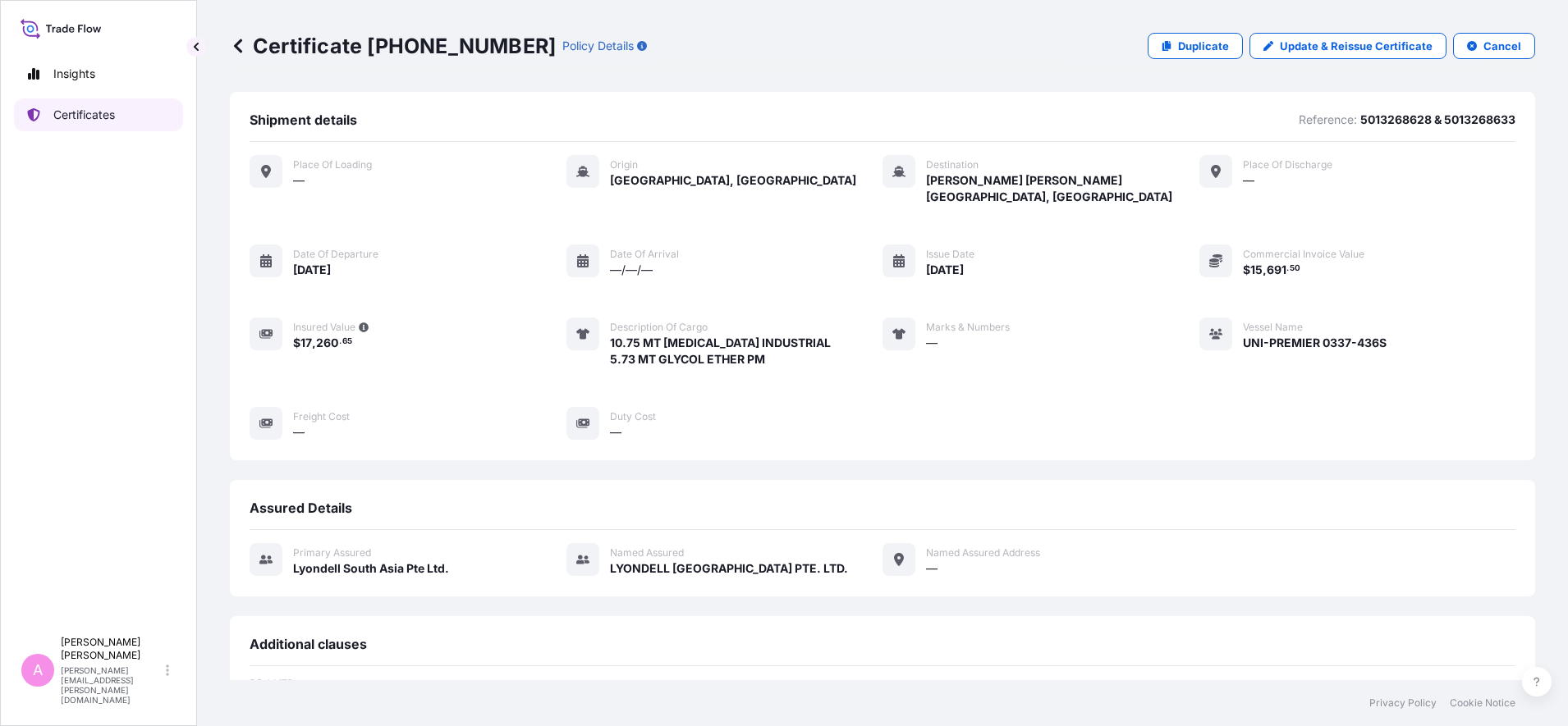
click at [76, 111] on p "Certificates" at bounding box center [83, 115] width 61 height 16
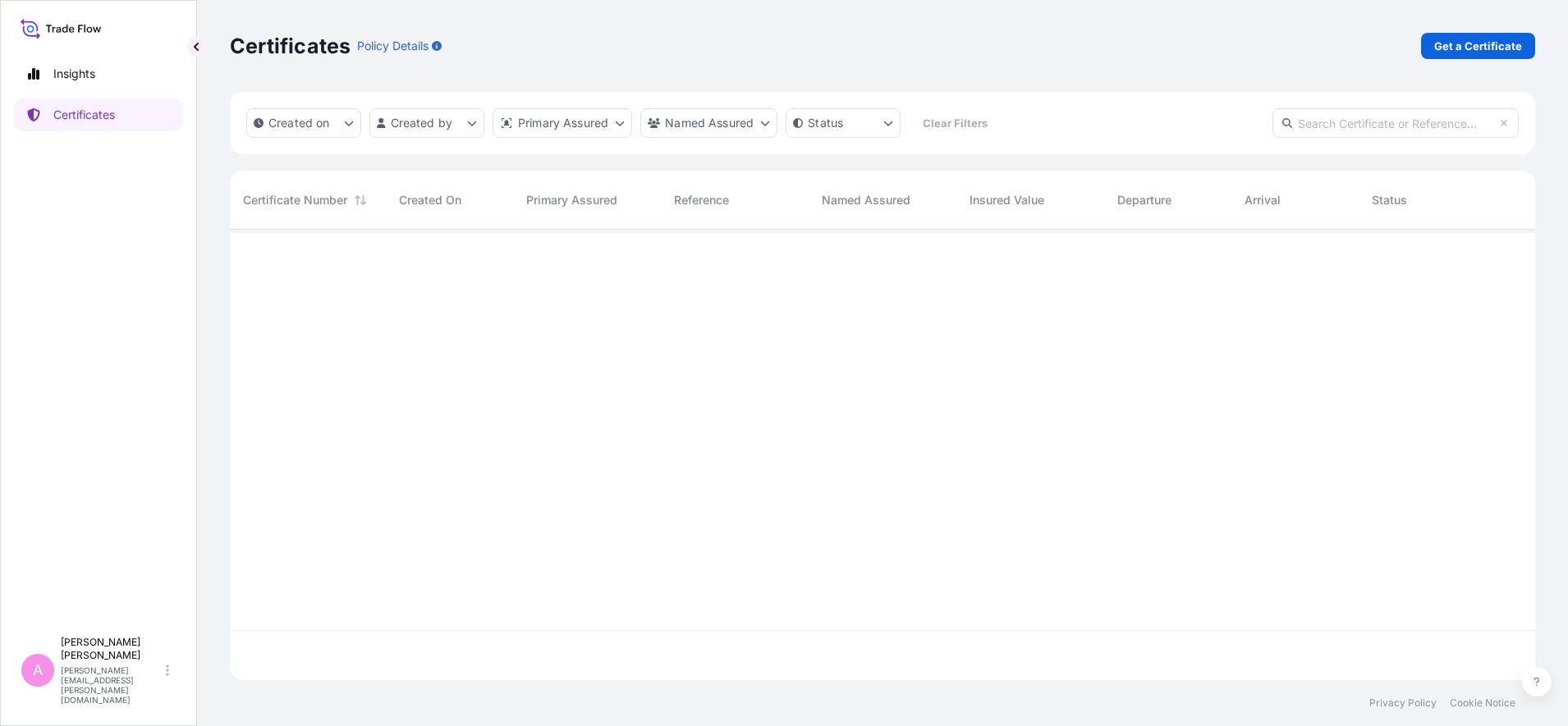
scroll to position [444, 1290]
click at [1325, 119] on input "text" at bounding box center [1396, 123] width 246 height 29
paste input "990767694"
type input "990767694"
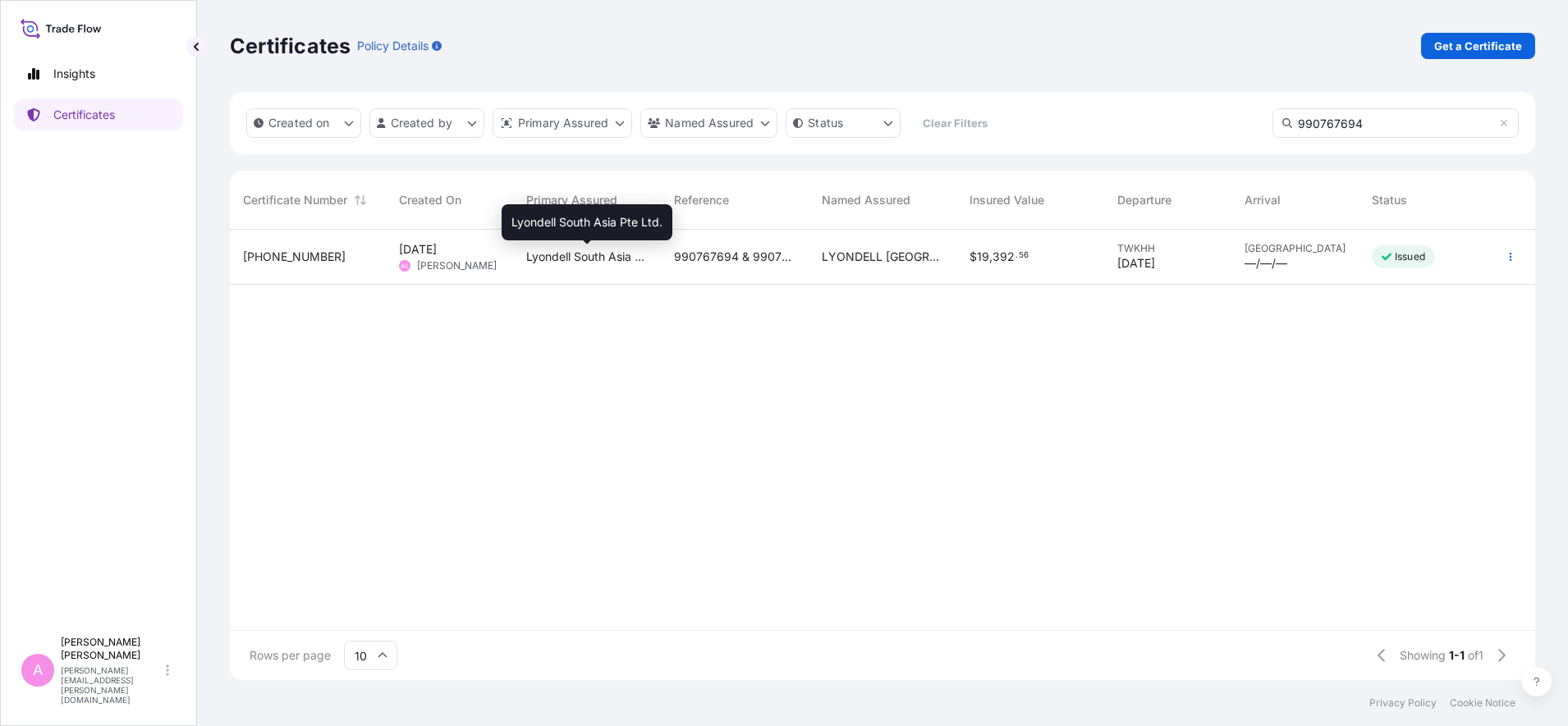
click at [573, 250] on span "Lyondell South Asia Pte Ltd." at bounding box center [587, 257] width 121 height 16
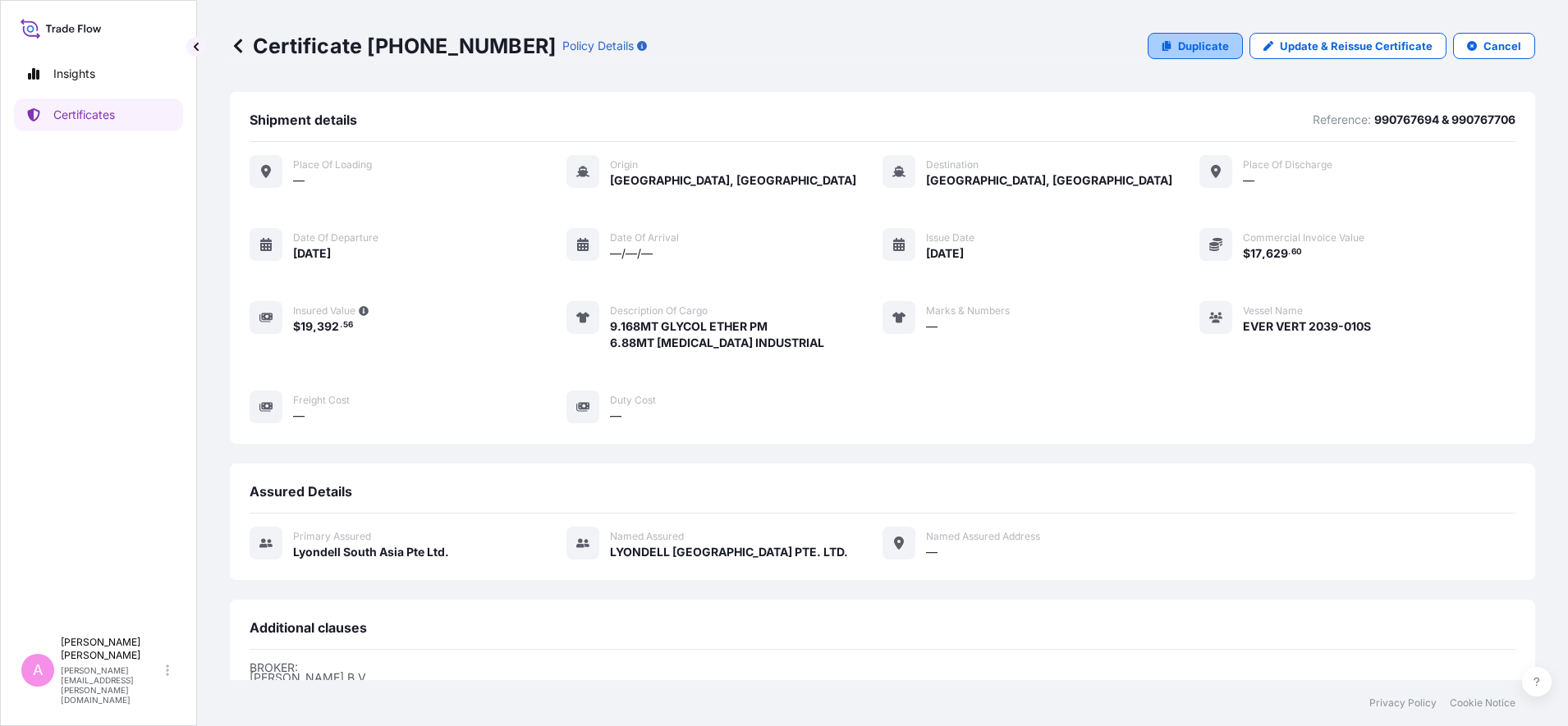
click at [1199, 36] on link "Duplicate" at bounding box center [1195, 46] width 95 height 26
select select "Sea"
select select "32022"
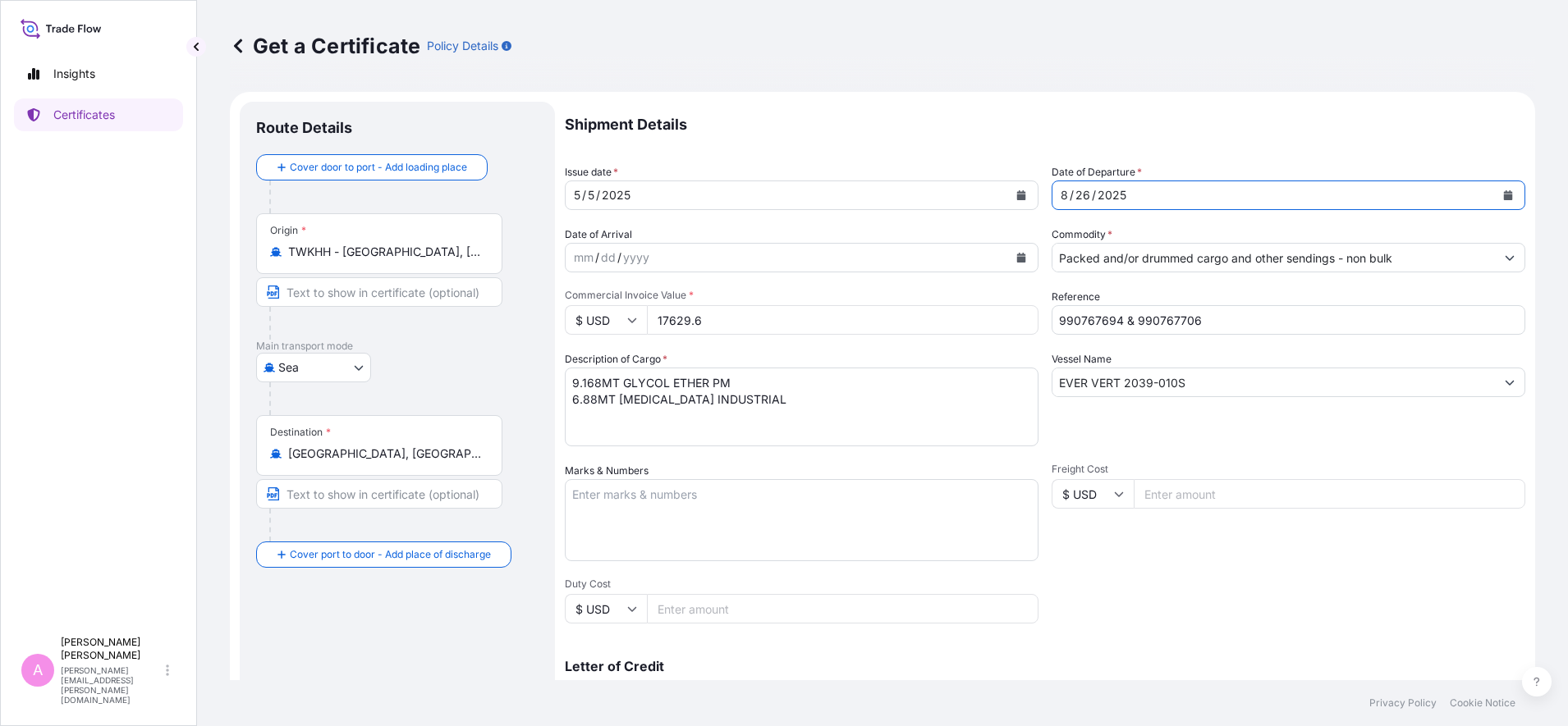
click at [1495, 186] on button "Calendar" at bounding box center [1508, 195] width 26 height 26
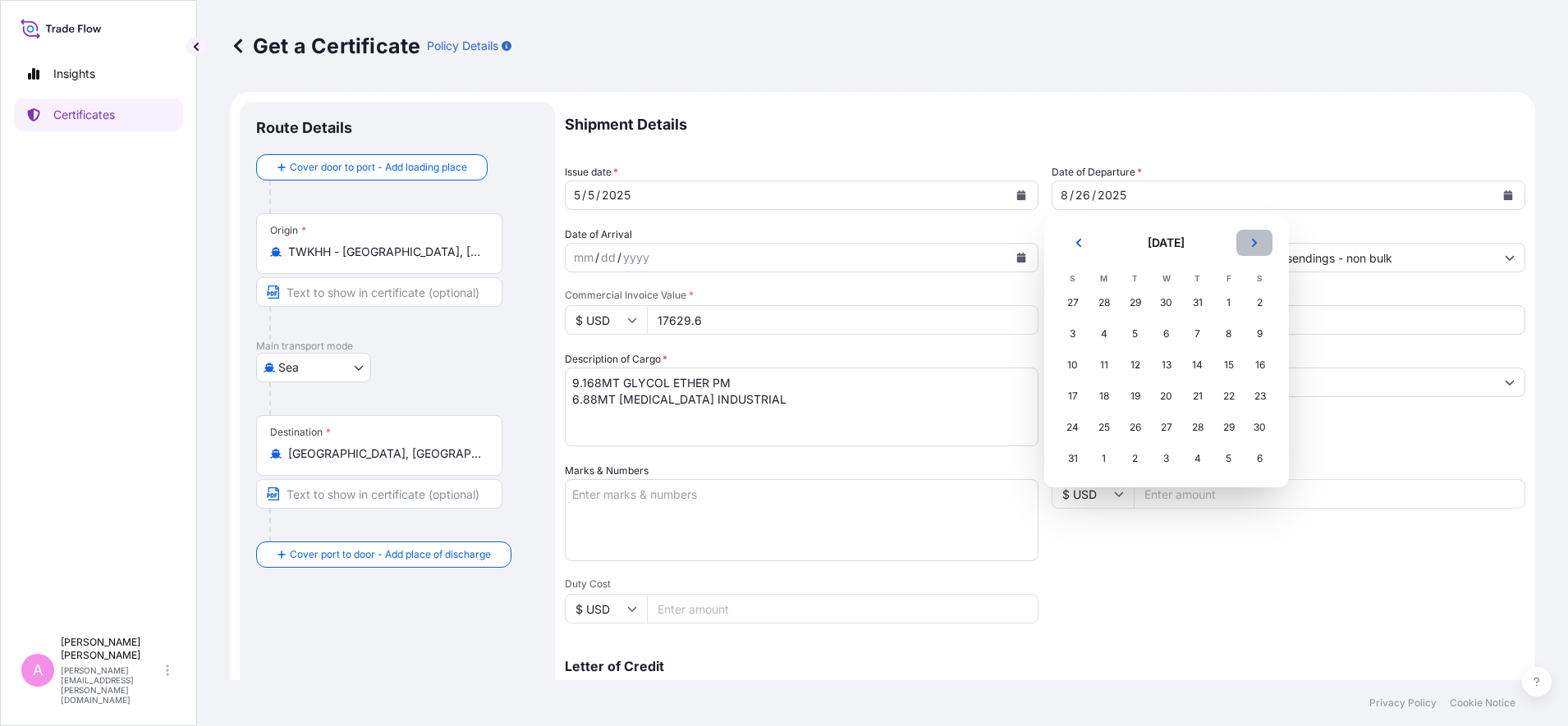
click at [1252, 244] on icon "Next" at bounding box center [1254, 243] width 10 height 10
click at [1099, 399] on div "22" at bounding box center [1104, 396] width 29 height 29
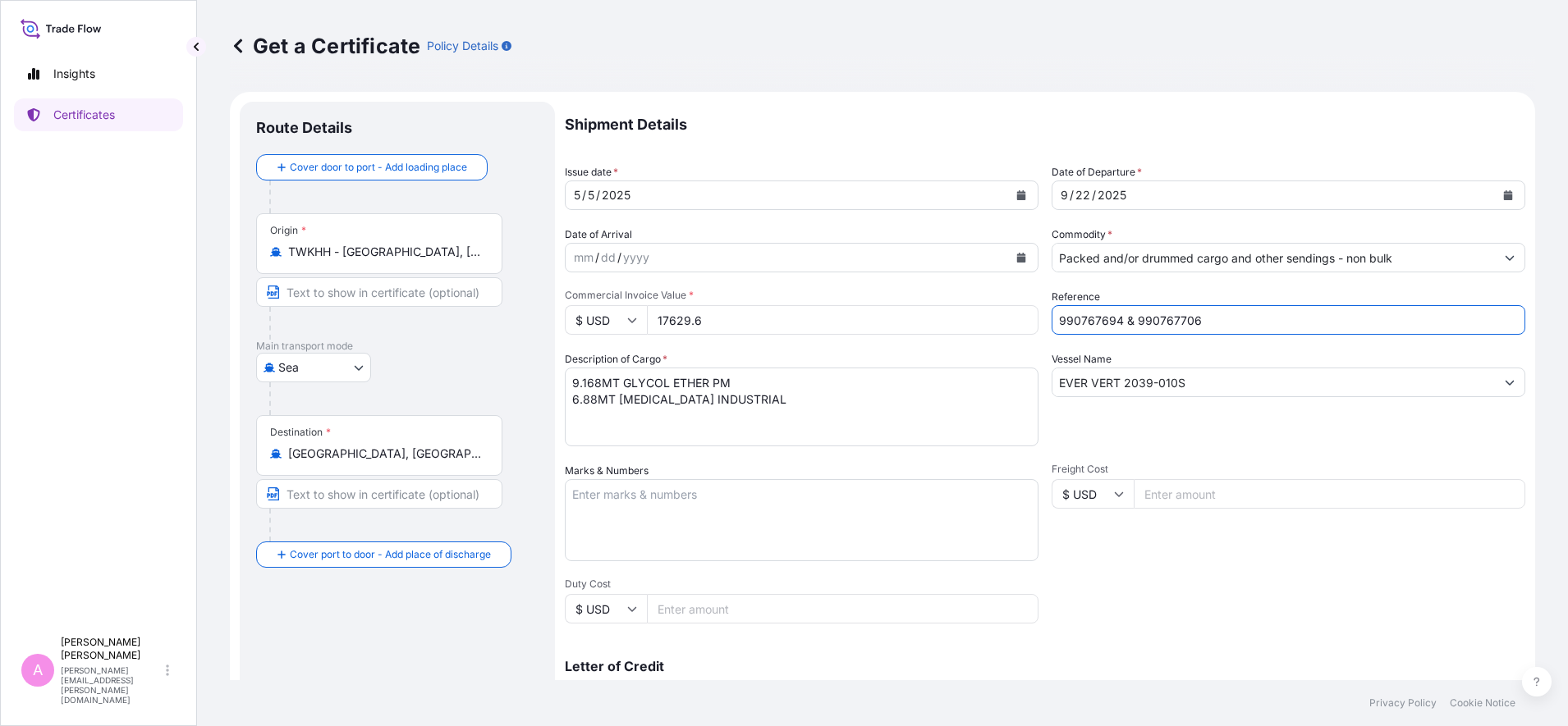
drag, startPoint x: 1230, startPoint y: 322, endPoint x: 932, endPoint y: 302, distance: 298.7
click at [932, 302] on div "Shipment Details Issue date * [DATE] Date of Departure * [DATE] Date of Arrival…" at bounding box center [1044, 493] width 961 height 783
paste input "5013246467"
click at [1169, 327] on input "5013246467 &" at bounding box center [1288, 320] width 473 height 29
paste input "5013246469"
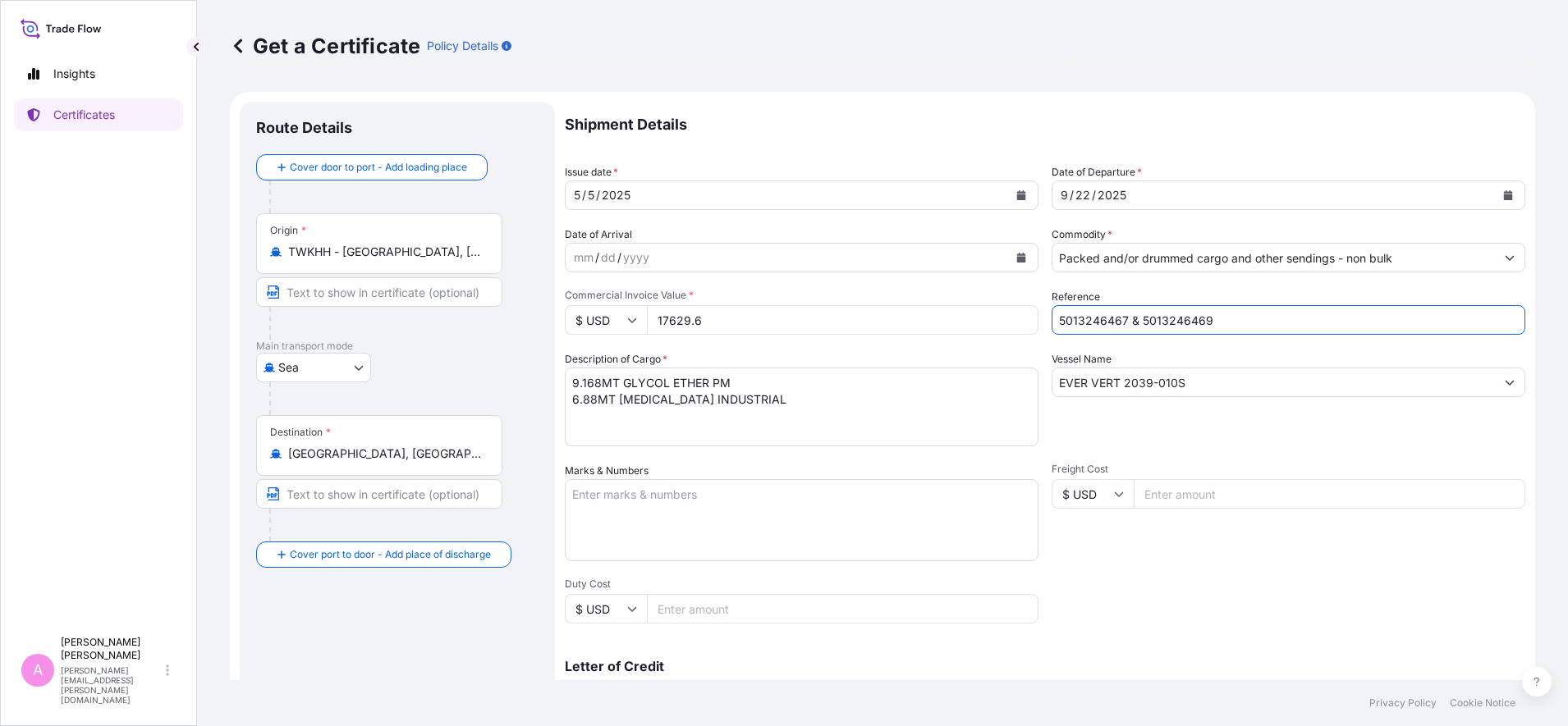
type input "5013246467 & 5013246469"
drag, startPoint x: 1243, startPoint y: 387, endPoint x: 960, endPoint y: 370, distance: 283.5
click at [960, 370] on div "Shipment Details Issue date * [DATE] Date of Departure * [DATE] Date of Arrival…" at bounding box center [1044, 493] width 961 height 783
paste input "BALMY/ 1160-088A"
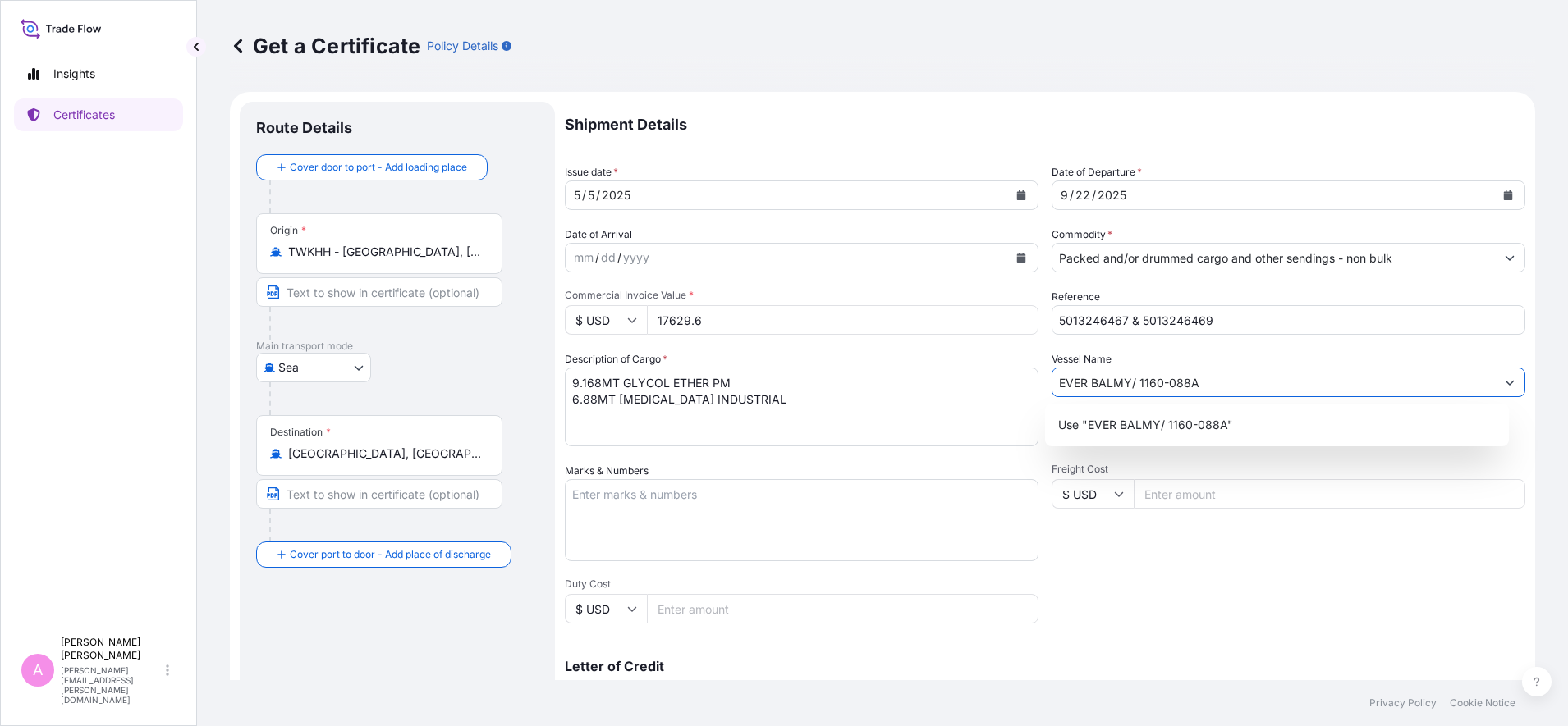
type input "EVER BALMY/ 1160-088A"
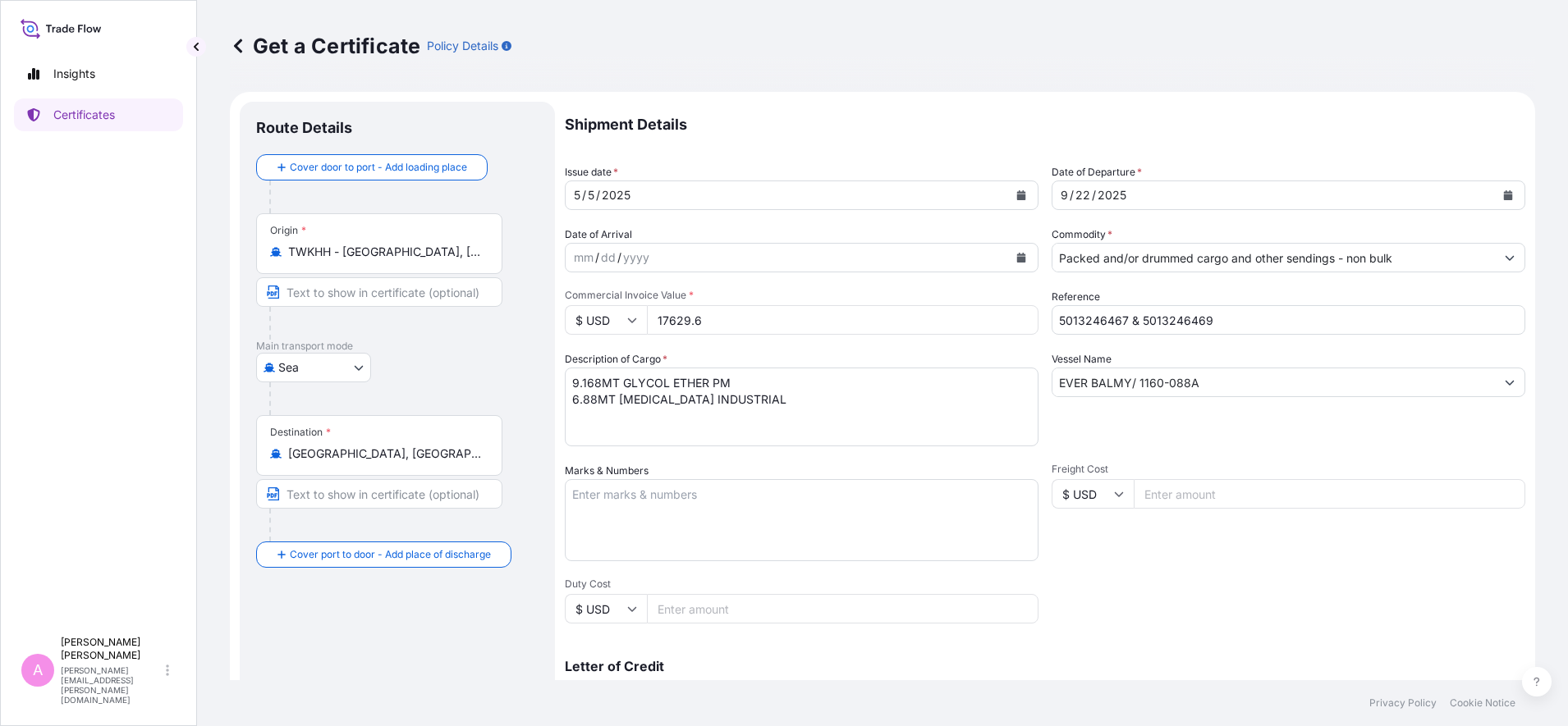
drag, startPoint x: 650, startPoint y: 319, endPoint x: 523, endPoint y: 314, distance: 127.1
click at [529, 314] on form "Route Details Cover door to port - Add loading place Place of loading Road / [G…" at bounding box center [882, 516] width 1305 height 848
type input "17644"
click at [578, 398] on textarea "9.168MT GLYCOL ETHER PM 6.88MT [MEDICAL_DATA] INDUSTRIAL" at bounding box center [801, 407] width 473 height 78
click at [596, 400] on textarea "9.168MT GLYCOL ETHER PM 6.88MT [MEDICAL_DATA] INDUSTRIAL" at bounding box center [801, 407] width 473 height 78
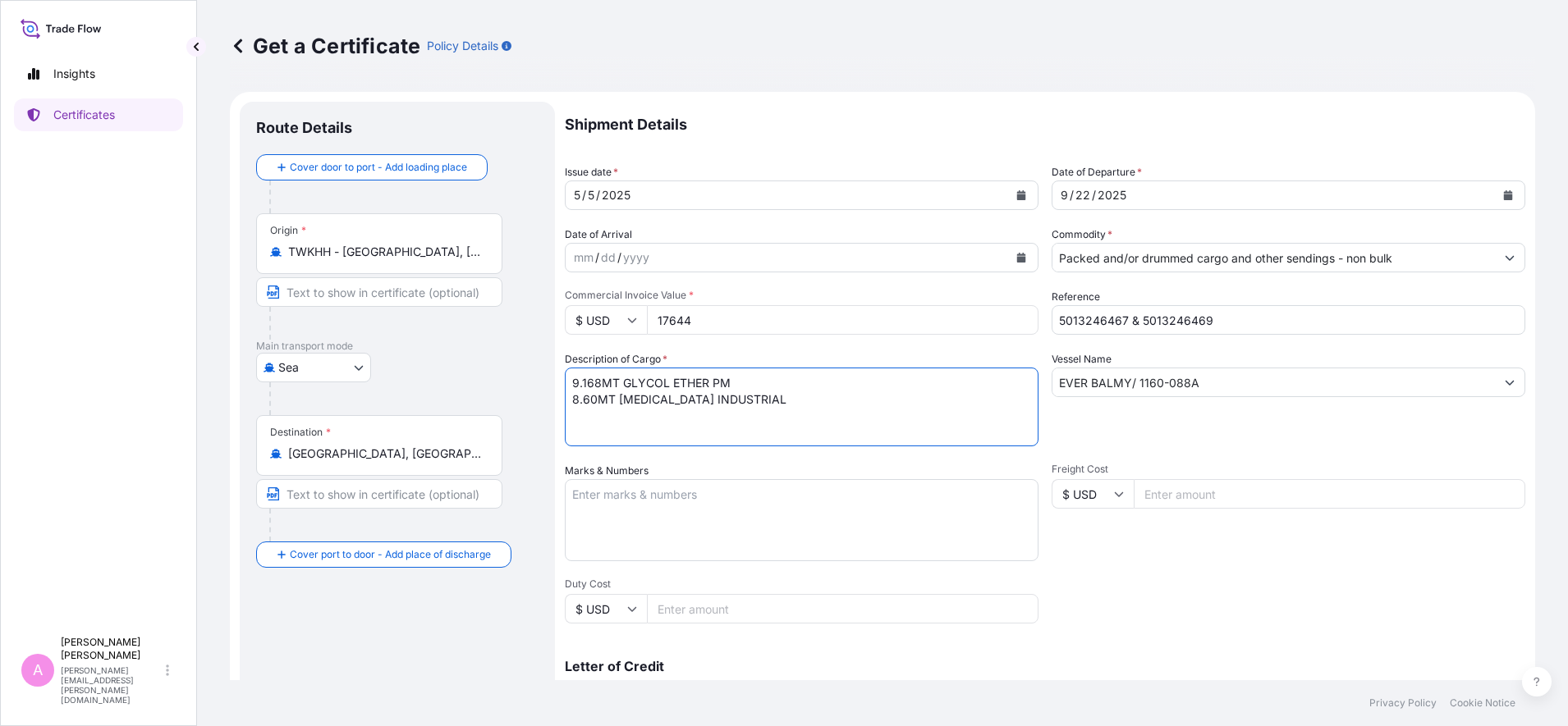
click at [577, 386] on textarea "9.168MT GLYCOL ETHER PM 6.88MT [MEDICAL_DATA] INDUSTRIAL" at bounding box center [801, 407] width 473 height 78
click at [597, 382] on textarea "9.168MT GLYCOL ETHER PM 6.88MT [MEDICAL_DATA] INDUSTRIAL" at bounding box center [801, 407] width 473 height 78
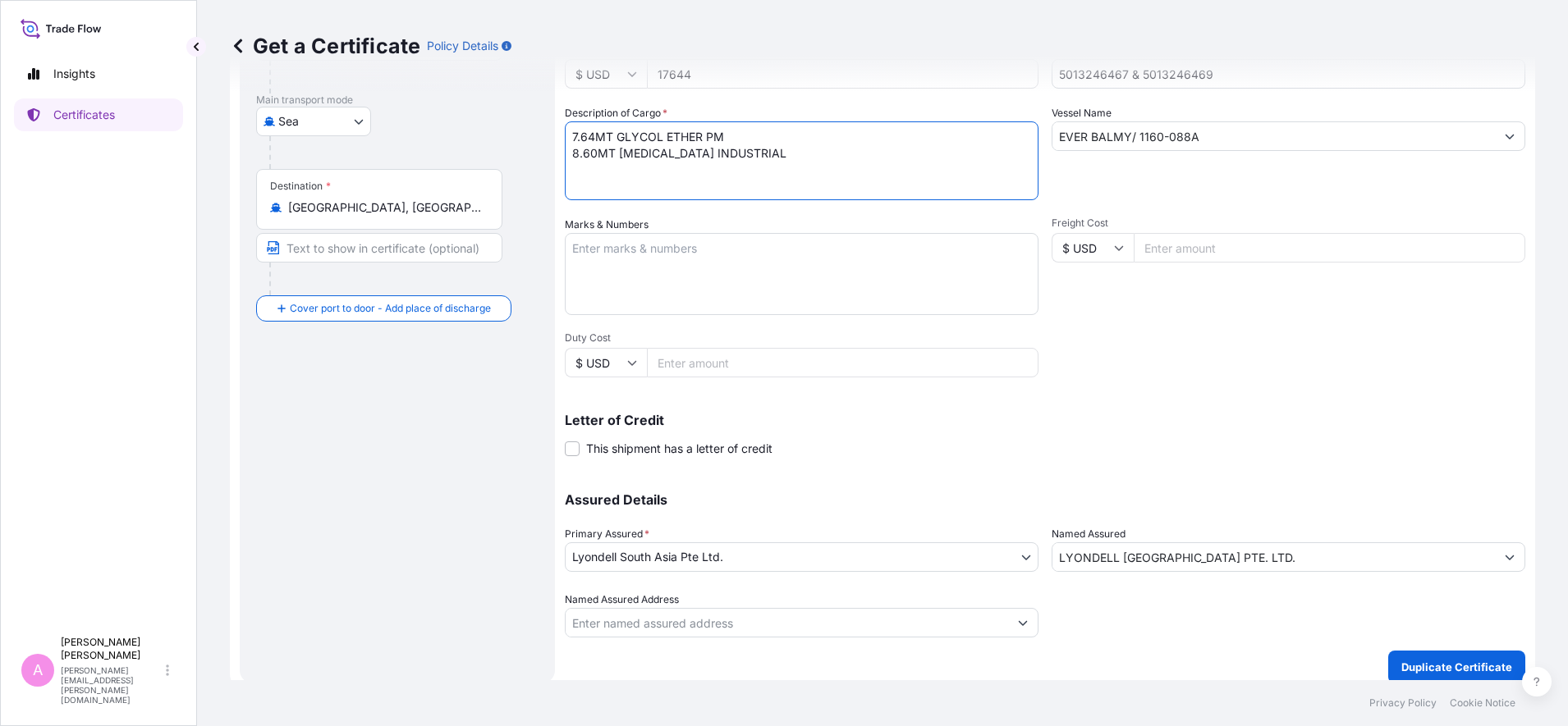
scroll to position [259, 0]
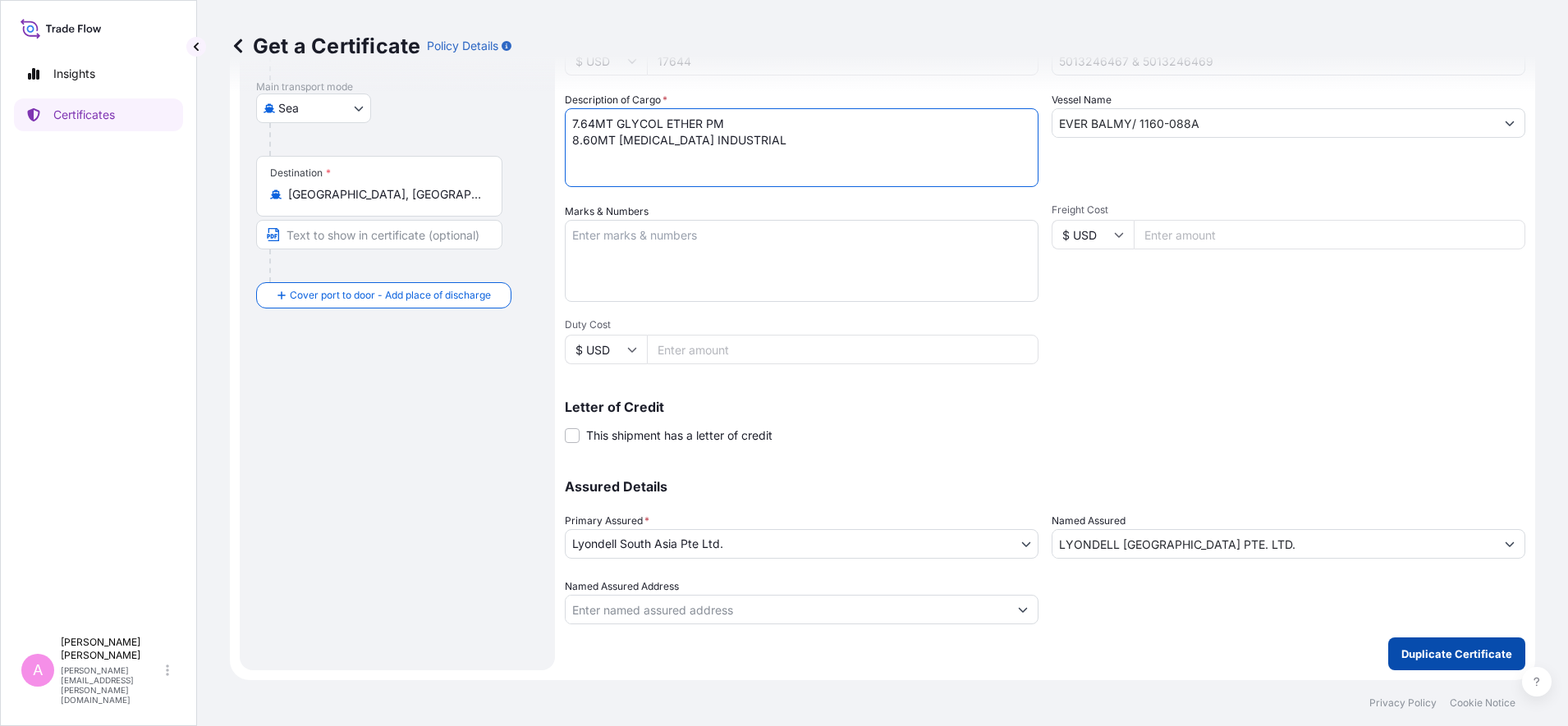
type textarea "7.64MT GLYCOL ETHER PM 8.60MT [MEDICAL_DATA] INDUSTRIAL"
click at [1418, 658] on p "Duplicate Certificate" at bounding box center [1456, 654] width 110 height 16
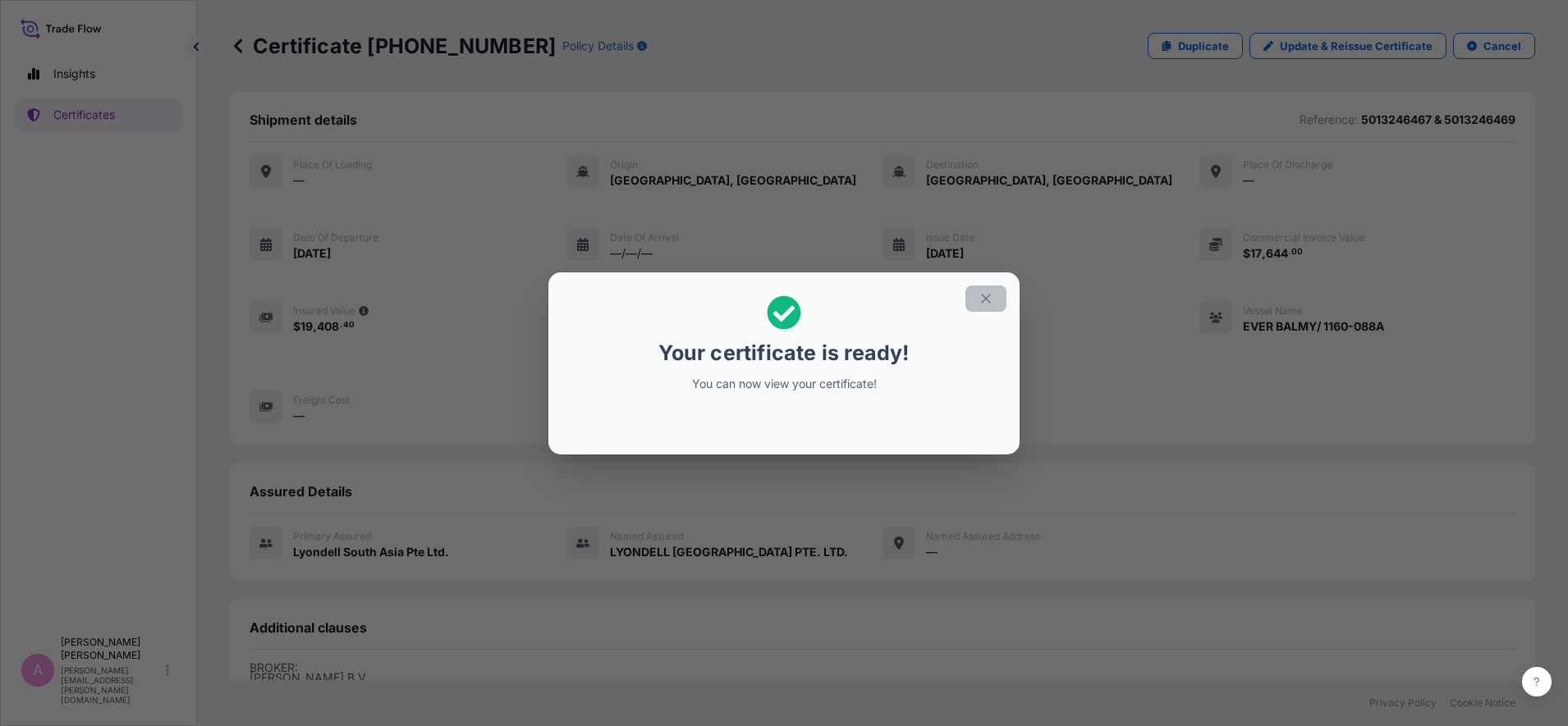
click at [985, 295] on icon "button" at bounding box center [986, 298] width 15 height 15
